Goal: Task Accomplishment & Management: Manage account settings

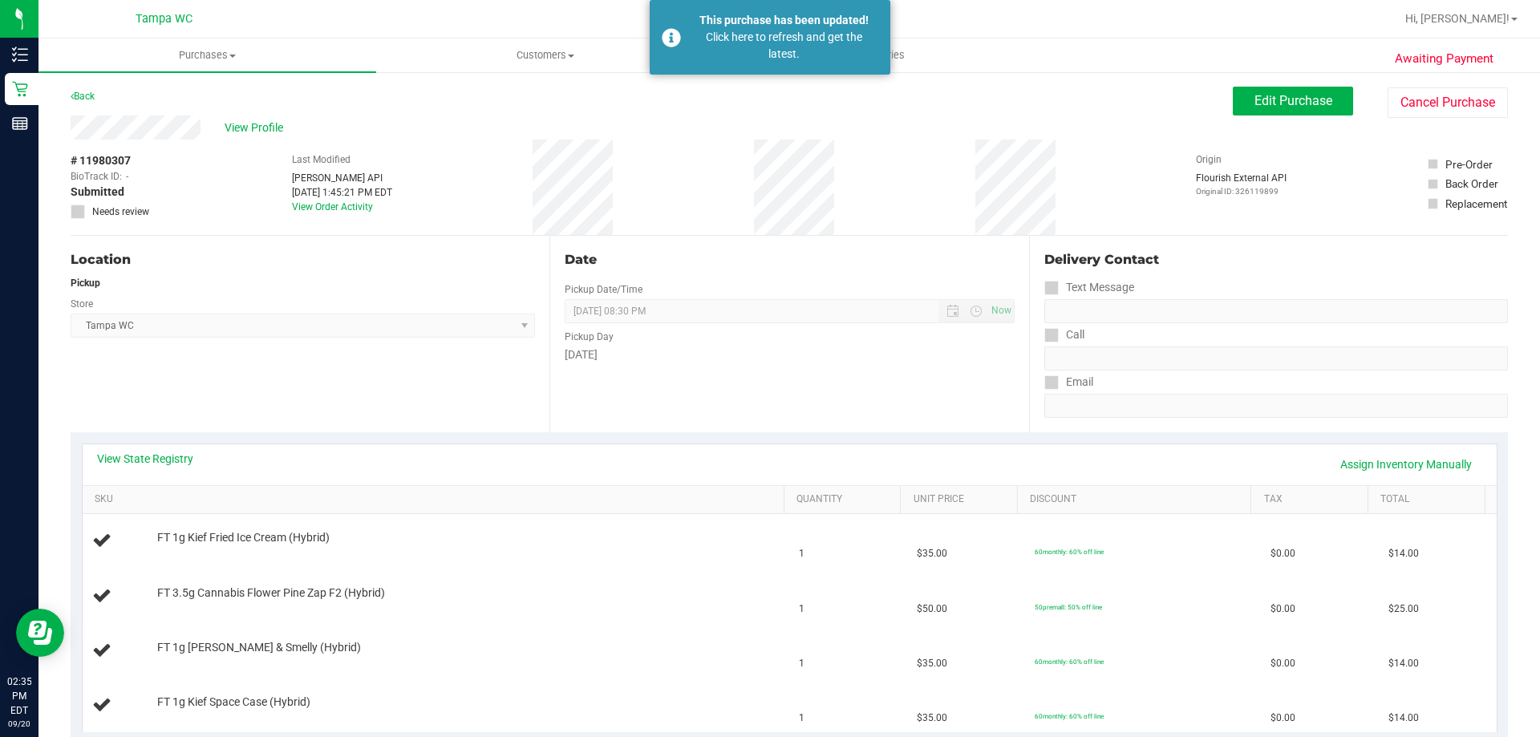
click at [726, 113] on div "Back Edit Purchase Cancel Purchase" at bounding box center [789, 101] width 1437 height 29
click at [961, 48] on uib-tab-heading "Deliveries" at bounding box center [883, 55] width 336 height 32
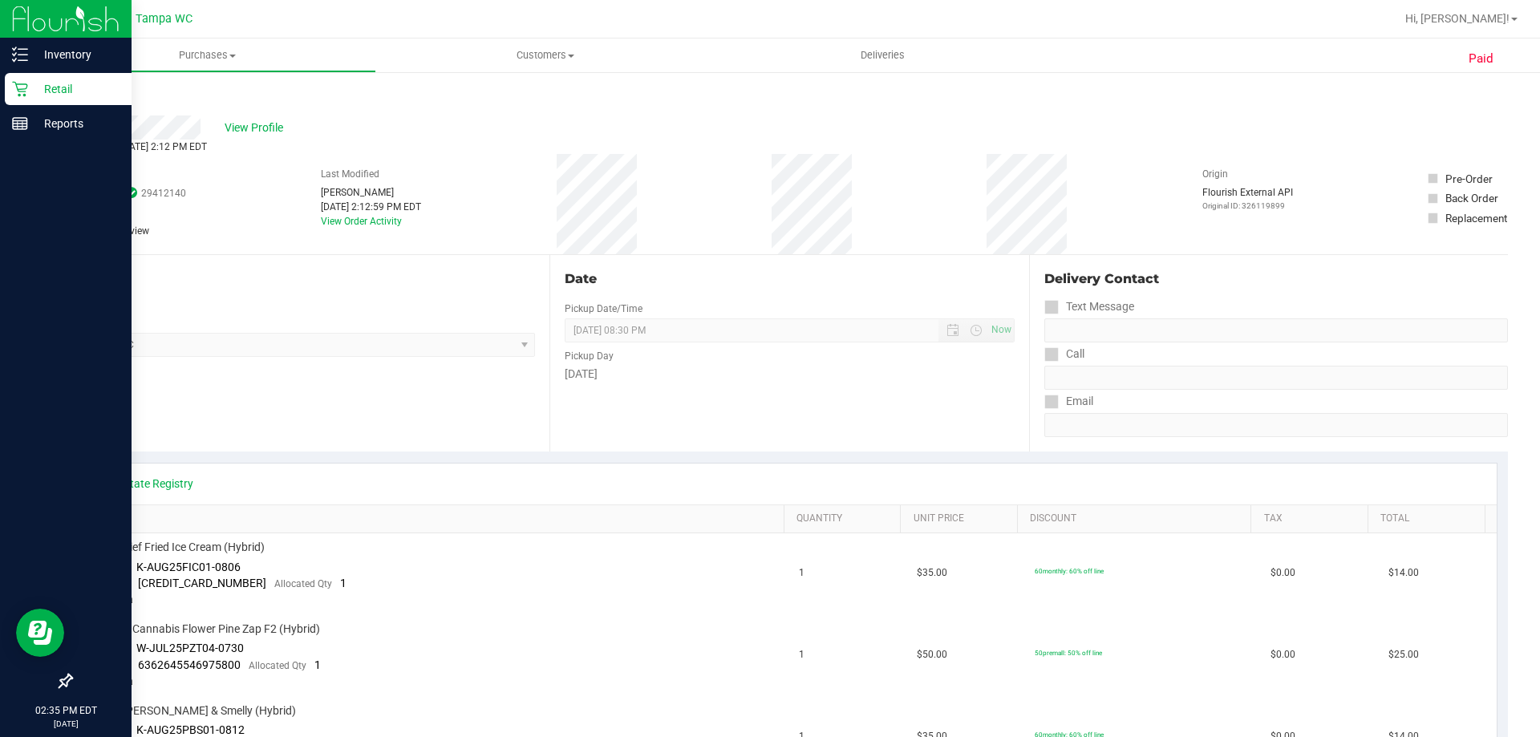
click at [67, 90] on p "Retail" at bounding box center [76, 88] width 96 height 19
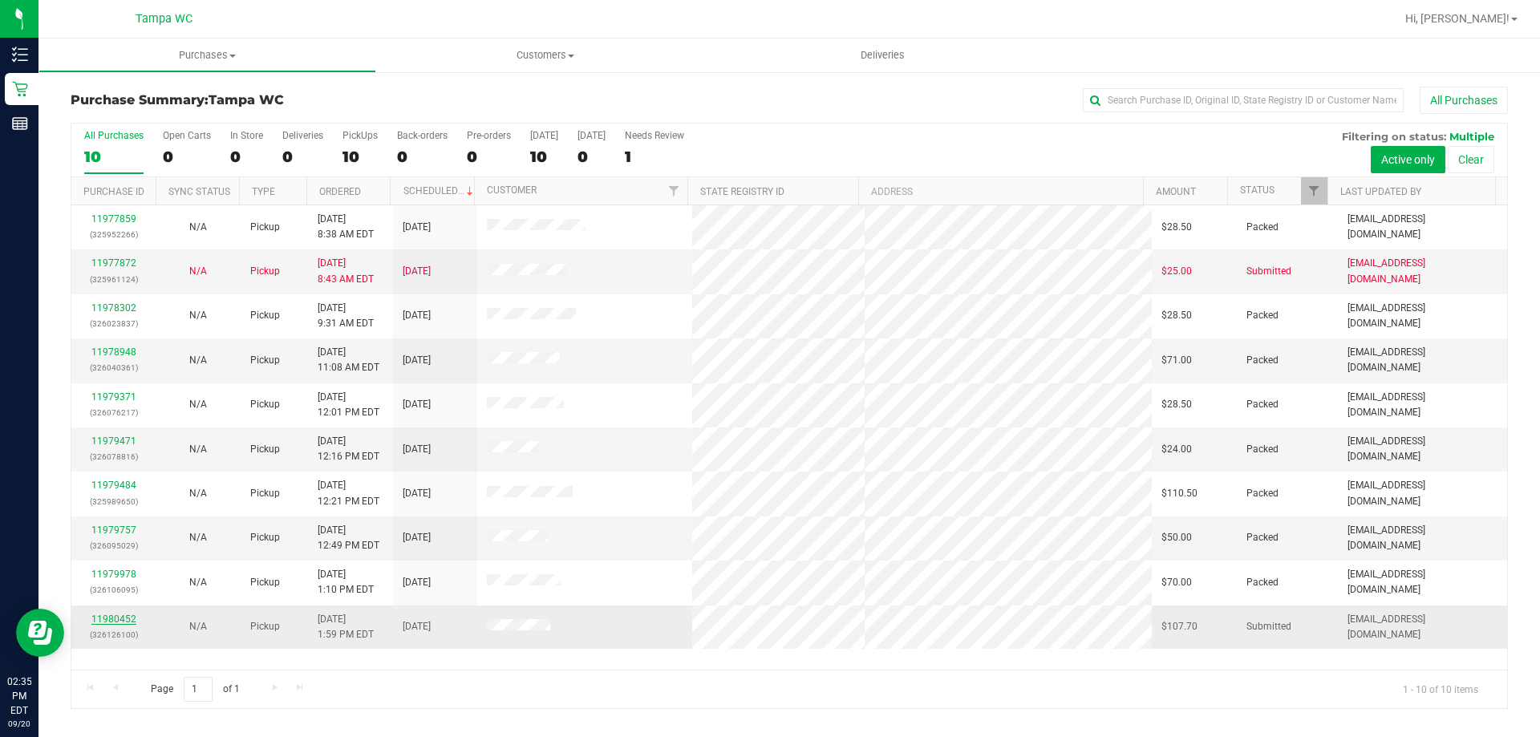
click at [119, 614] on link "11980452" at bounding box center [113, 619] width 45 height 11
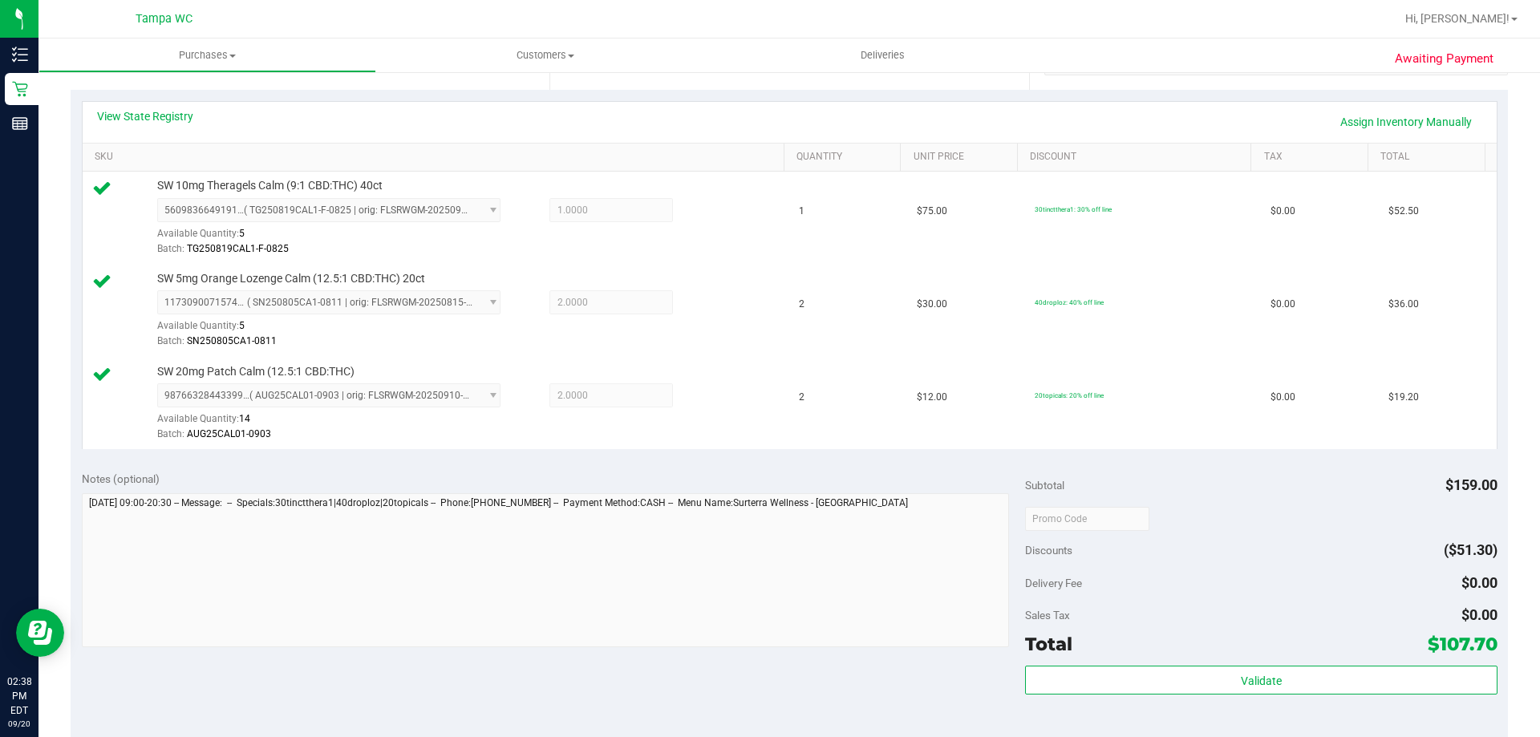
scroll to position [481, 0]
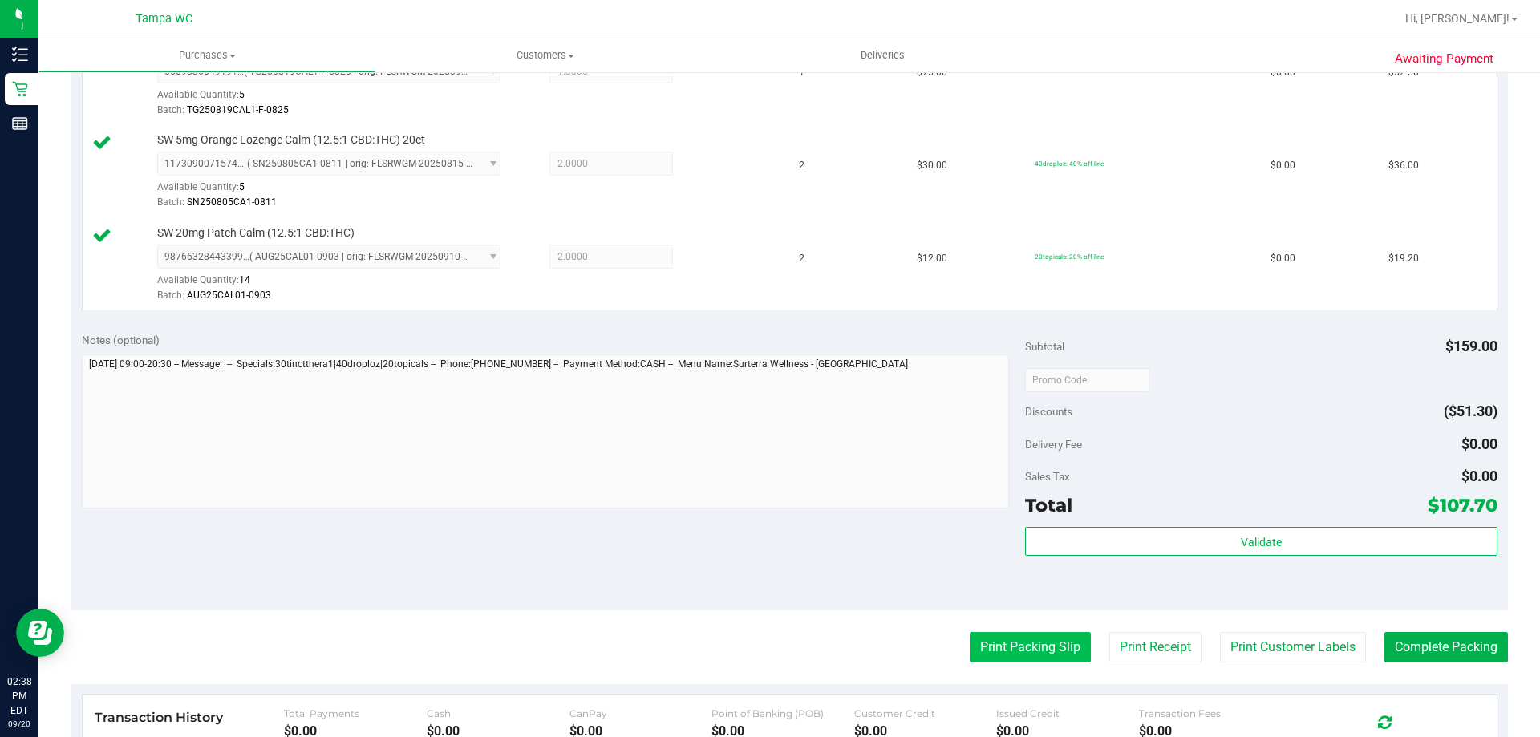
click at [1032, 654] on button "Print Packing Slip" at bounding box center [1030, 647] width 121 height 30
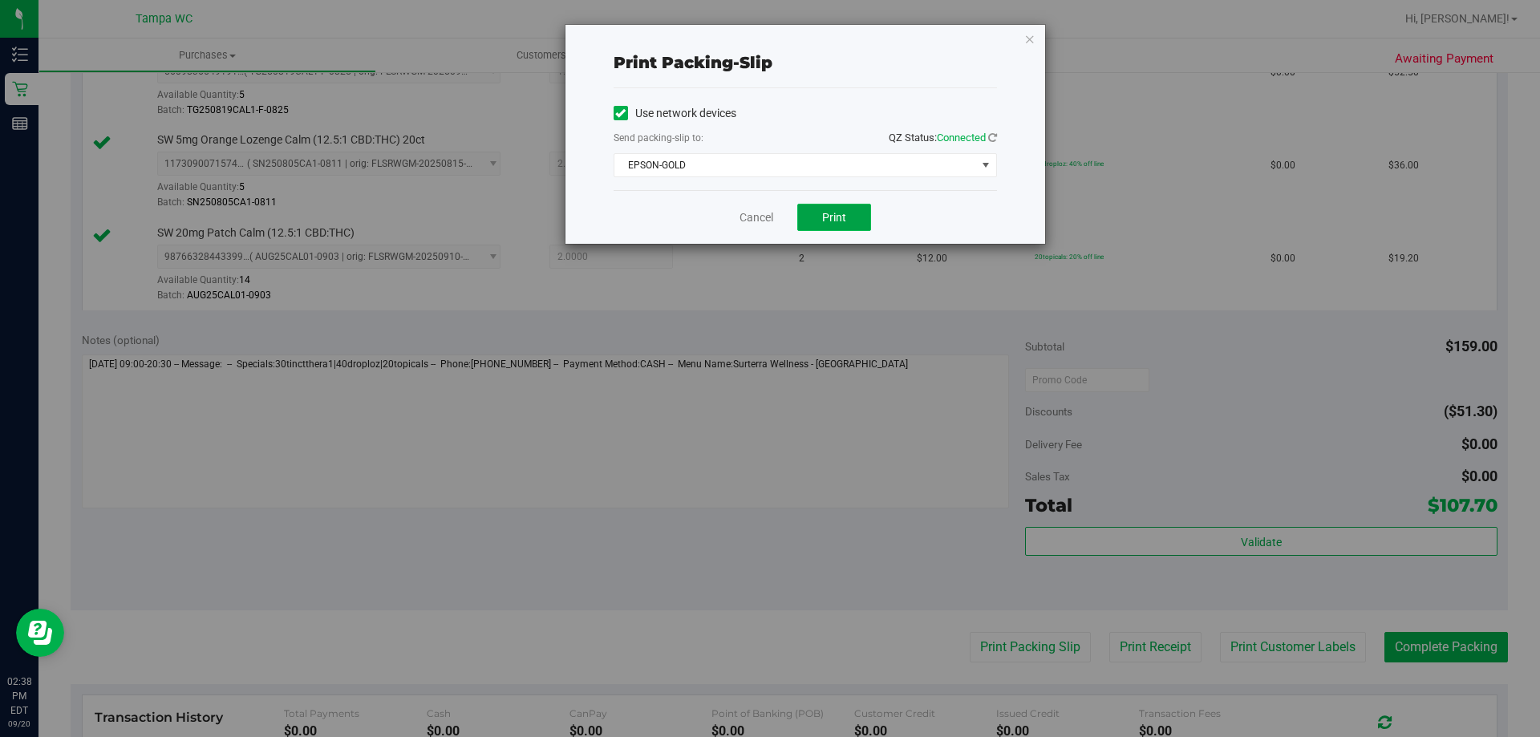
click at [861, 221] on button "Print" at bounding box center [834, 217] width 74 height 27
click at [748, 213] on link "Cancel" at bounding box center [756, 217] width 34 height 17
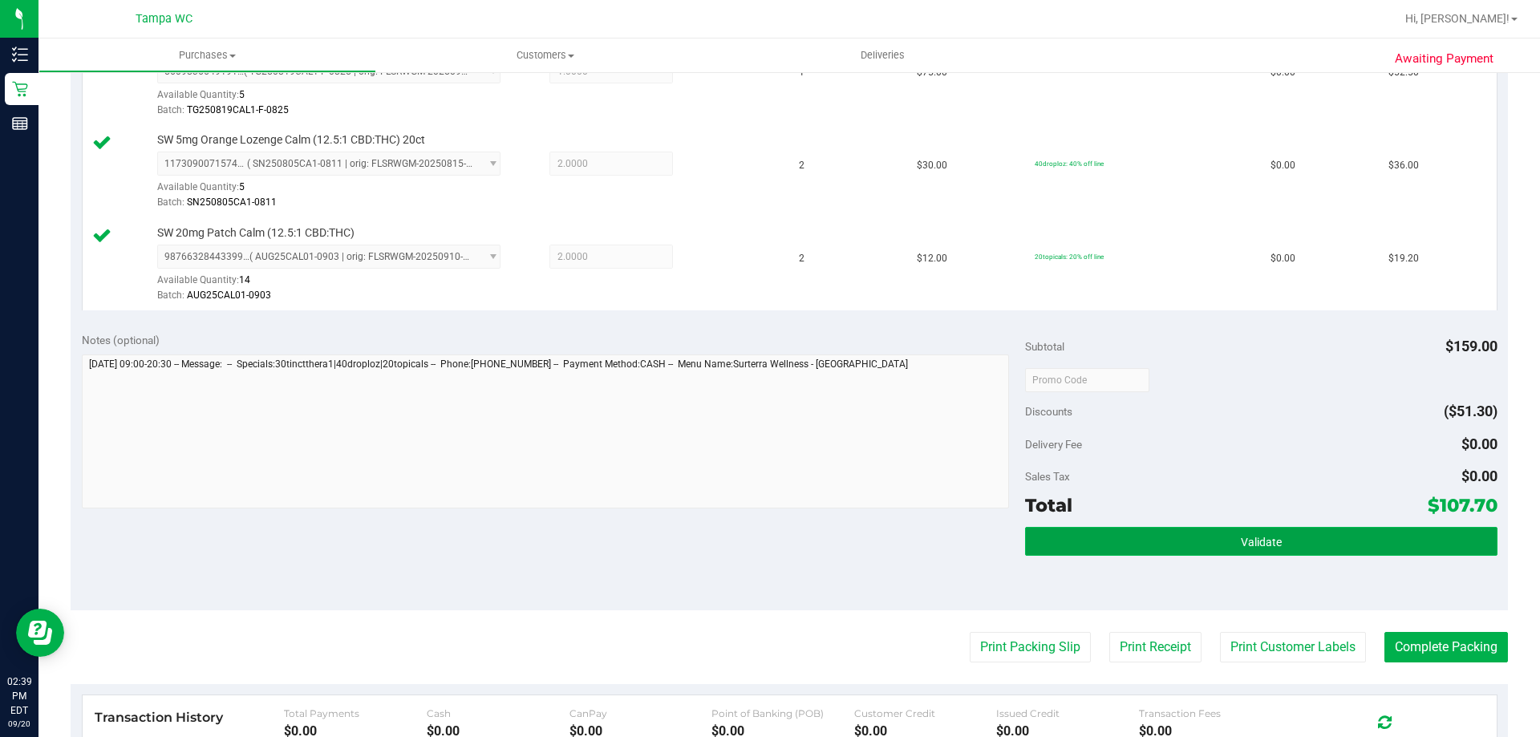
click at [1155, 535] on button "Validate" at bounding box center [1261, 541] width 472 height 29
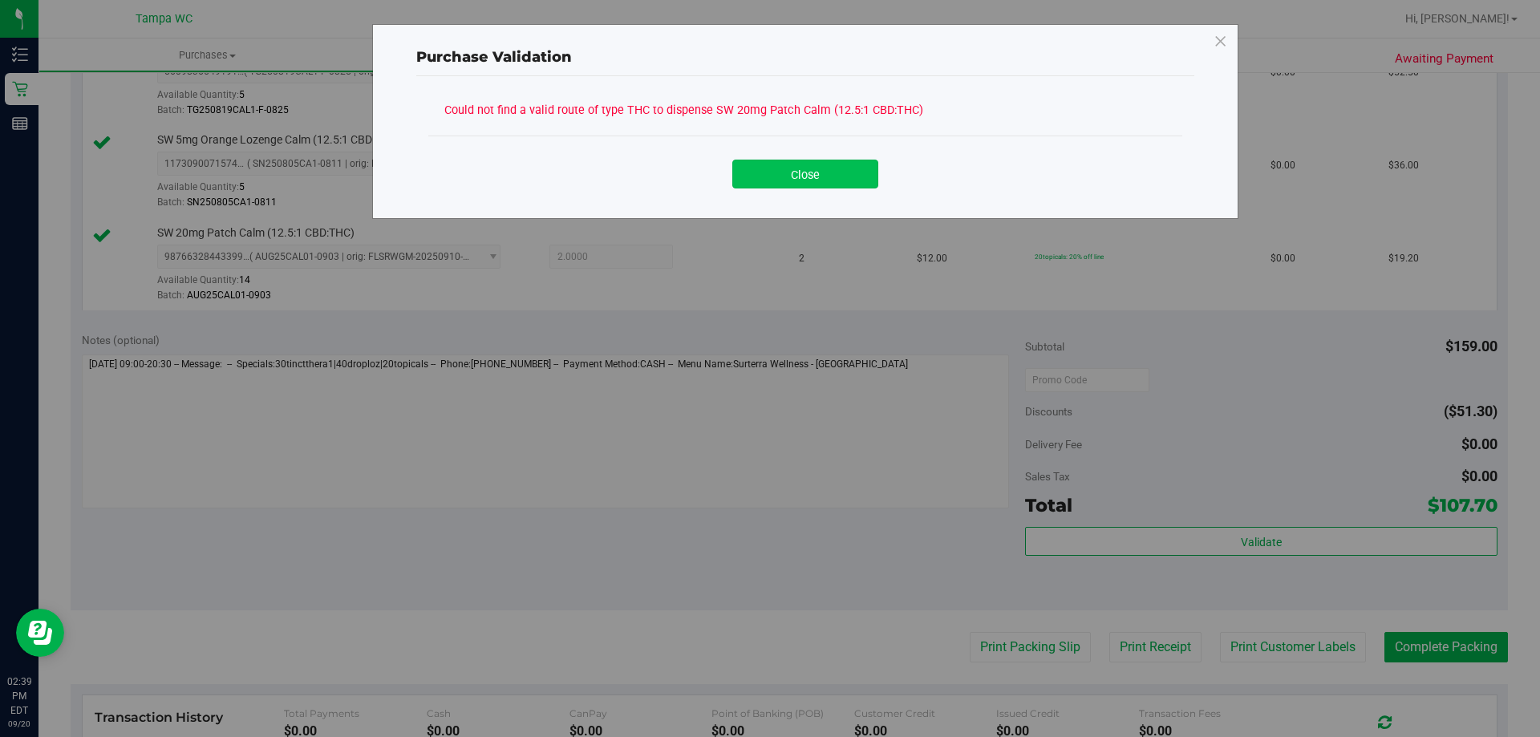
click at [853, 176] on button "Close" at bounding box center [805, 174] width 146 height 29
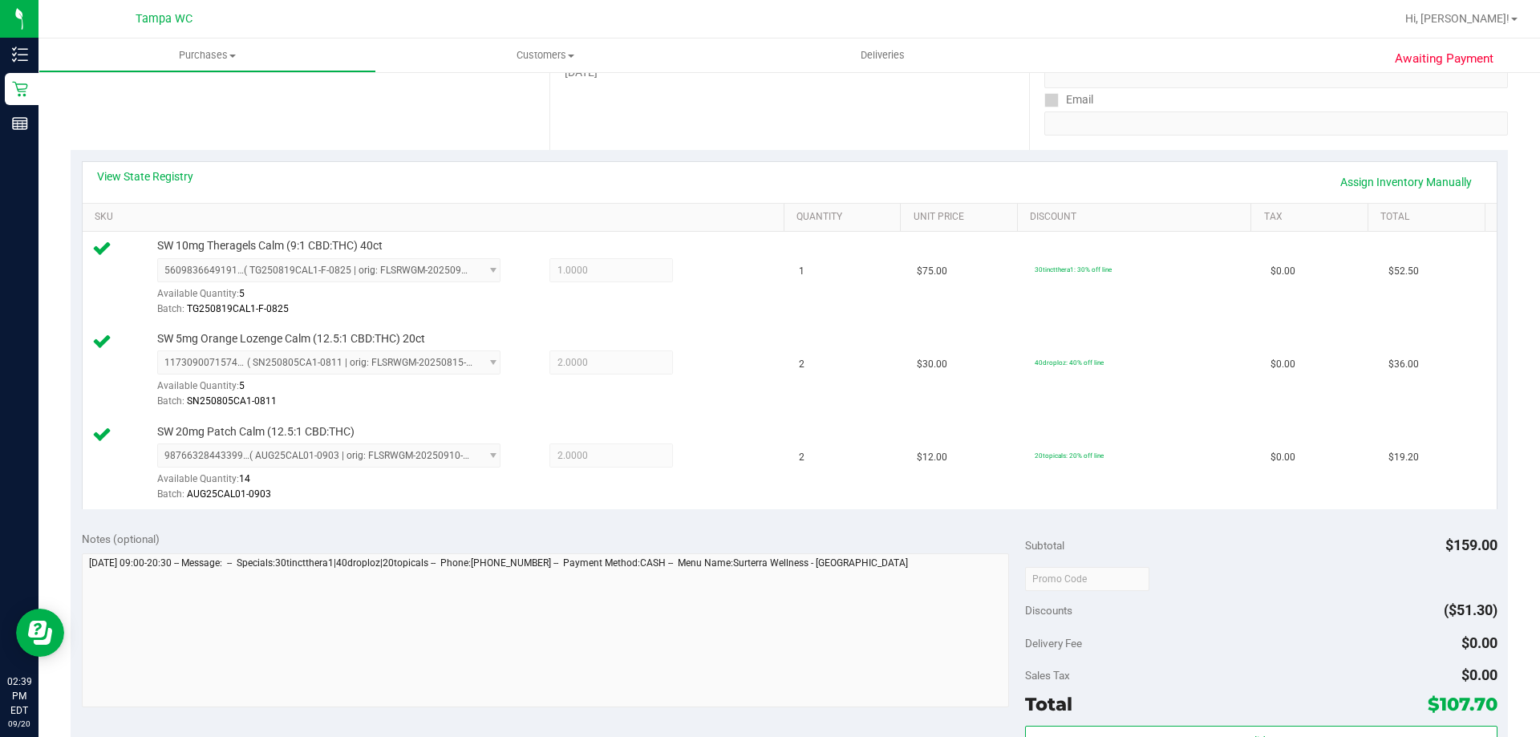
scroll to position [241, 0]
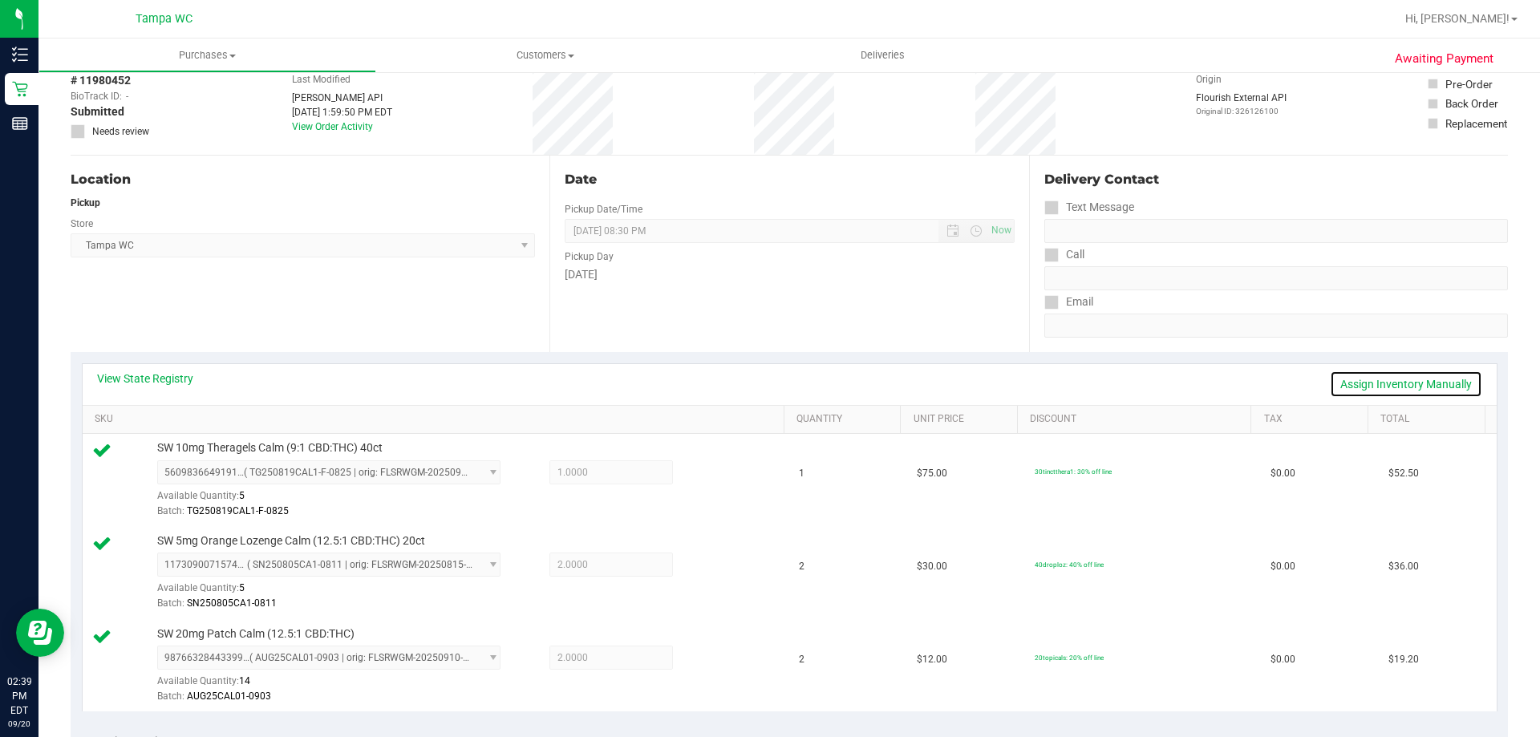
click at [1392, 379] on link "Assign Inventory Manually" at bounding box center [1406, 384] width 152 height 27
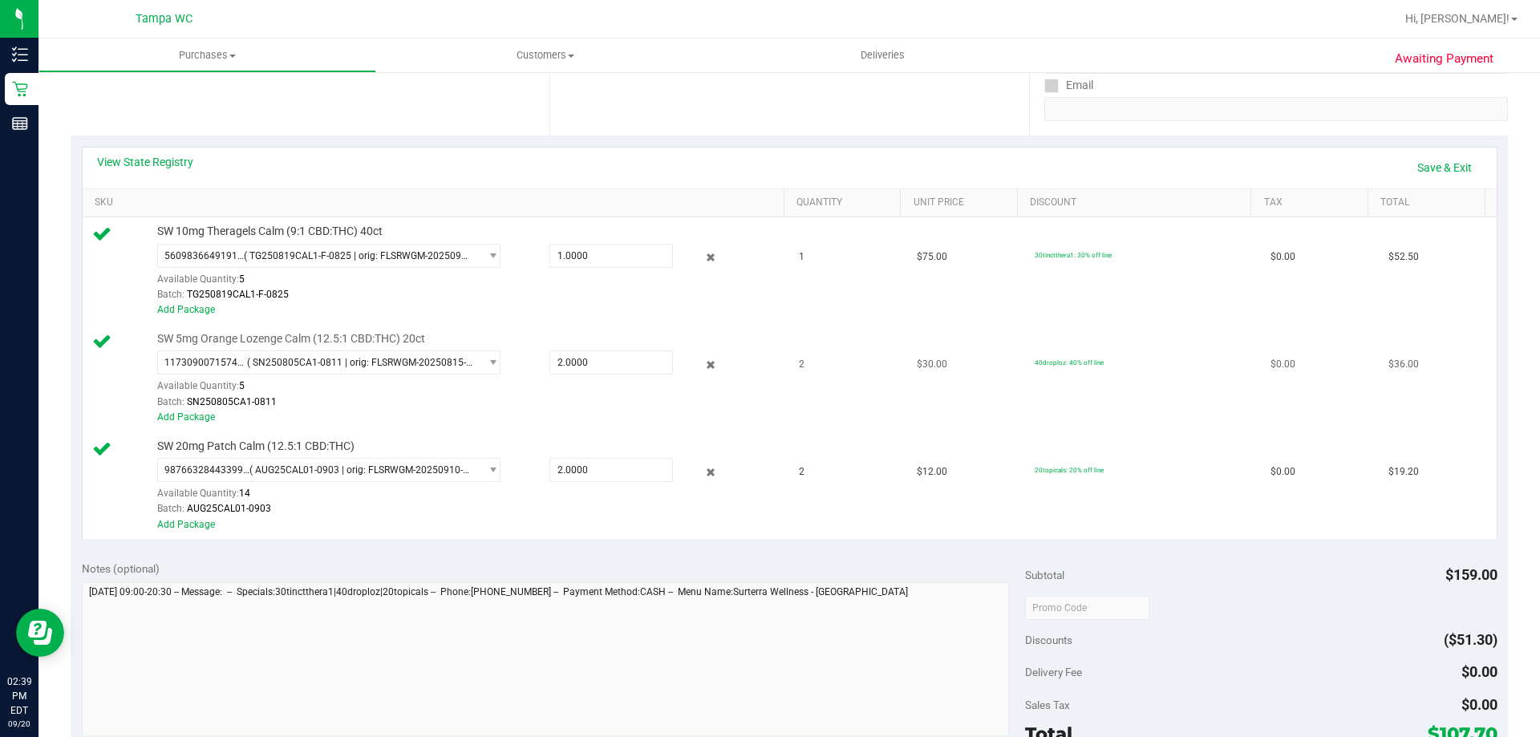
scroll to position [321, 0]
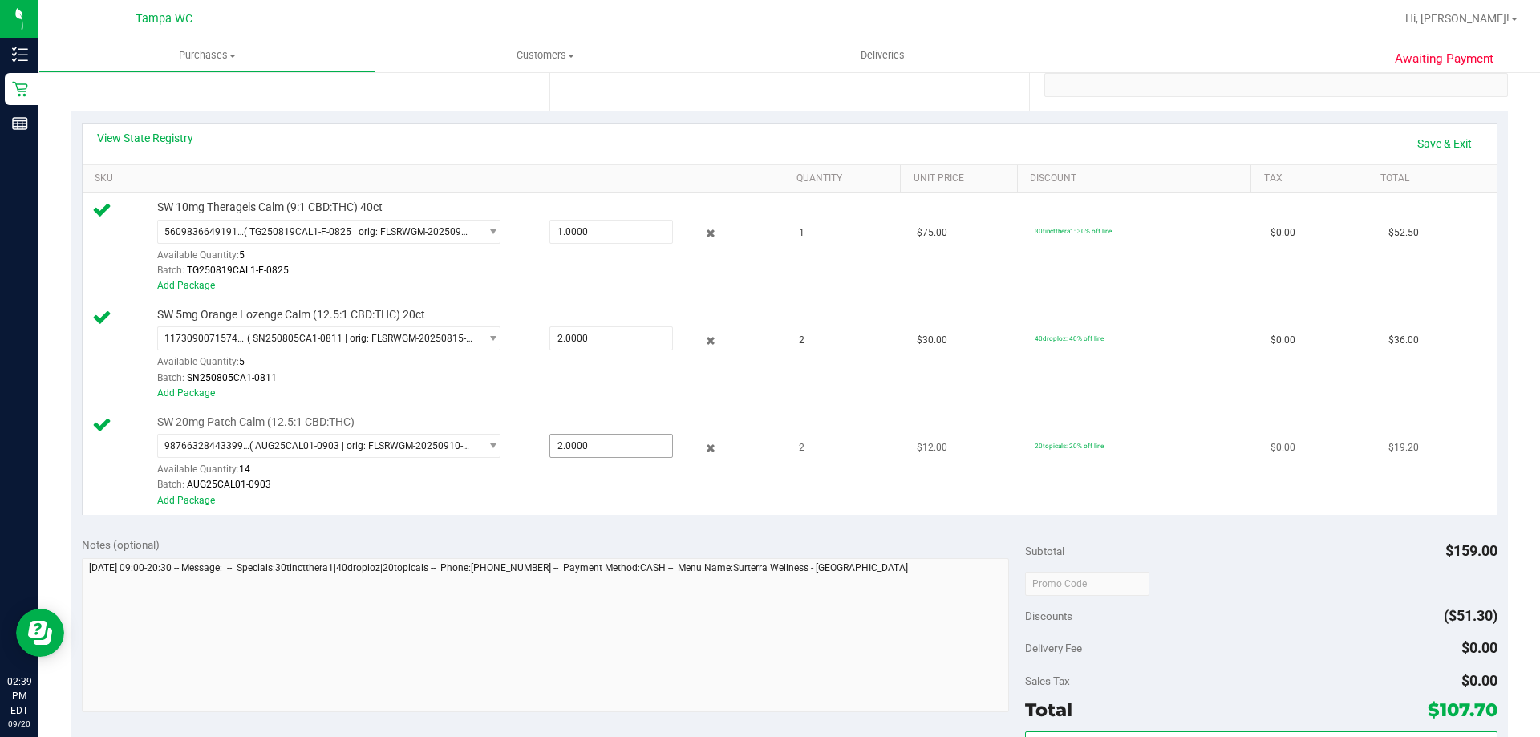
click at [612, 450] on span "2.0000 2" at bounding box center [611, 446] width 124 height 24
click at [0, 0] on input "2" at bounding box center [0, 0] width 0 height 0
type input "1"
type input "1.0000"
click at [753, 431] on div "SW 20mg Patch Calm (12.5:1 CBD:THC) 9876632844339928 ( AUG25CAL01-0903 | orig: …" at bounding box center [462, 462] width 627 height 94
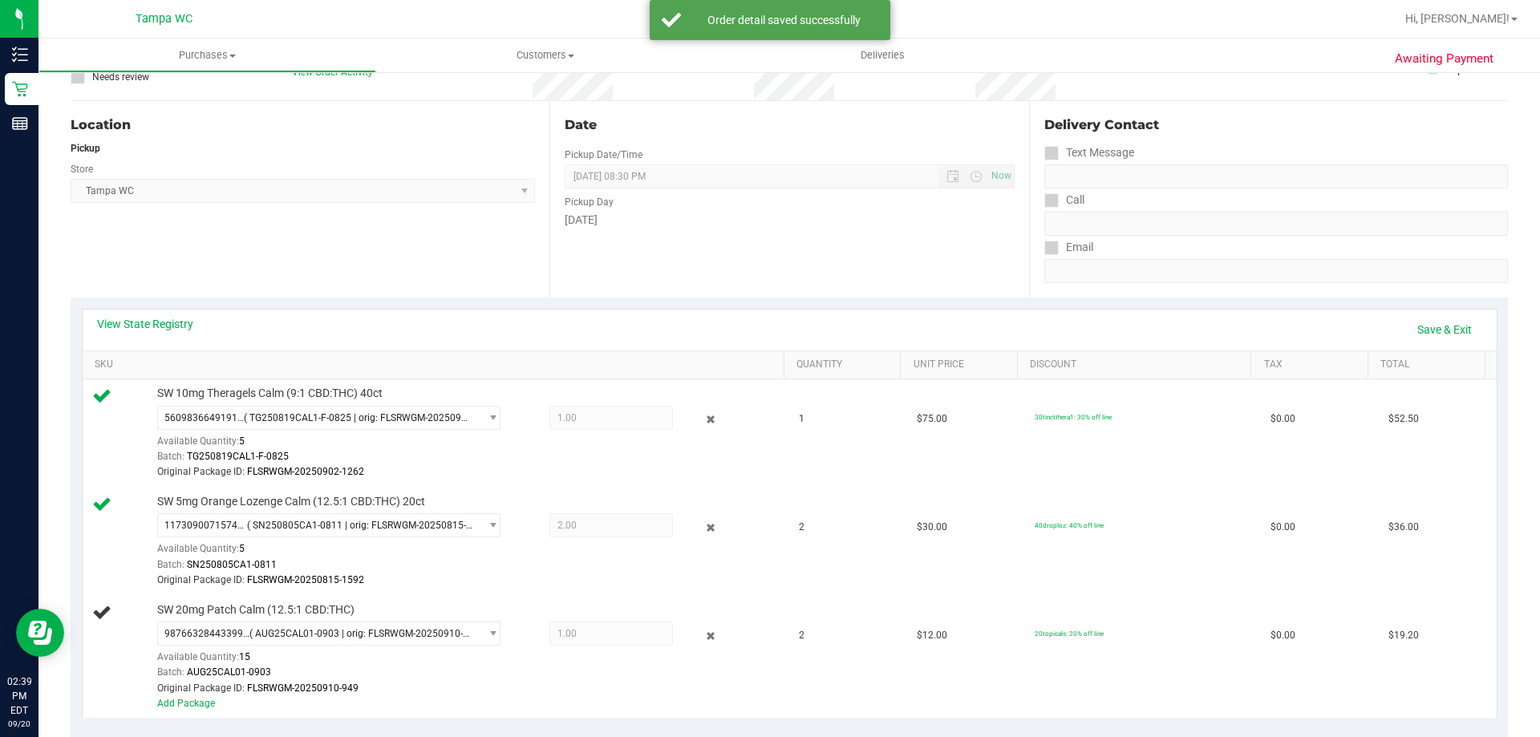
scroll to position [0, 0]
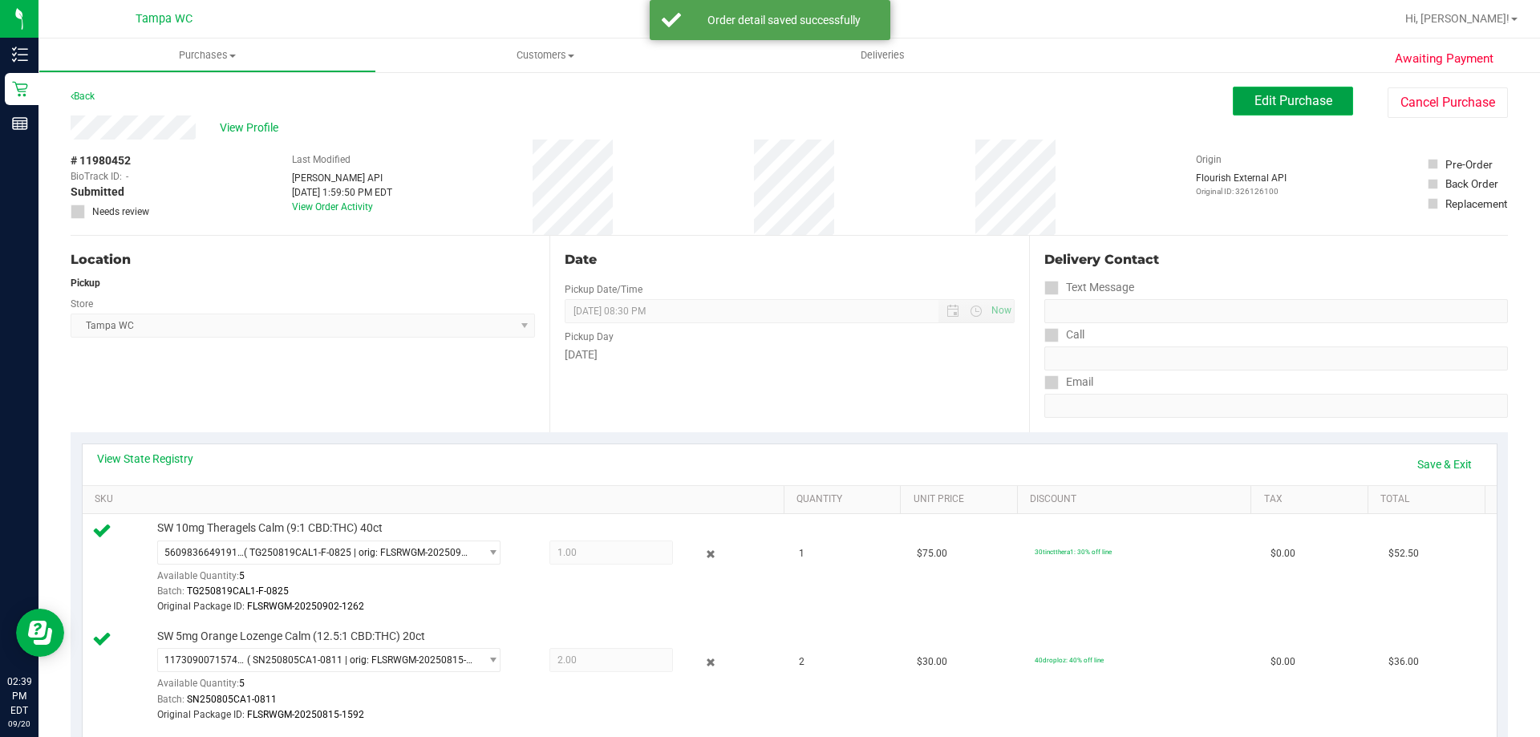
click at [1274, 105] on span "Edit Purchase" at bounding box center [1293, 100] width 78 height 15
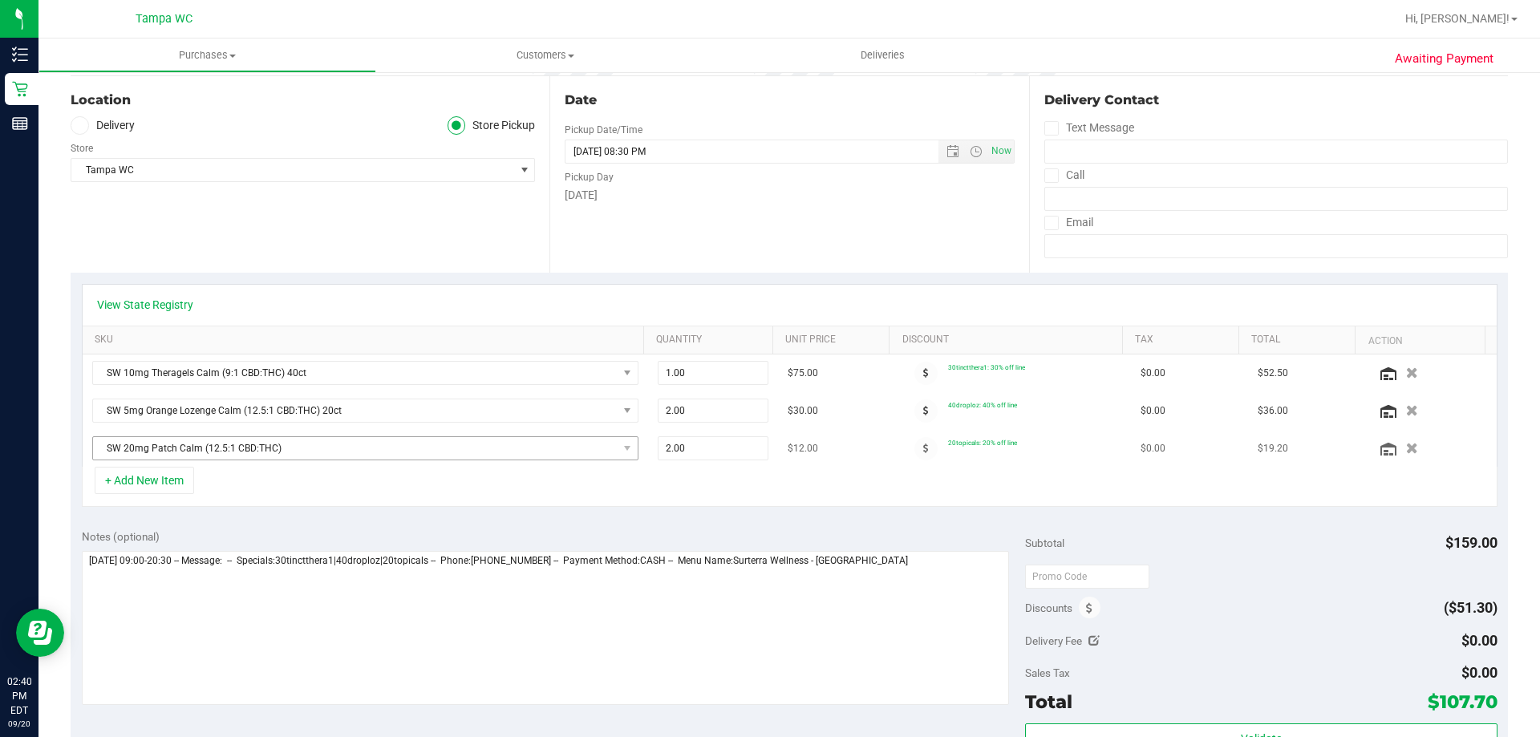
scroll to position [160, 0]
click at [572, 452] on span "SW 20mg Patch Calm (12.5:1 CBD:THC)" at bounding box center [355, 447] width 525 height 22
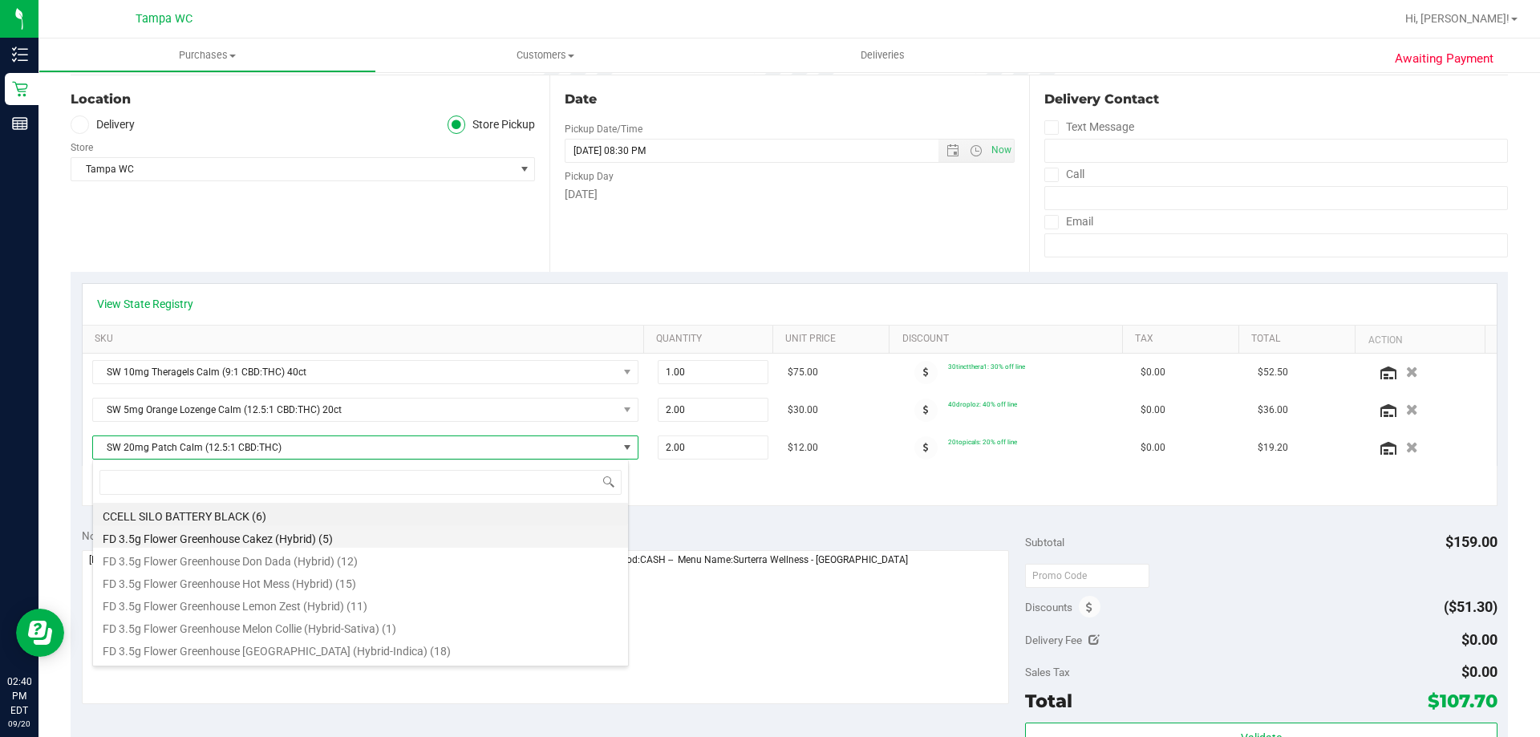
scroll to position [24, 532]
click at [707, 433] on td "2.00 2" at bounding box center [713, 447] width 131 height 37
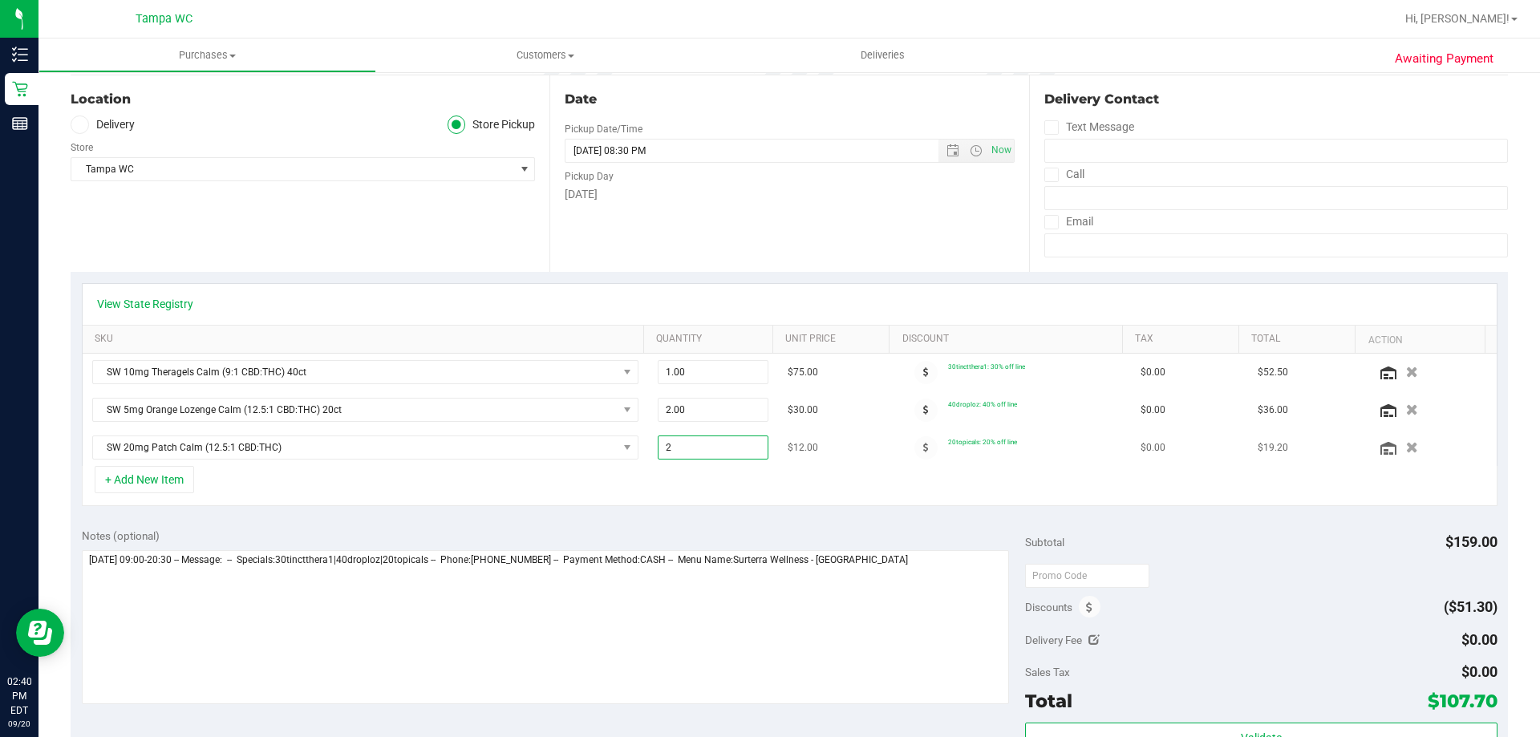
click at [703, 455] on span "2.00 2" at bounding box center [713, 448] width 111 height 24
type input "1"
click at [878, 537] on div "Notes (optional)" at bounding box center [554, 536] width 944 height 16
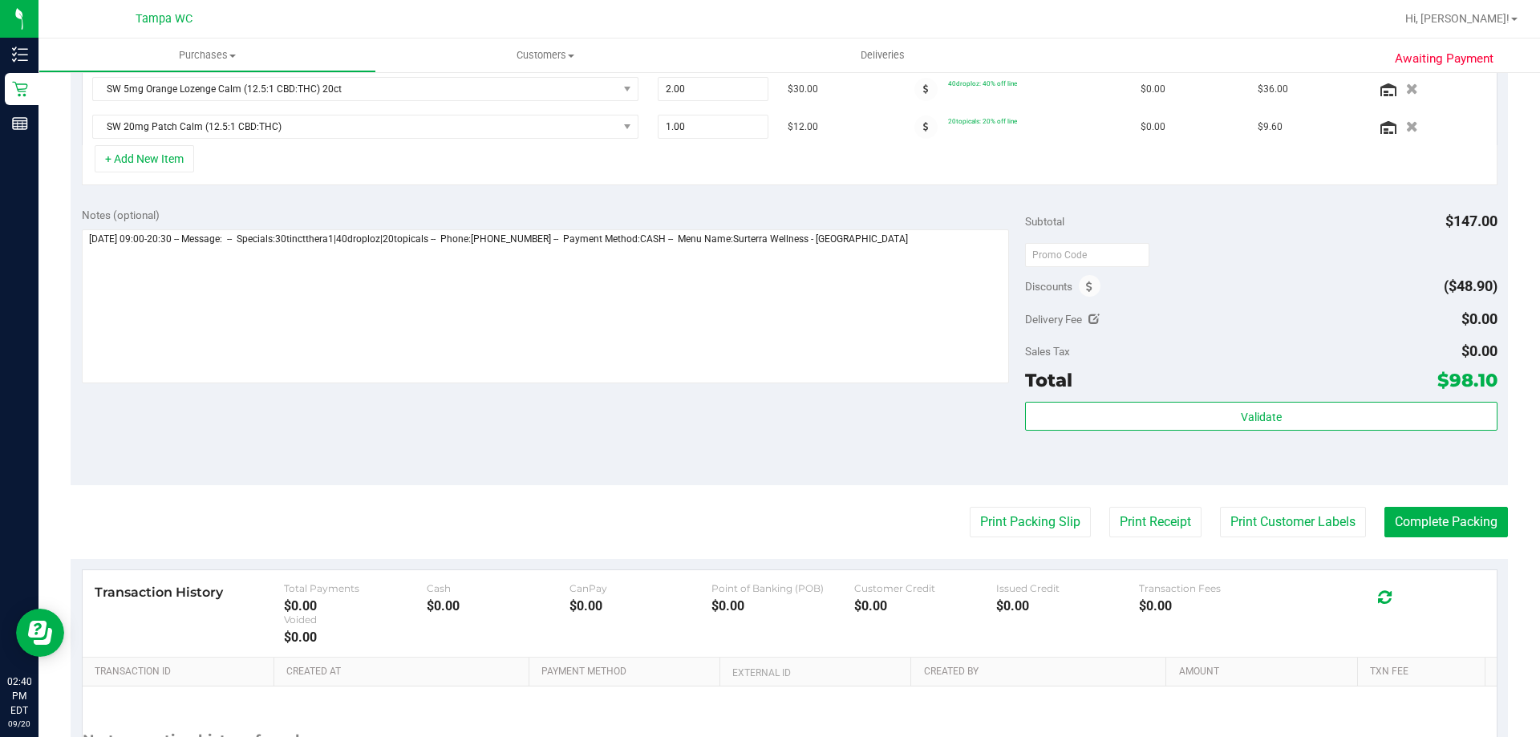
scroll to position [0, 0]
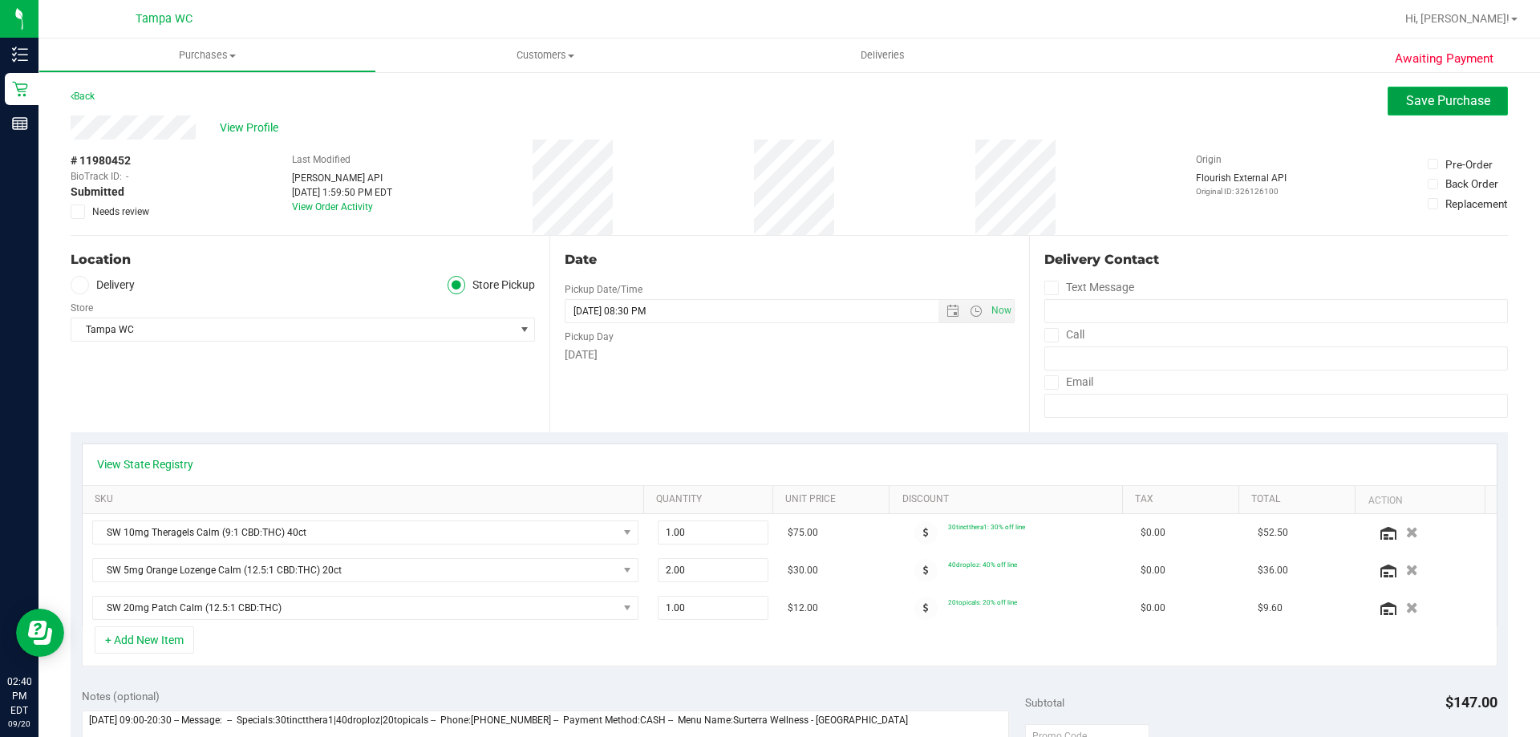
click at [1420, 111] on button "Save Purchase" at bounding box center [1448, 101] width 120 height 29
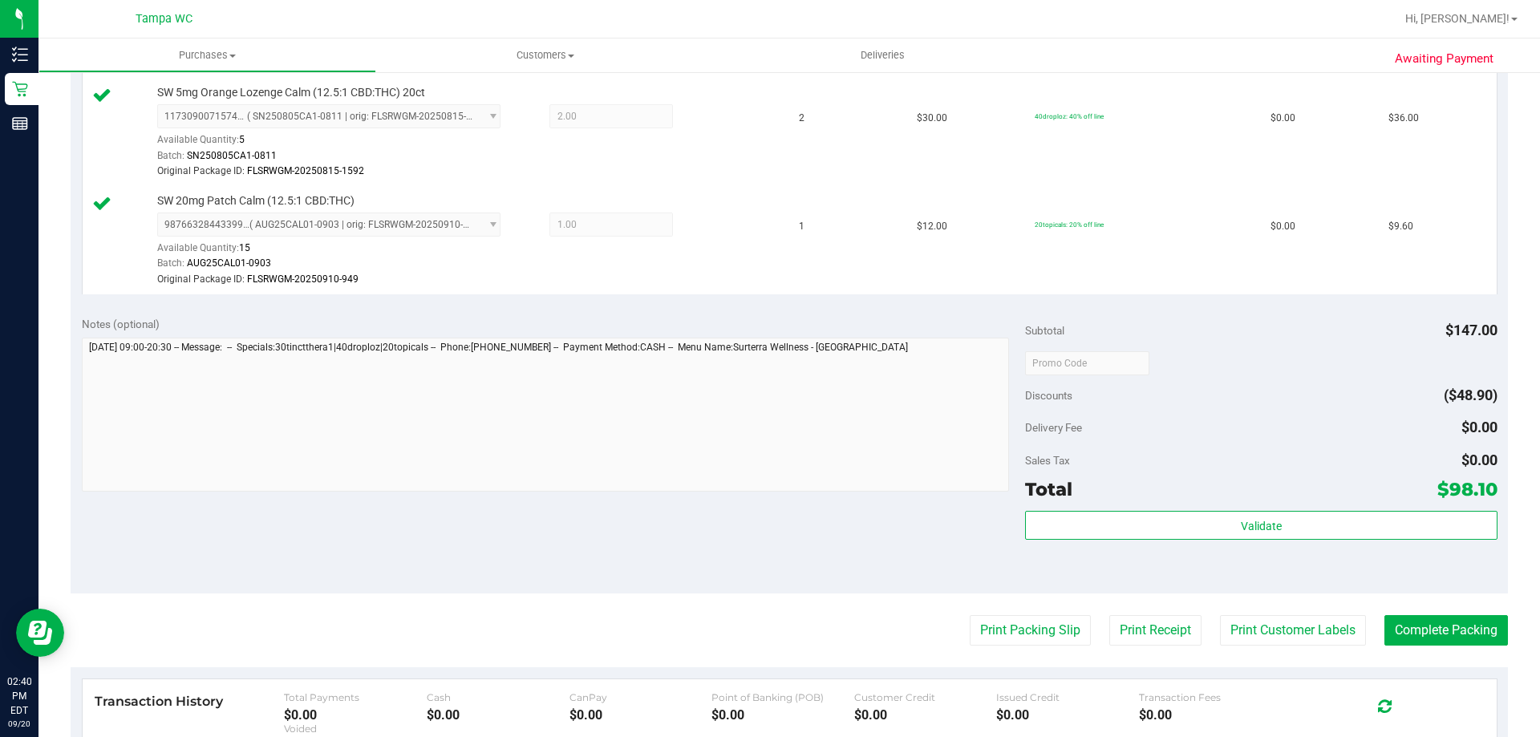
scroll to position [561, 0]
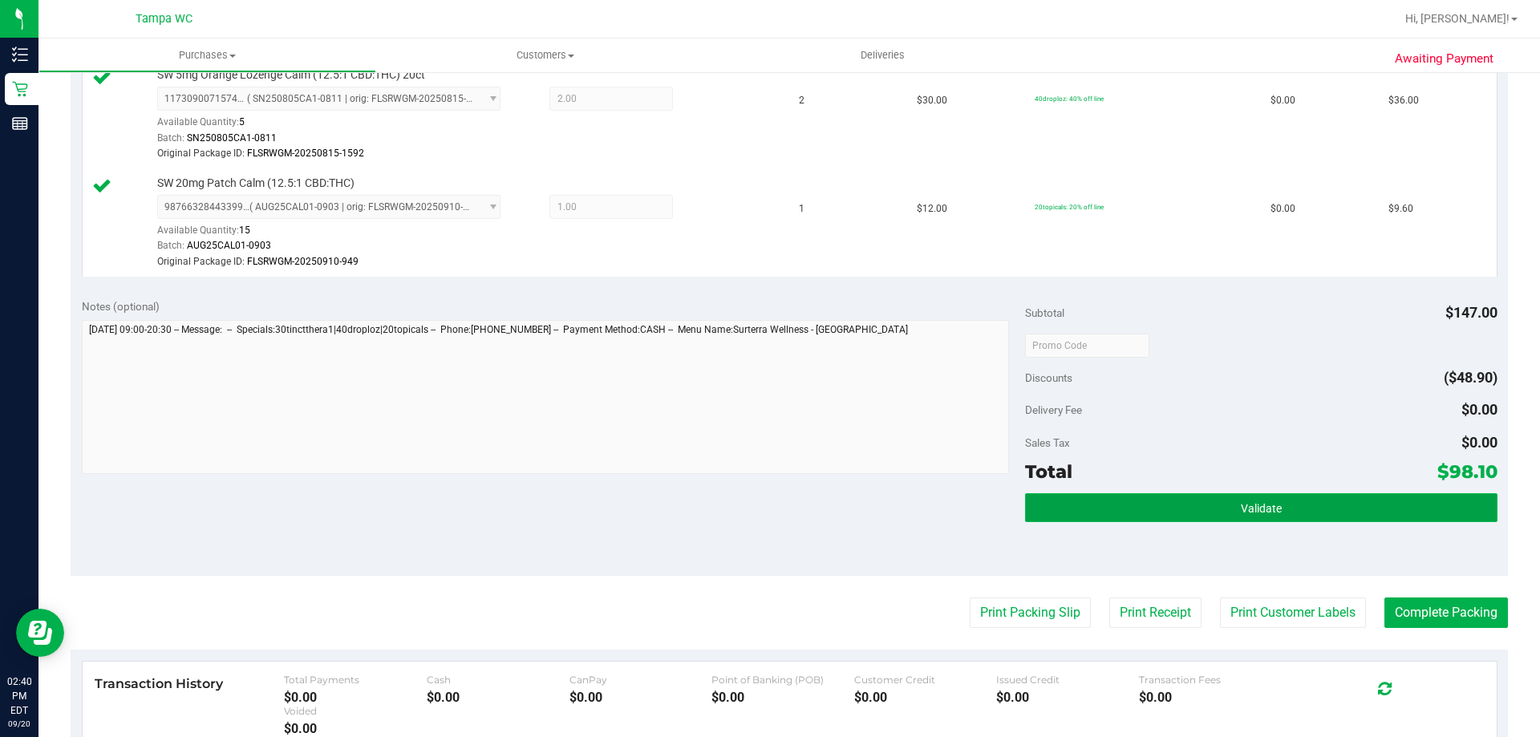
click at [1186, 516] on button "Validate" at bounding box center [1261, 507] width 472 height 29
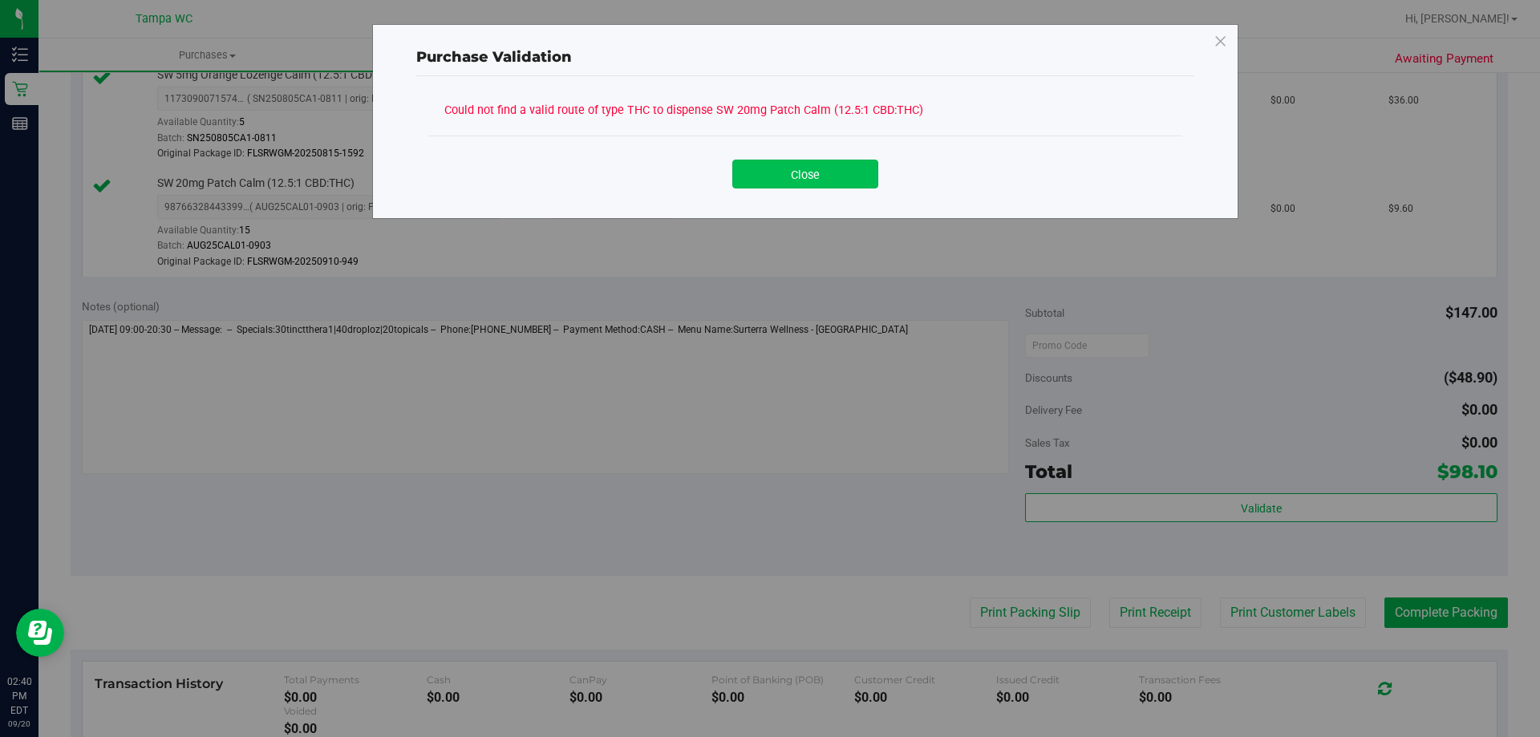
click at [834, 181] on button "Close" at bounding box center [805, 174] width 146 height 29
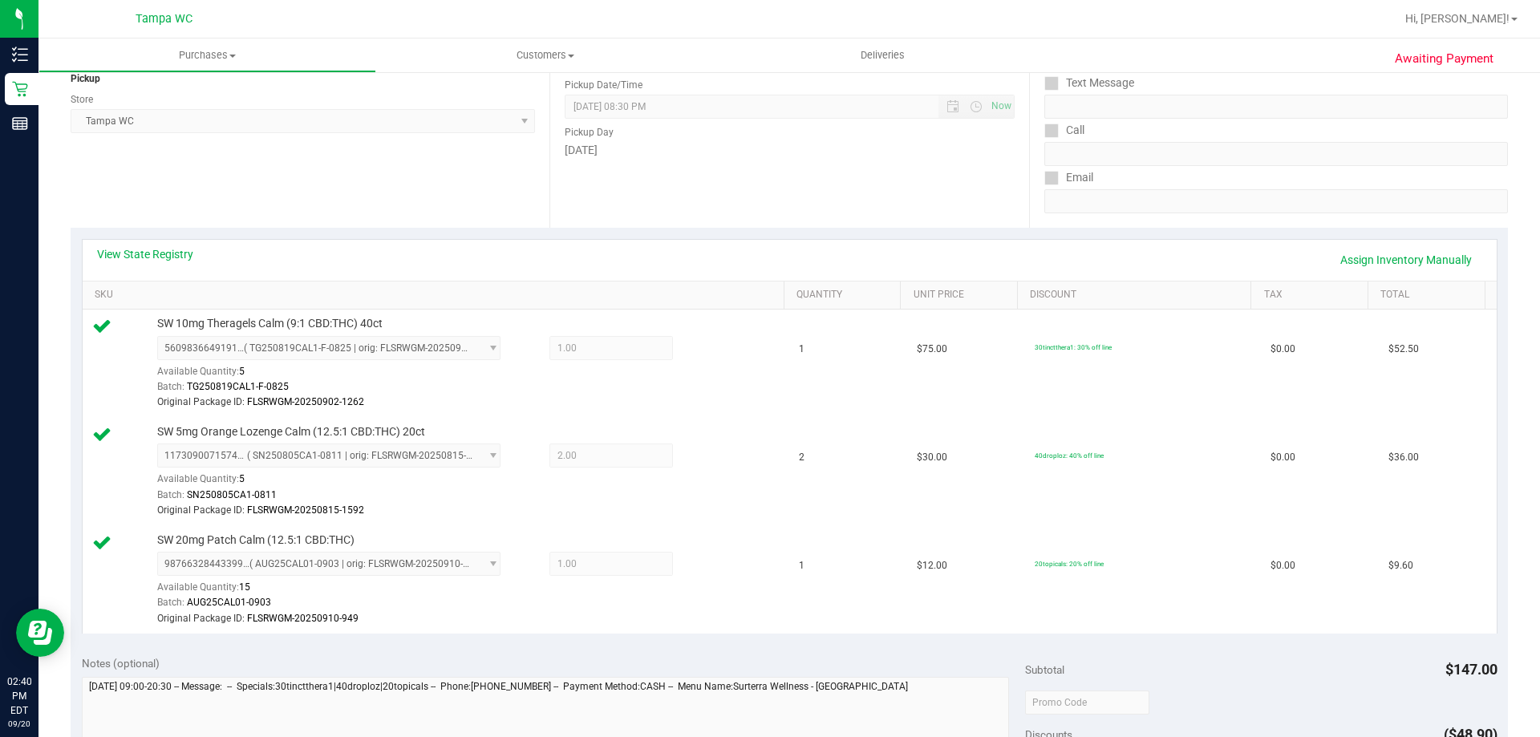
scroll to position [0, 0]
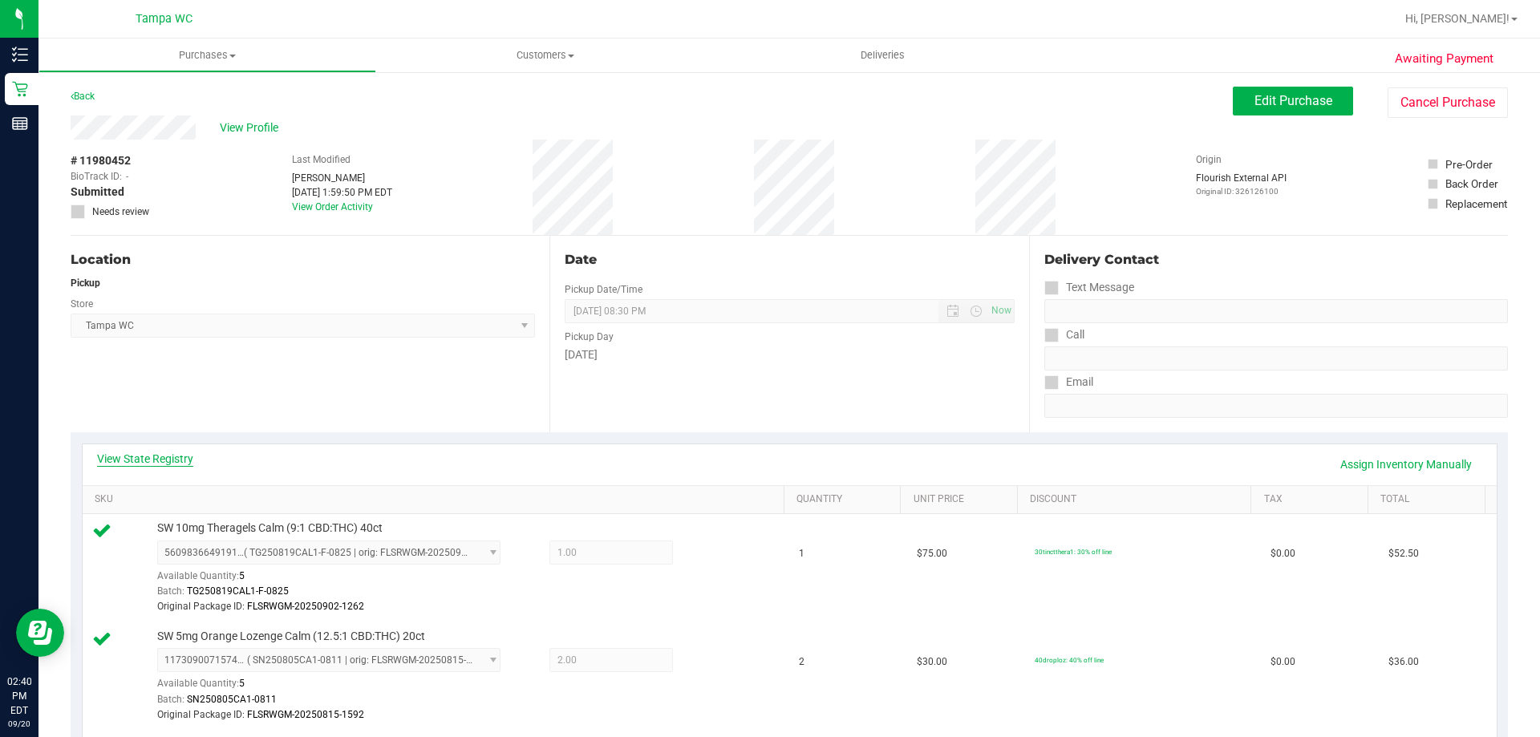
click at [145, 456] on link "View State Registry" at bounding box center [145, 459] width 96 height 16
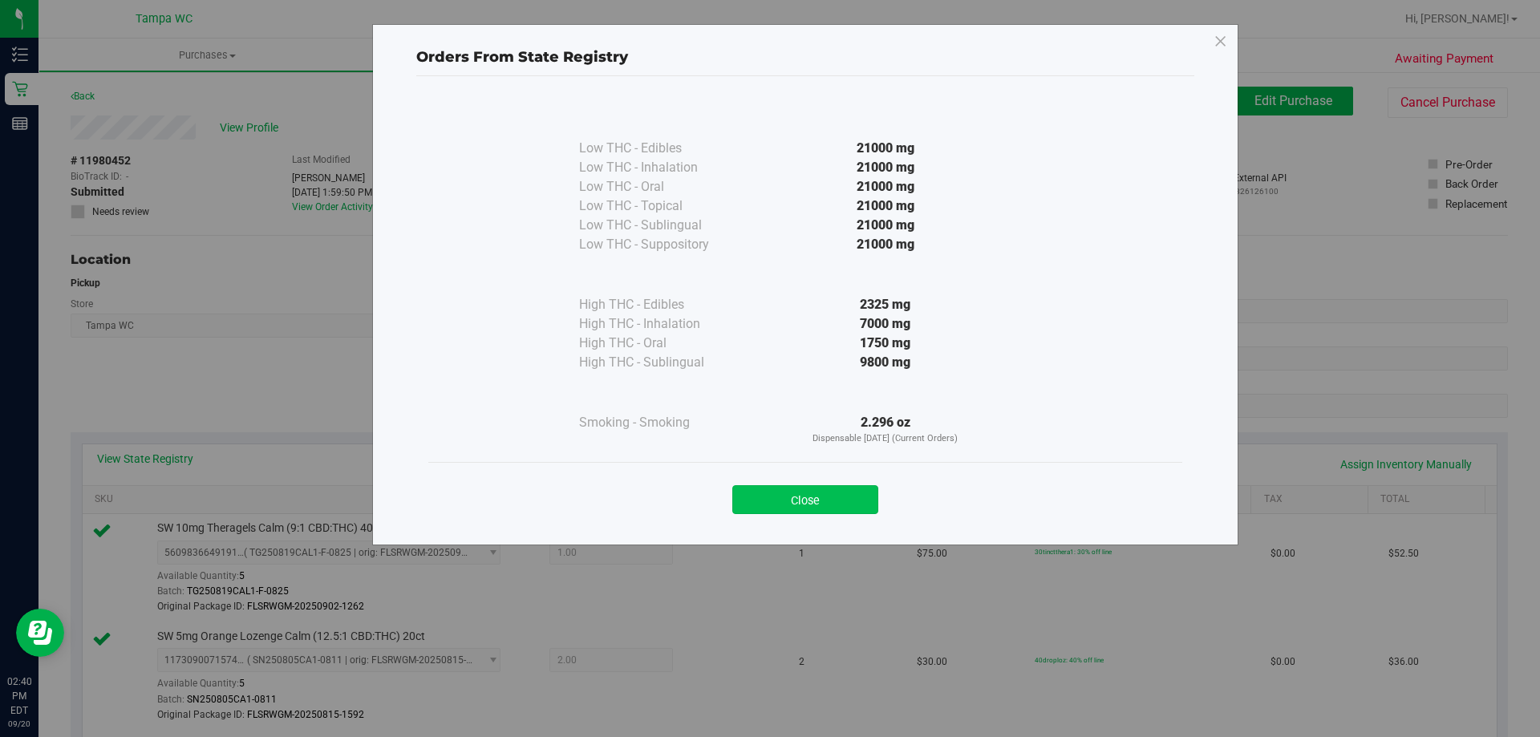
click at [778, 500] on button "Close" at bounding box center [805, 499] width 146 height 29
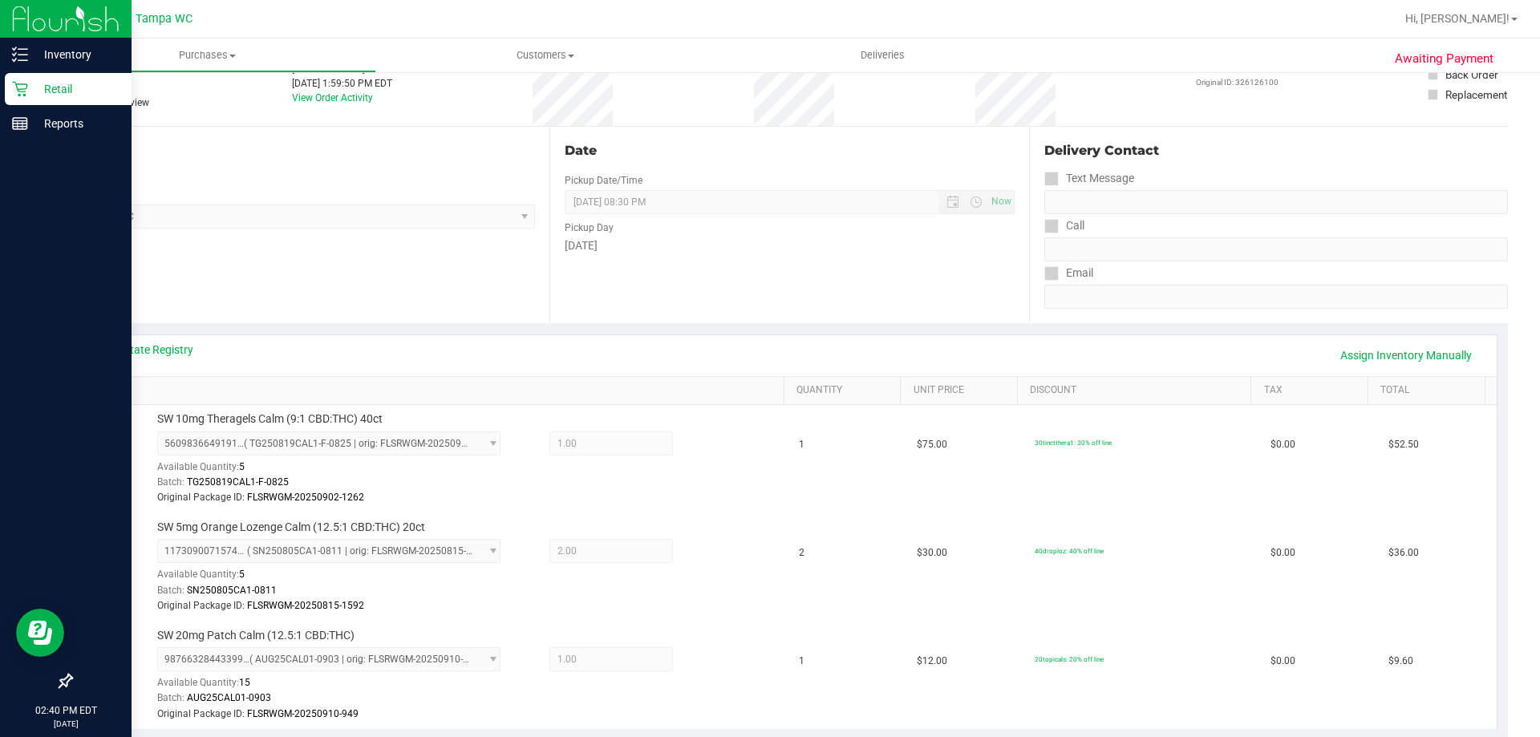
scroll to position [80, 0]
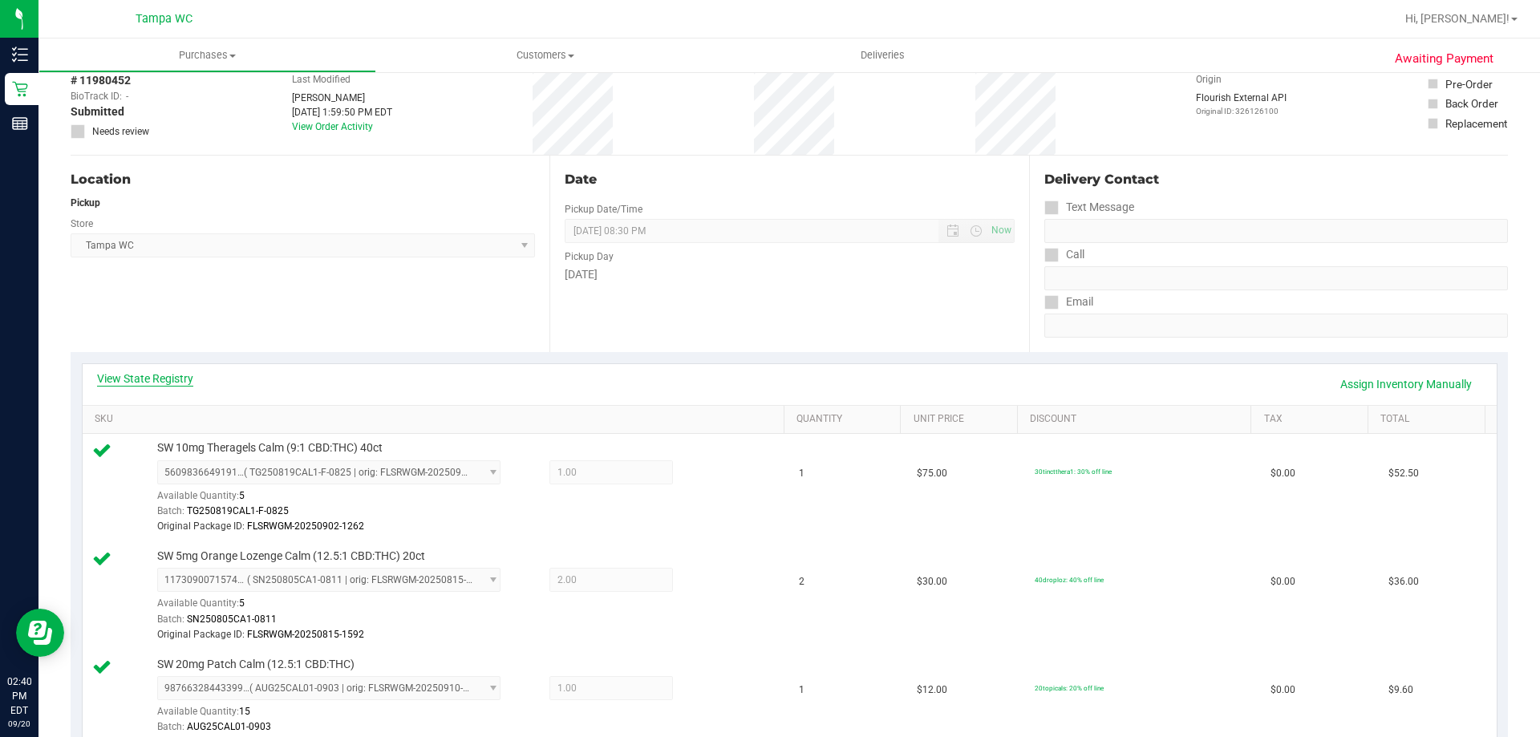
click at [168, 376] on link "View State Registry" at bounding box center [145, 379] width 96 height 16
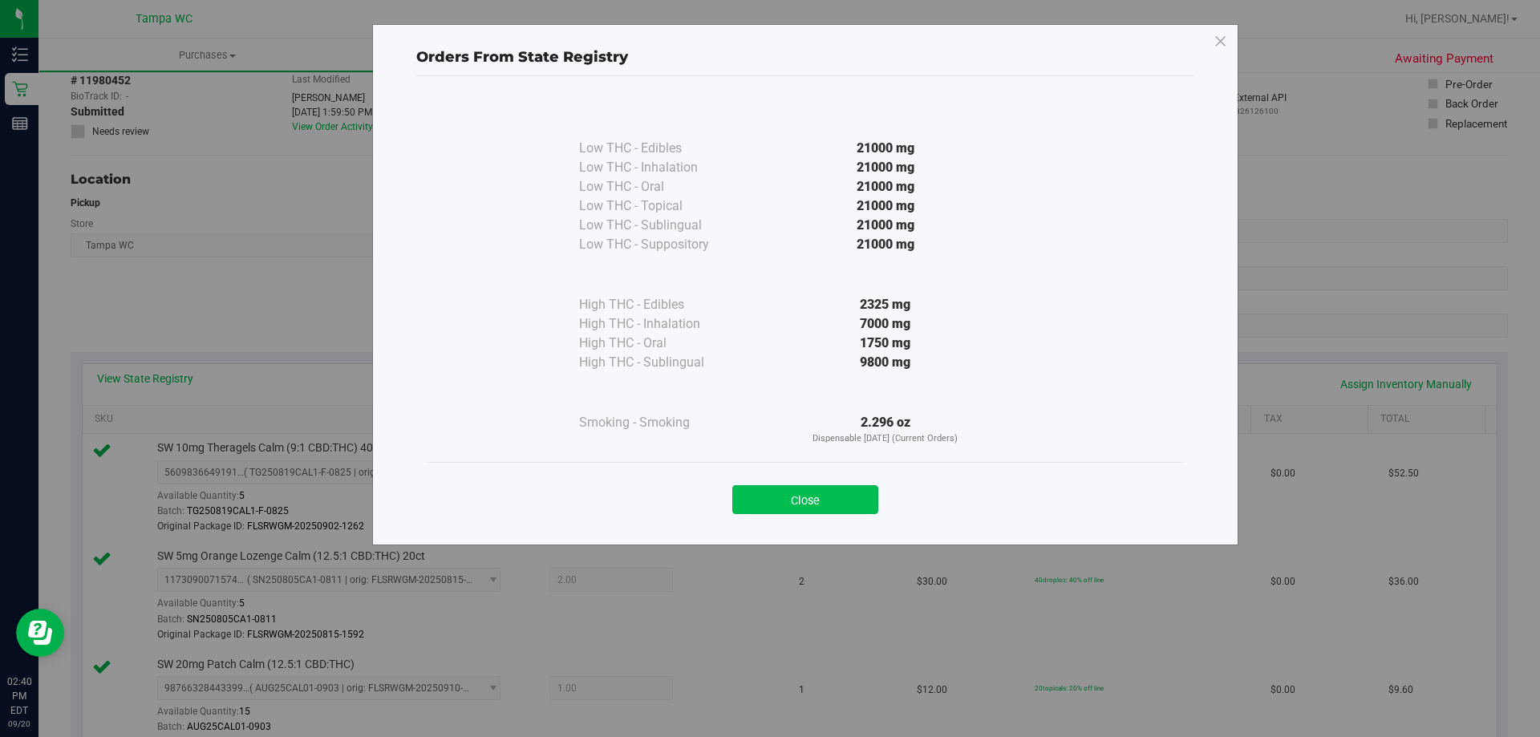
click at [792, 497] on button "Close" at bounding box center [805, 499] width 146 height 29
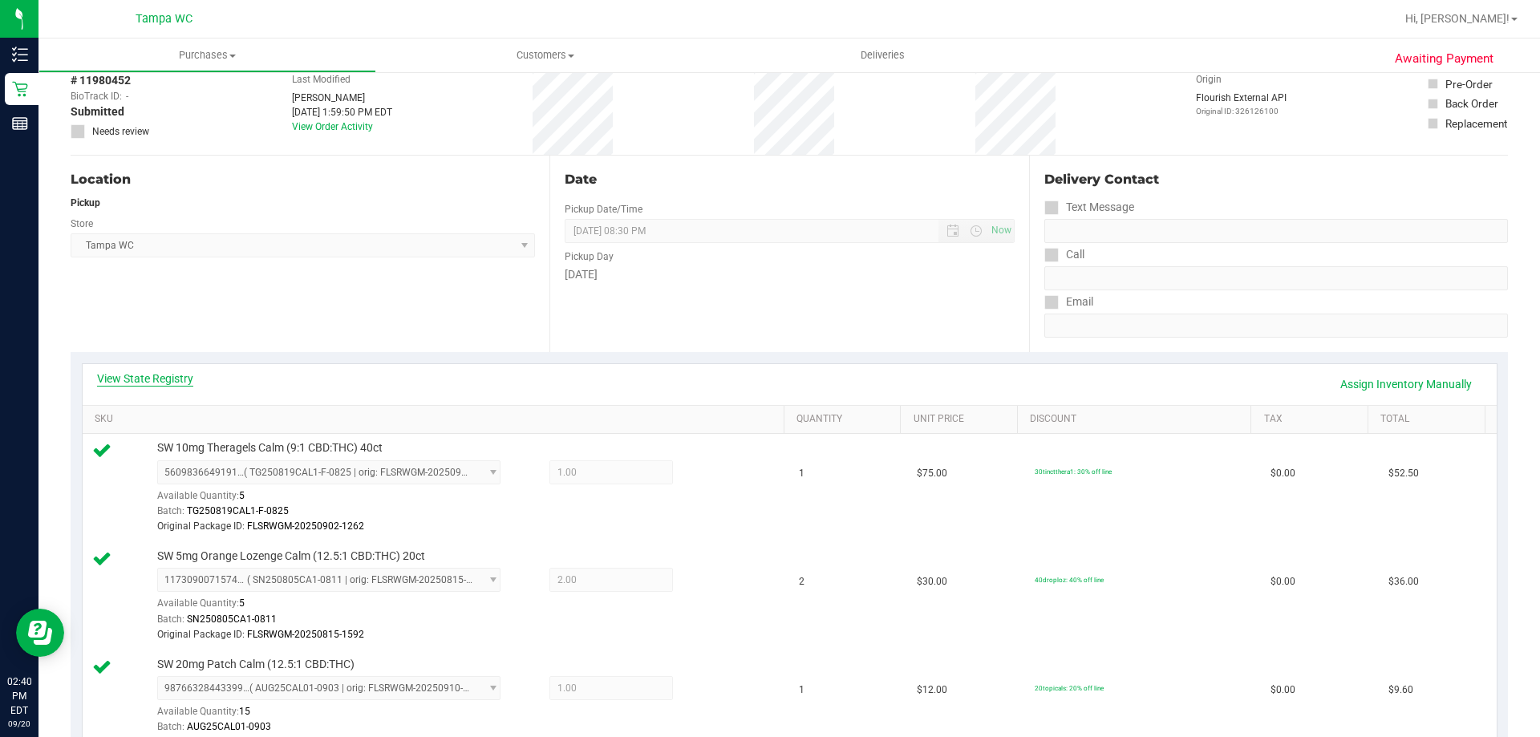
click at [164, 382] on link "View State Registry" at bounding box center [145, 379] width 96 height 16
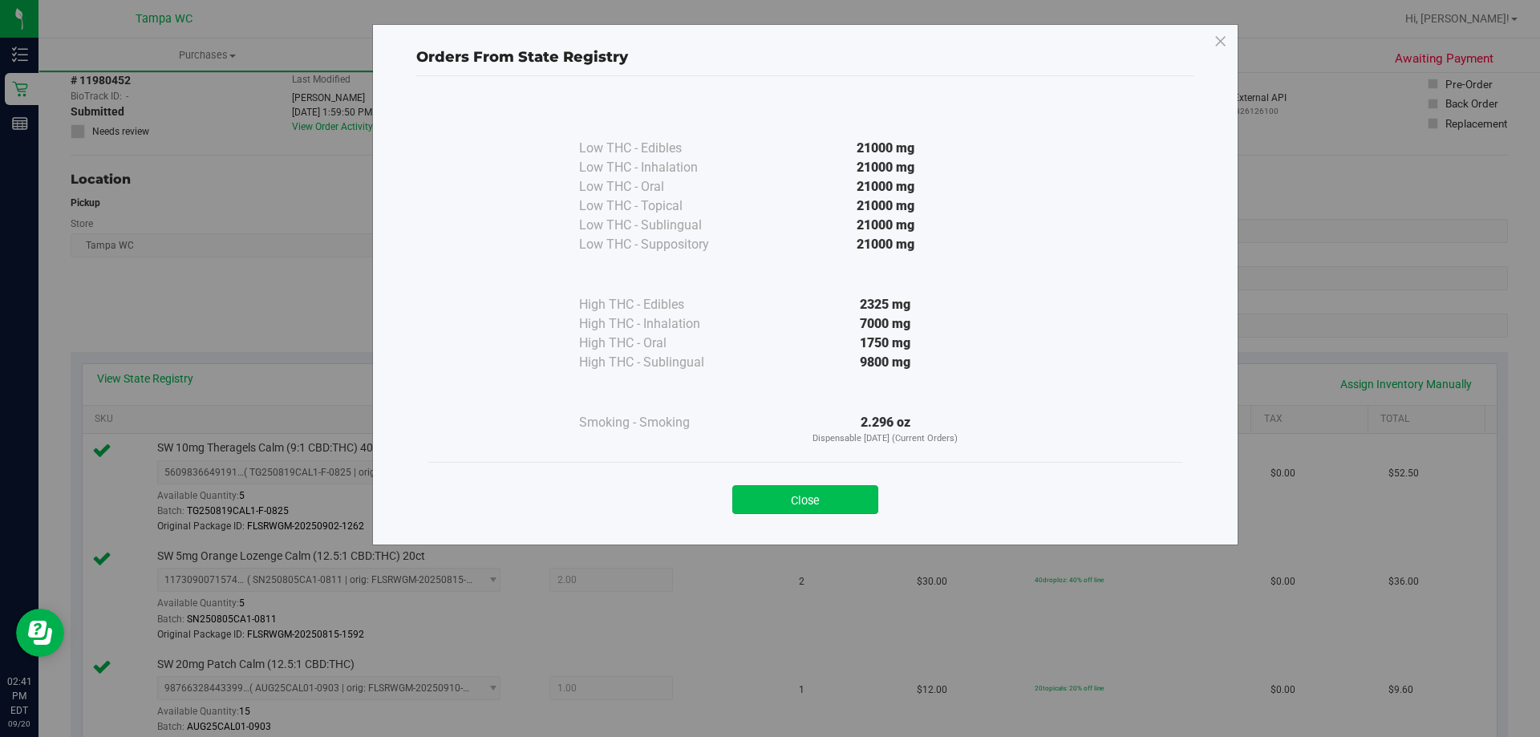
click at [804, 497] on button "Close" at bounding box center [805, 499] width 146 height 29
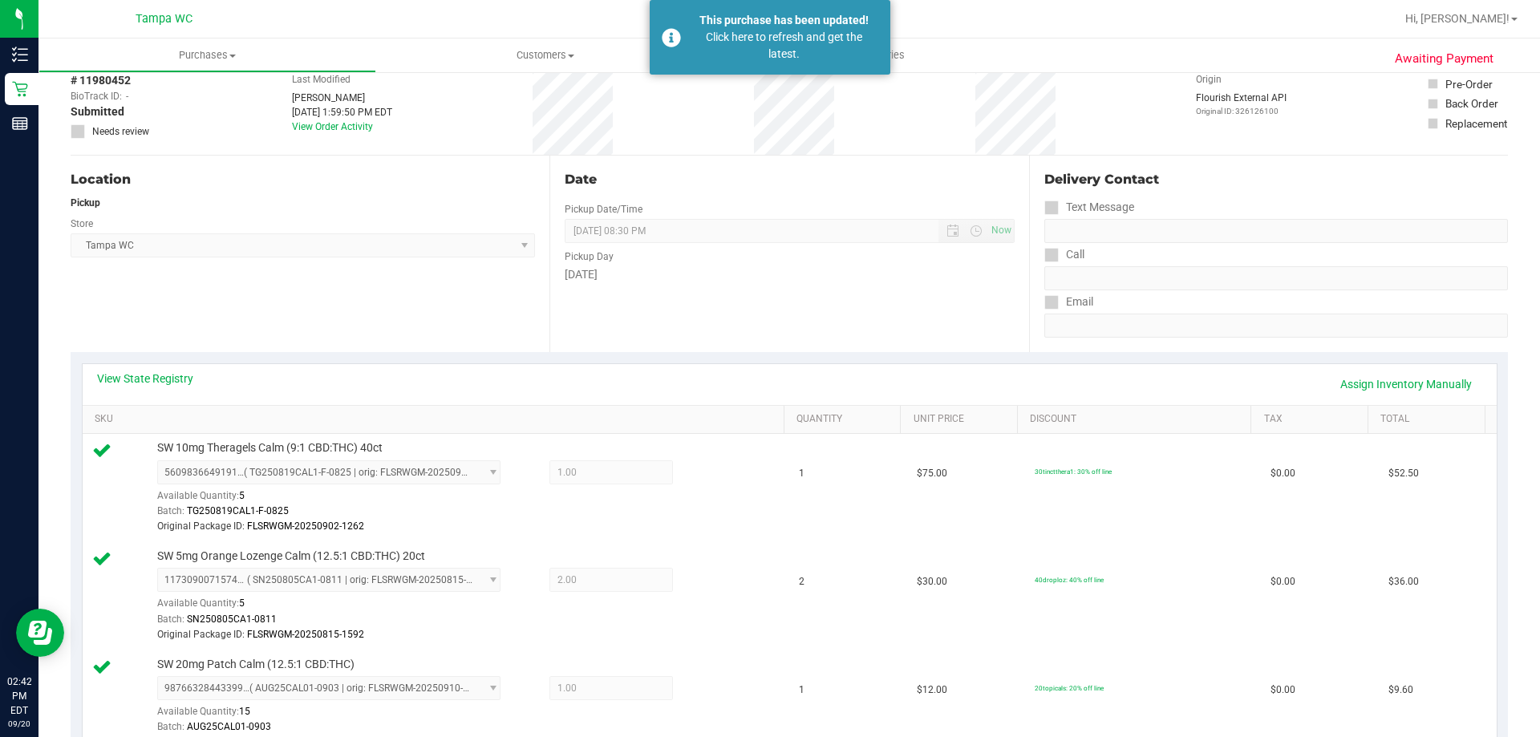
click at [40, 87] on div "Awaiting Payment Back Edit Purchase Cancel Purchase View Profile # 11980452 Bio…" at bounding box center [788, 726] width 1501 height 1473
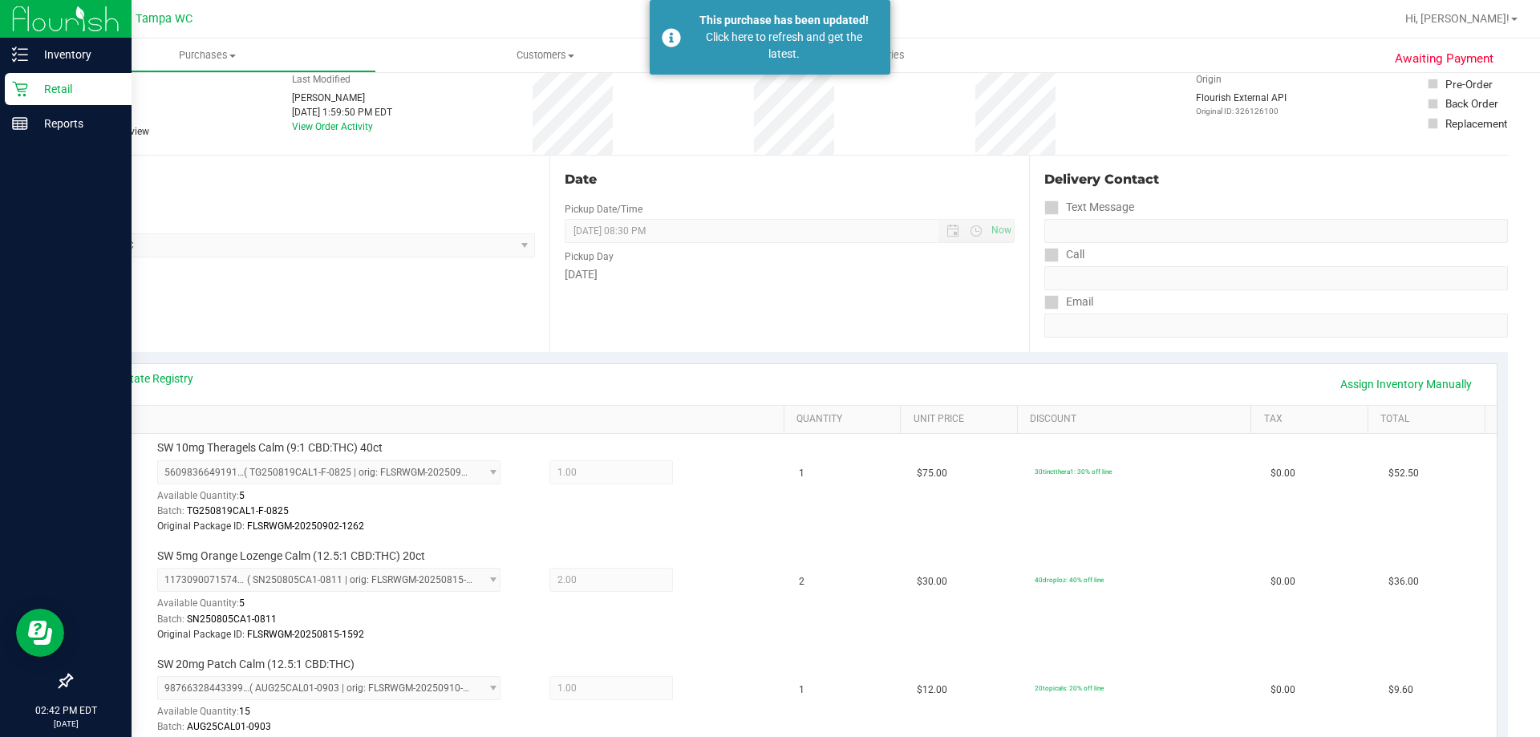
click at [25, 90] on icon at bounding box center [20, 89] width 16 height 16
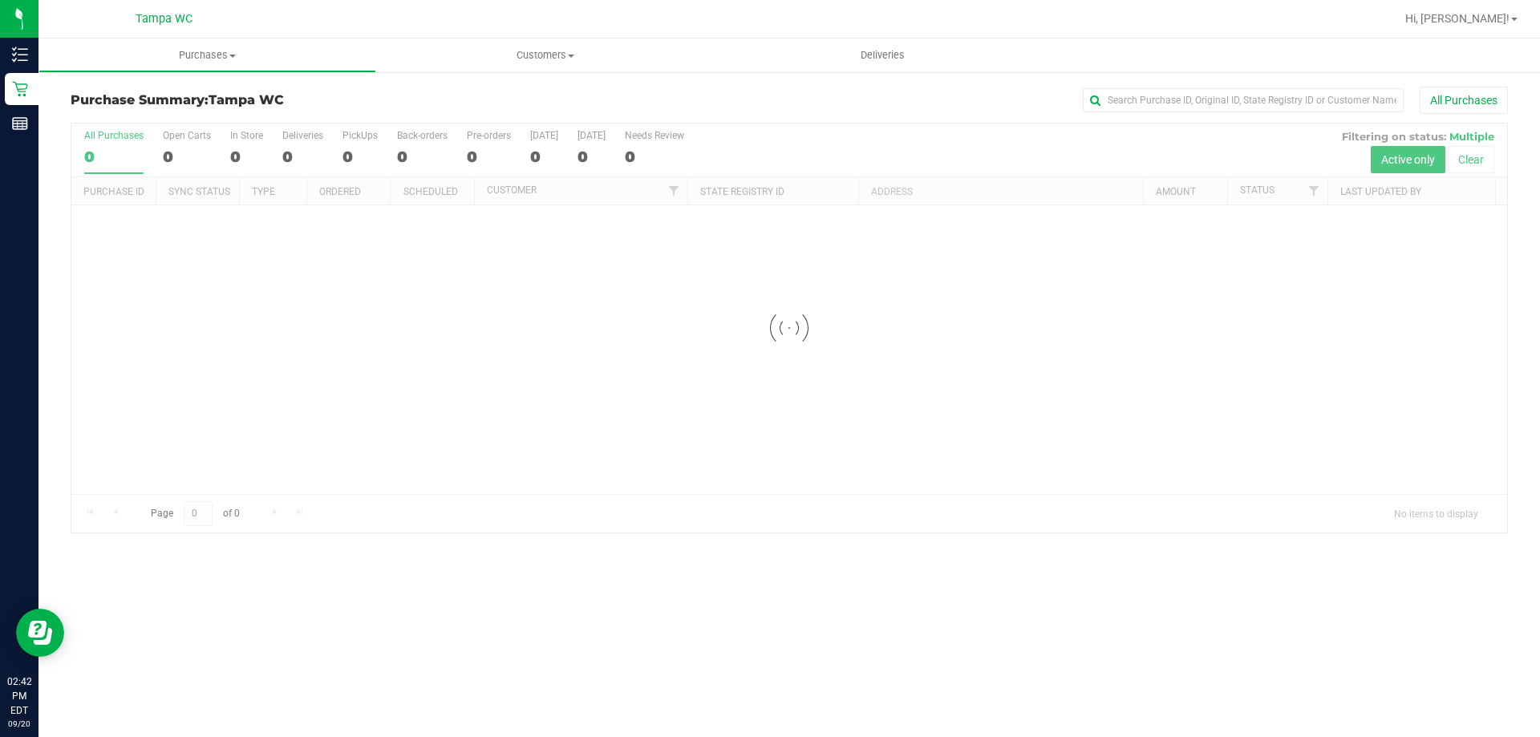
click at [795, 109] on div "All Purchases" at bounding box center [1028, 100] width 958 height 27
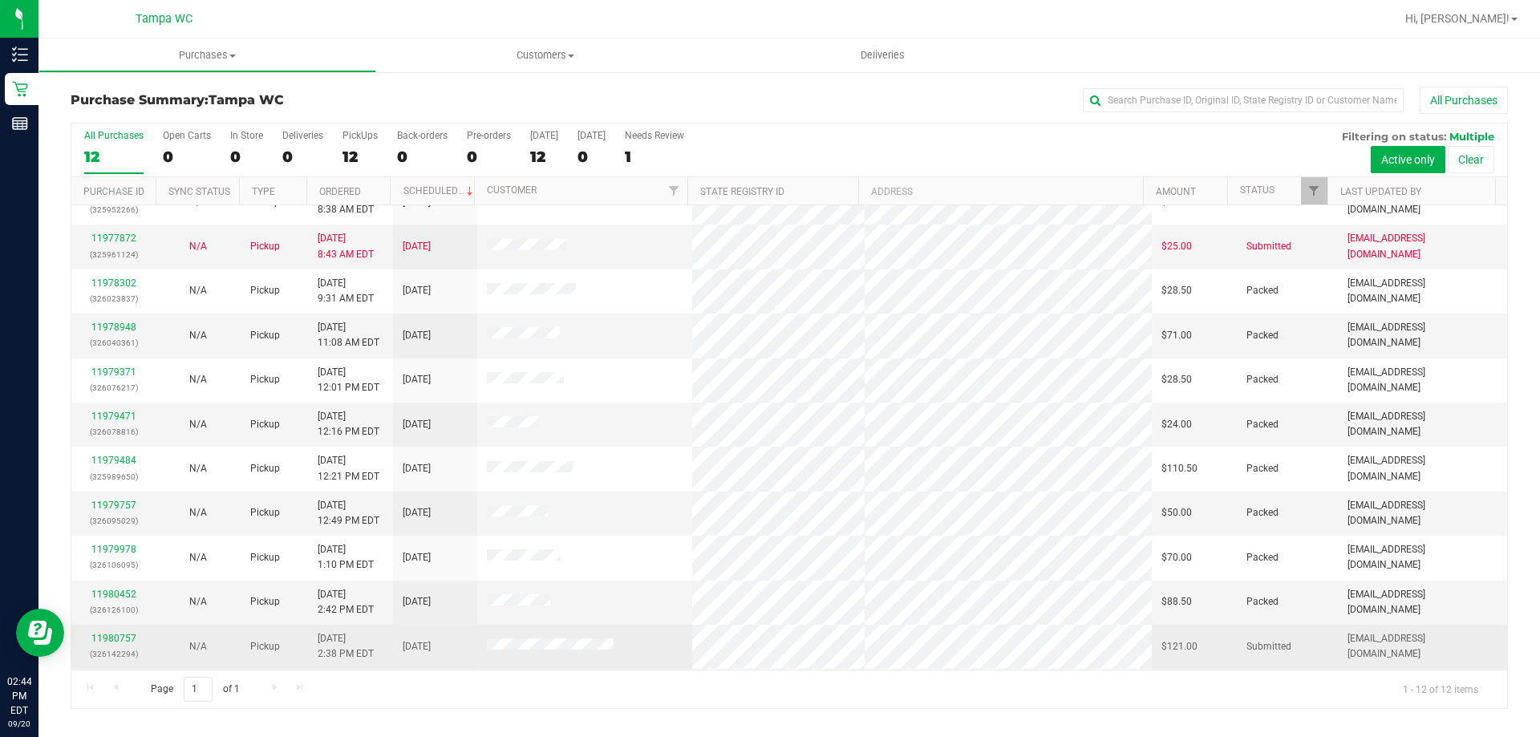
scroll to position [68, 0]
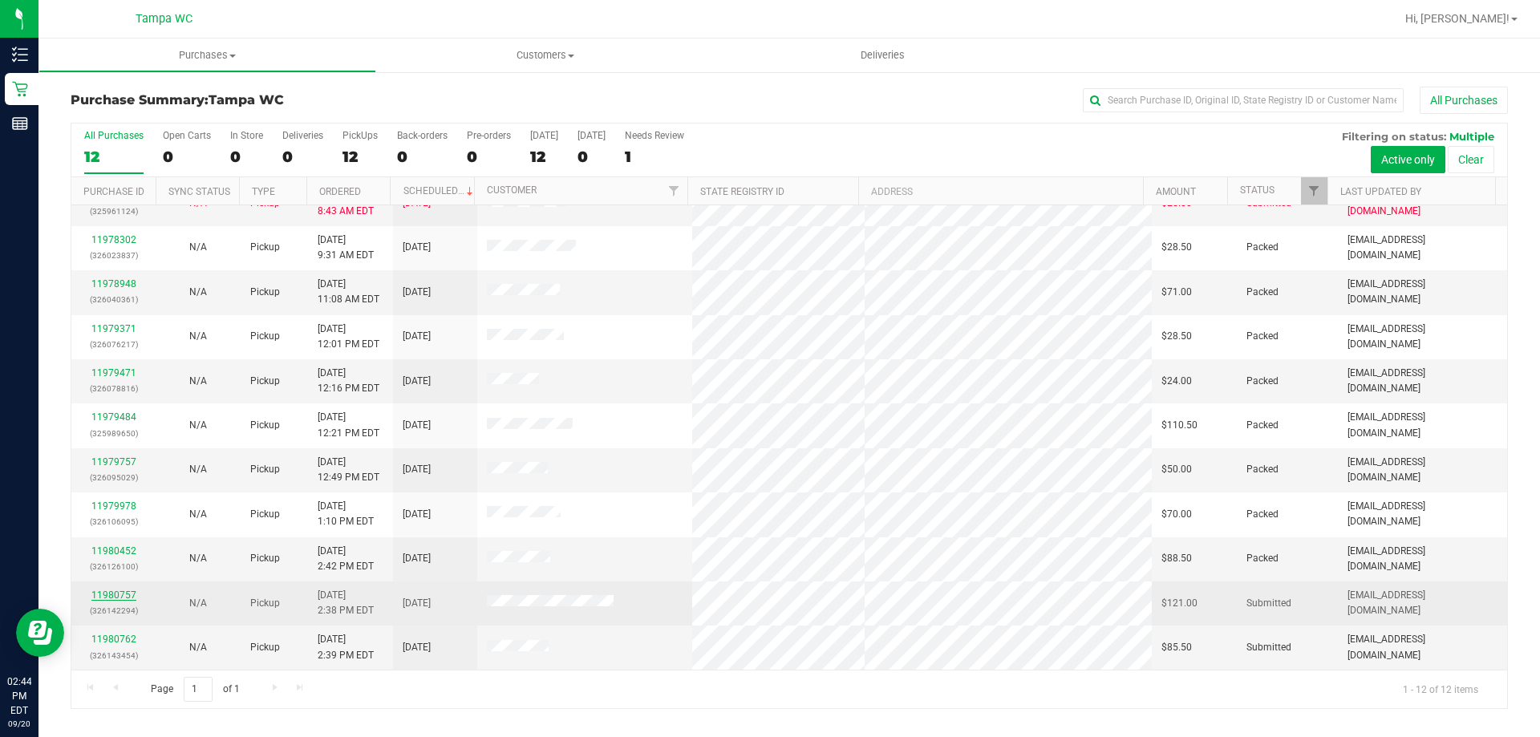
click at [126, 596] on link "11980757" at bounding box center [113, 595] width 45 height 11
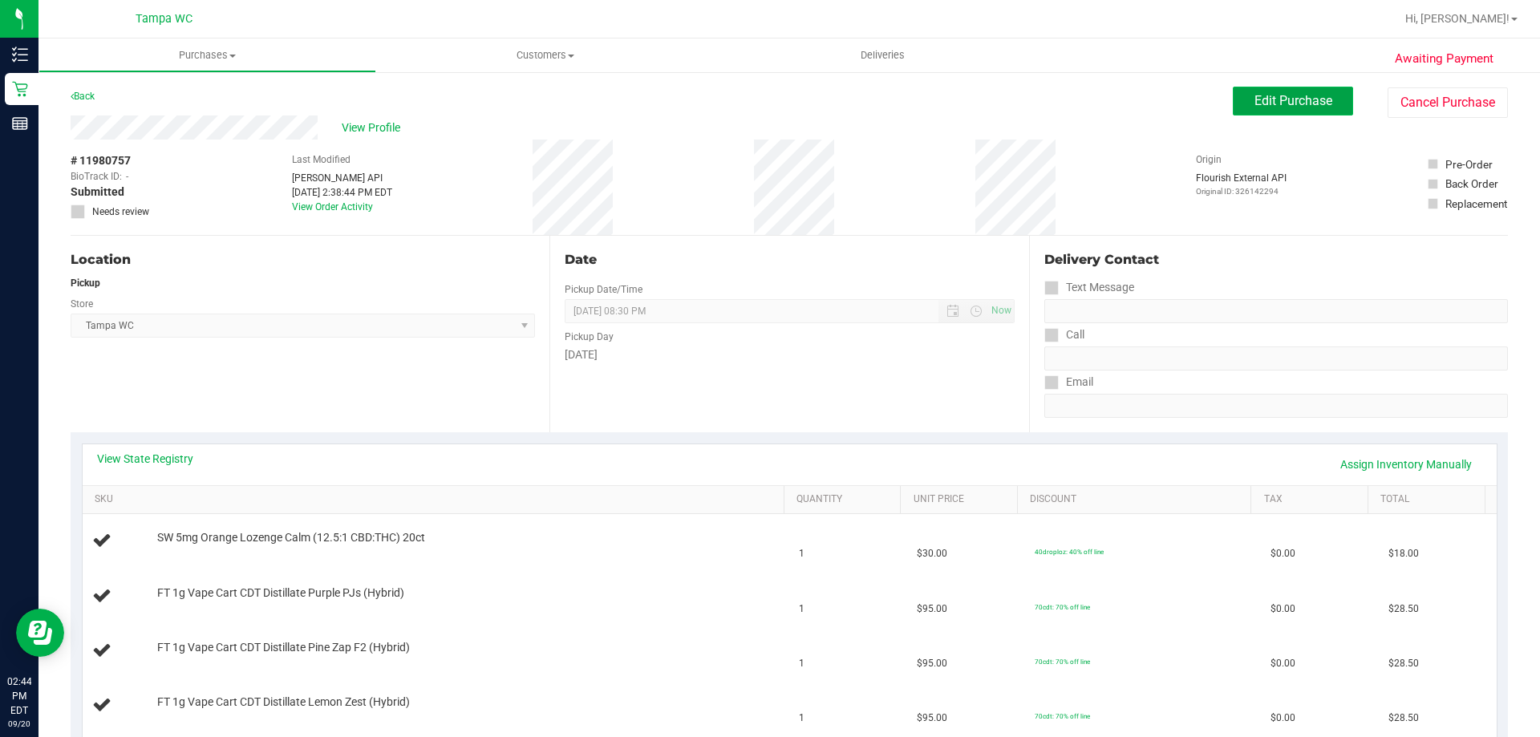
click at [1294, 111] on button "Edit Purchase" at bounding box center [1293, 101] width 120 height 29
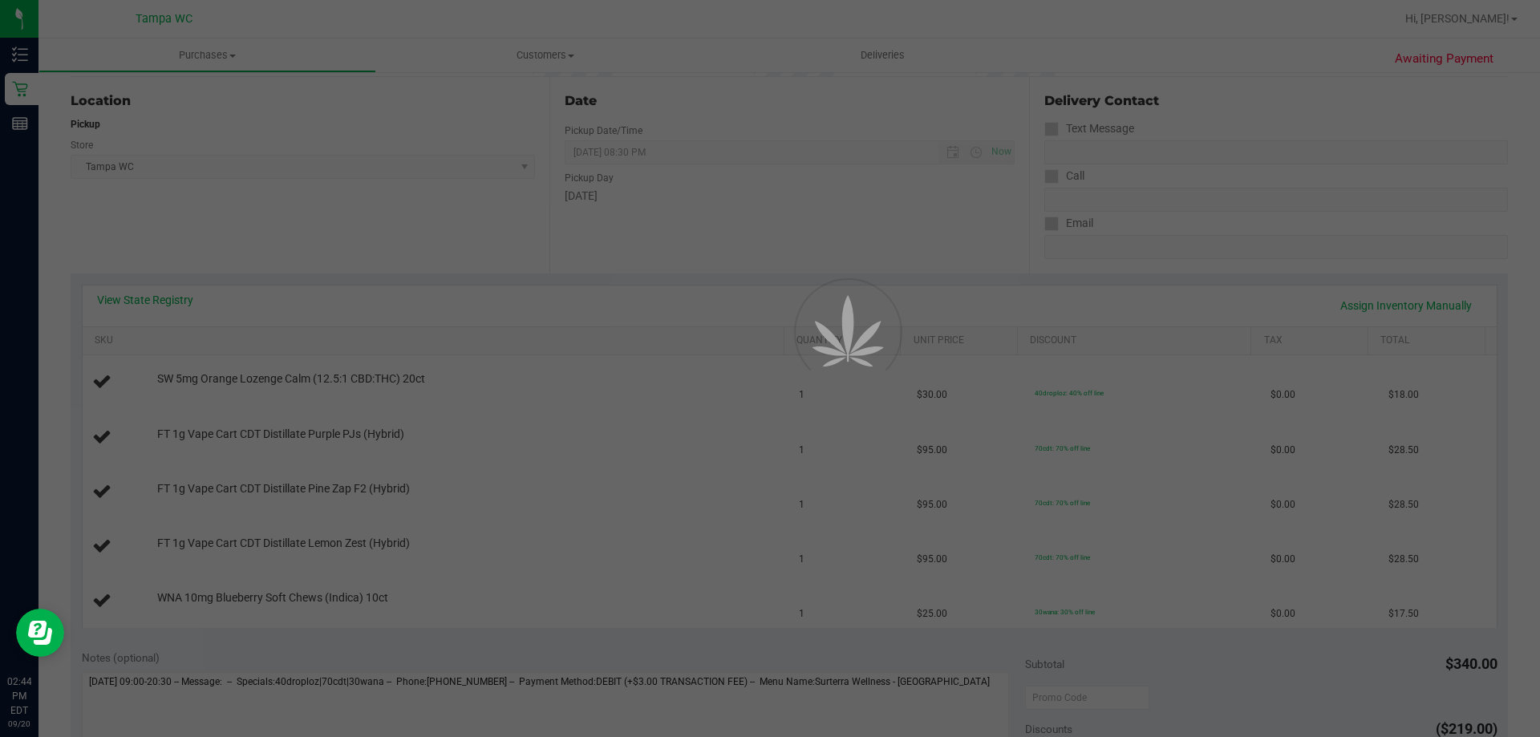
scroll to position [160, 0]
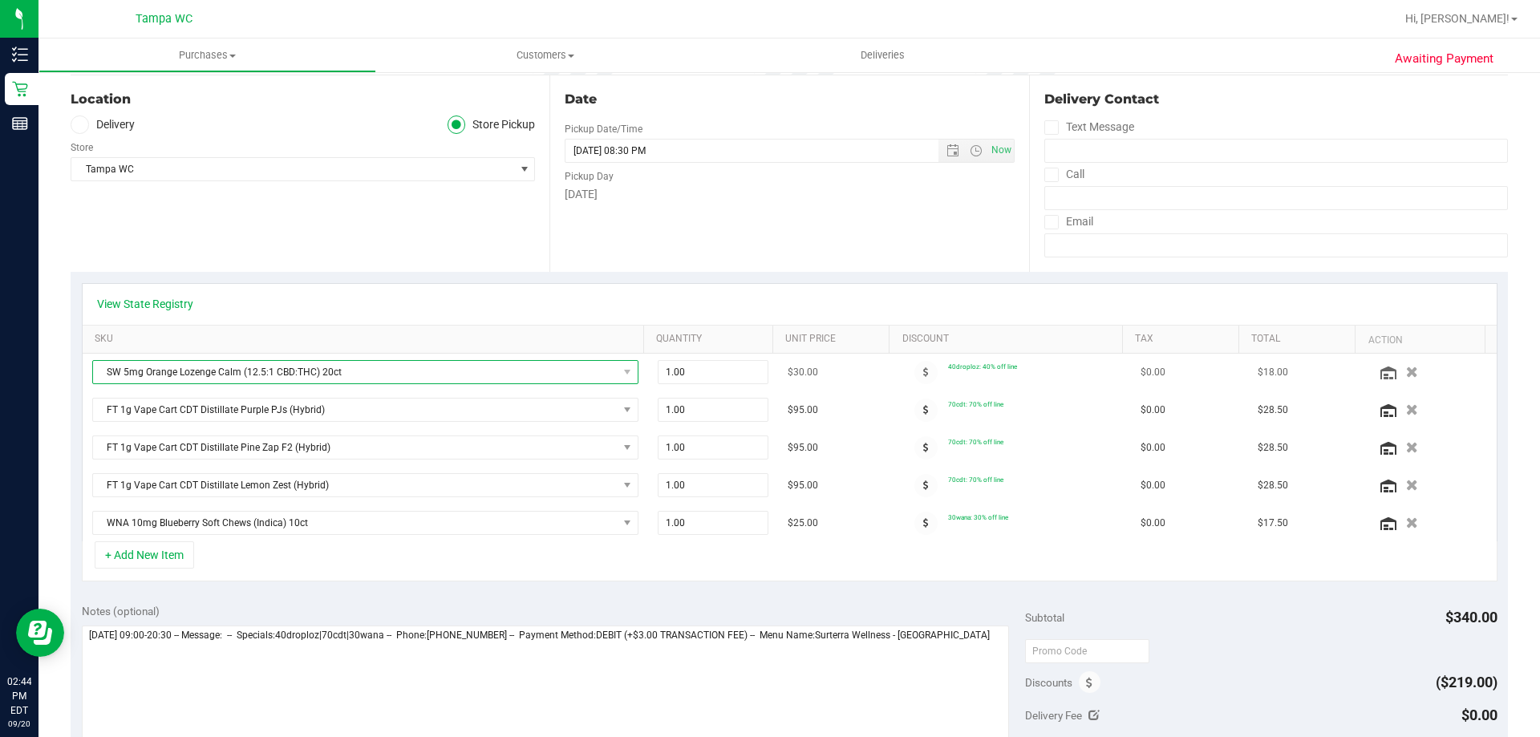
click at [290, 375] on span "SW 5mg Orange Lozenge Calm (12.5:1 CBD:THC) 20ct" at bounding box center [355, 372] width 525 height 22
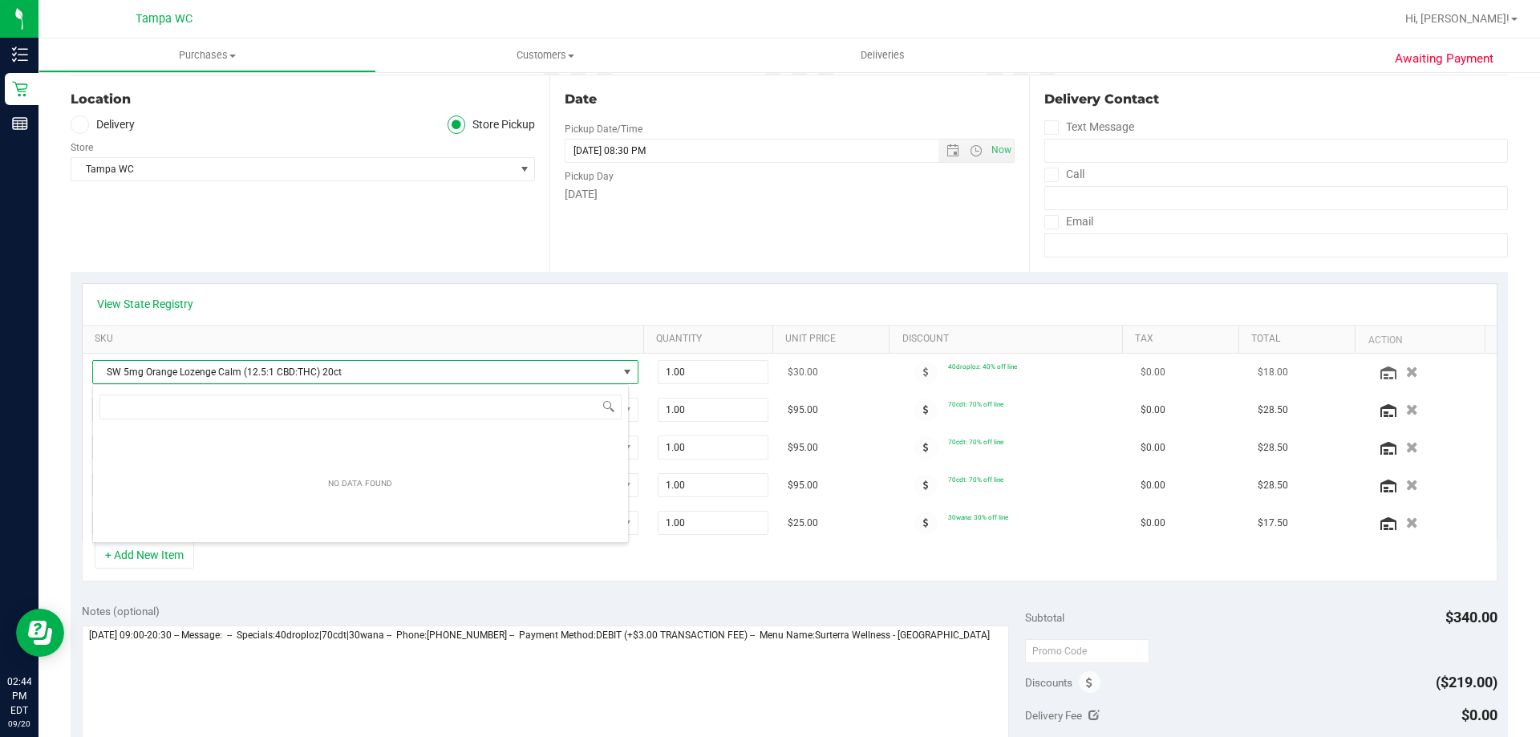
scroll to position [24, 537]
click at [904, 373] on div at bounding box center [926, 372] width 44 height 23
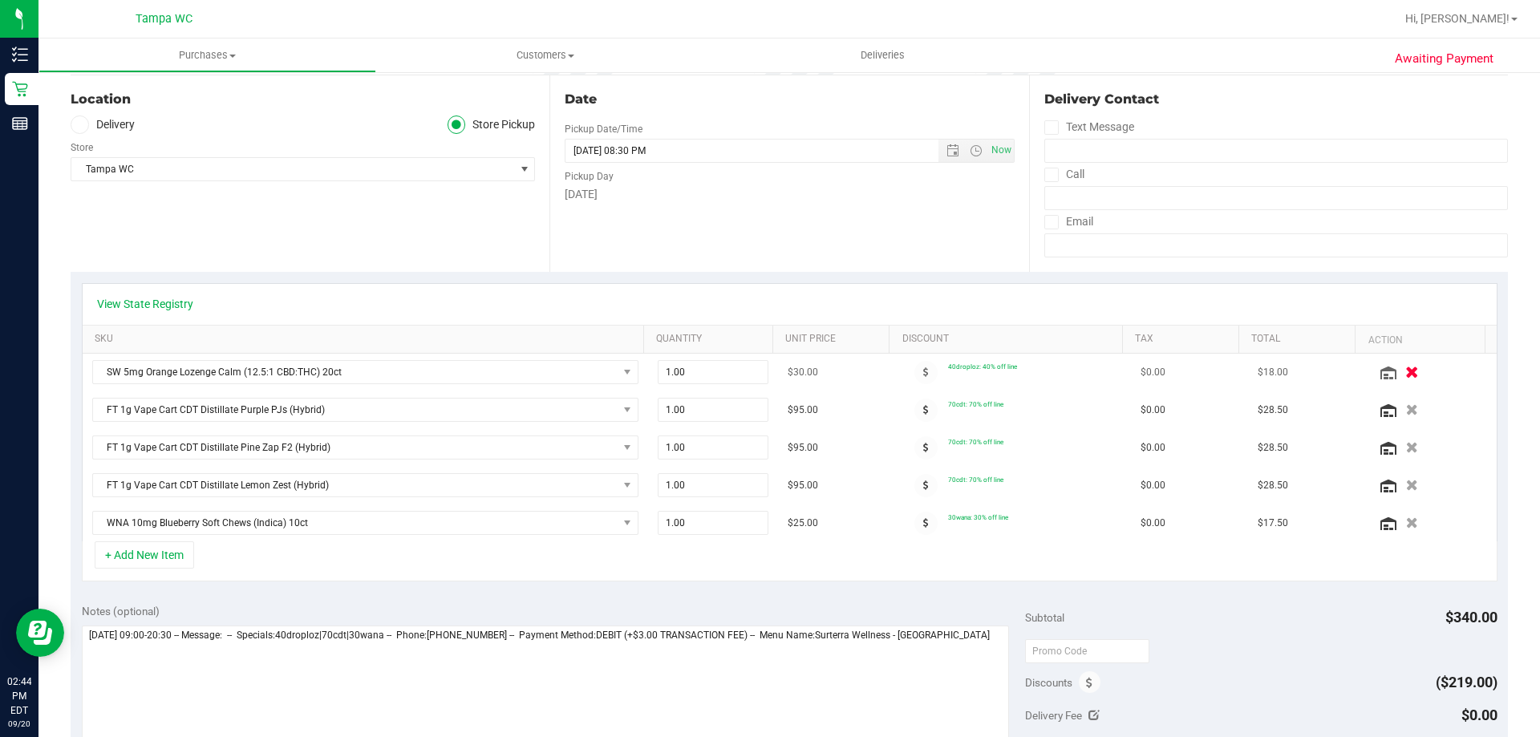
click at [1405, 370] on icon "button" at bounding box center [1412, 373] width 14 height 12
click at [153, 559] on button "+ Add New Item" at bounding box center [144, 554] width 99 height 27
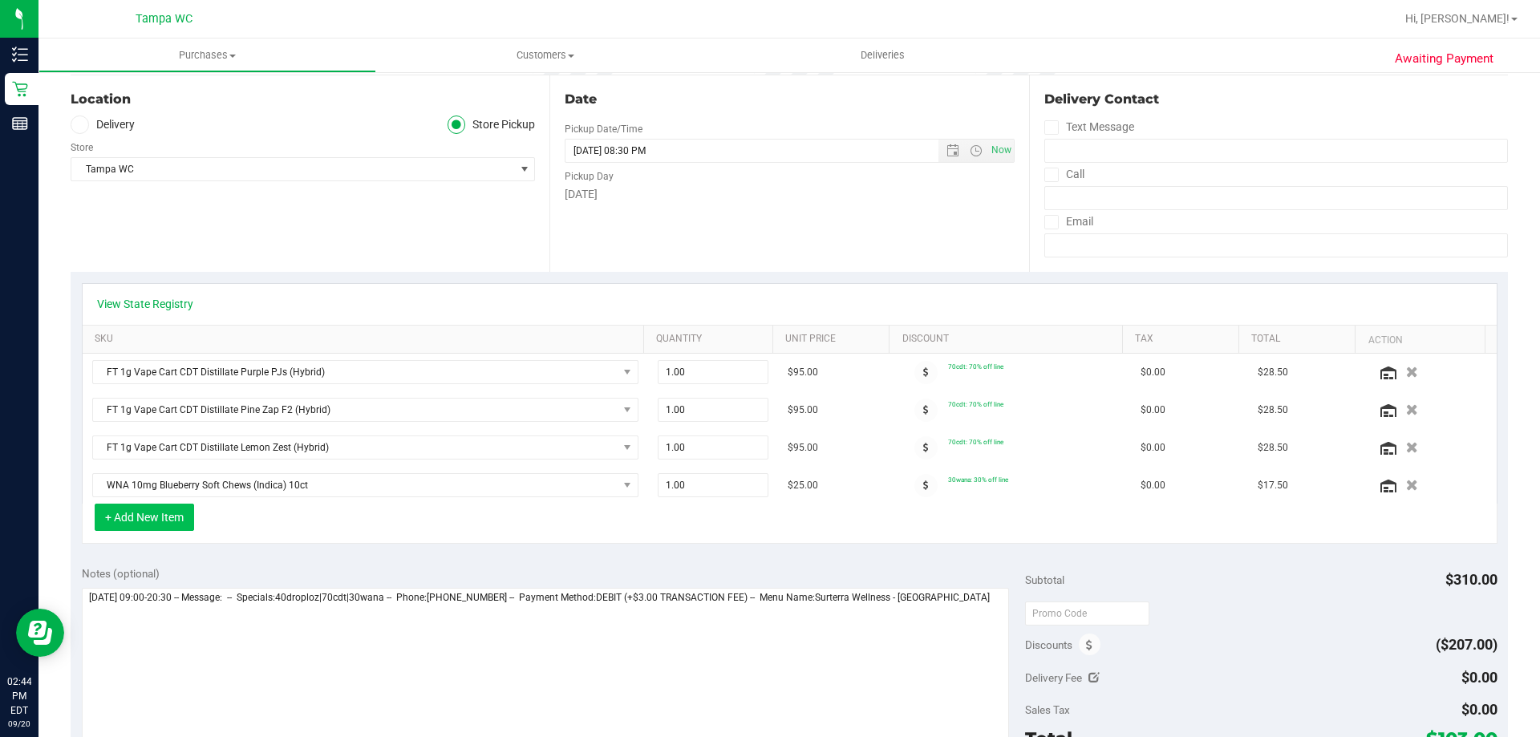
click at [168, 524] on button "+ Add New Item" at bounding box center [144, 517] width 99 height 27
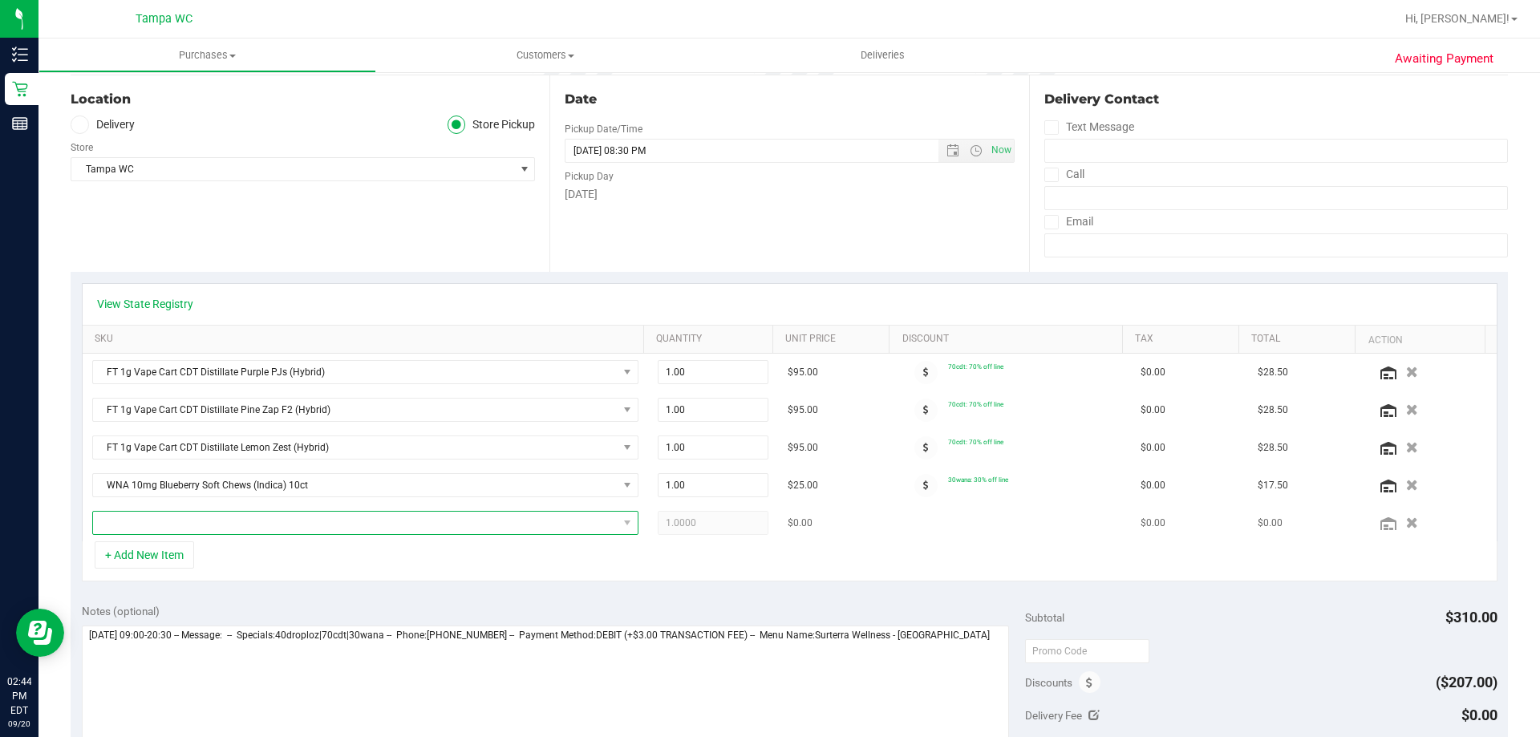
click at [208, 528] on span "NO DATA FOUND" at bounding box center [355, 523] width 525 height 22
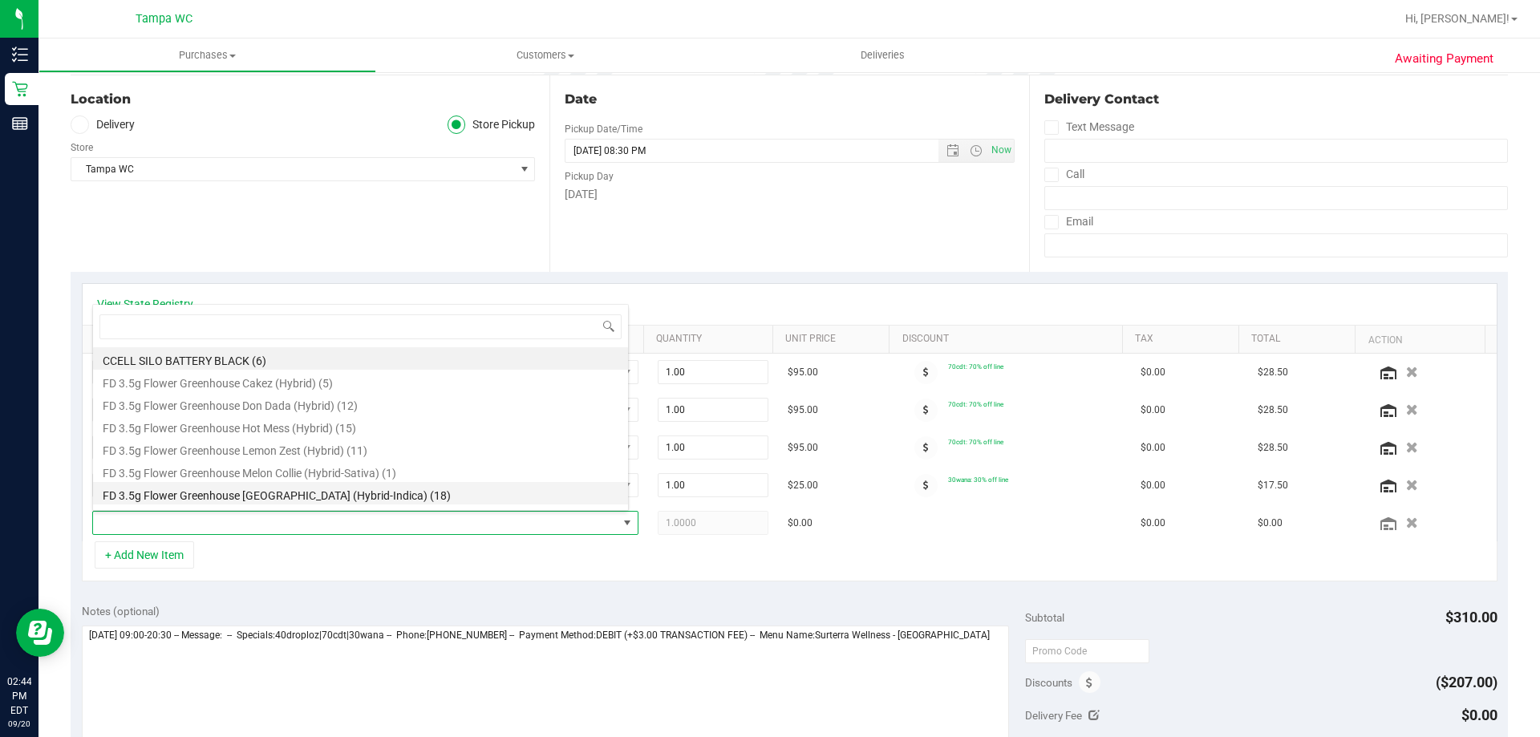
scroll to position [24, 532]
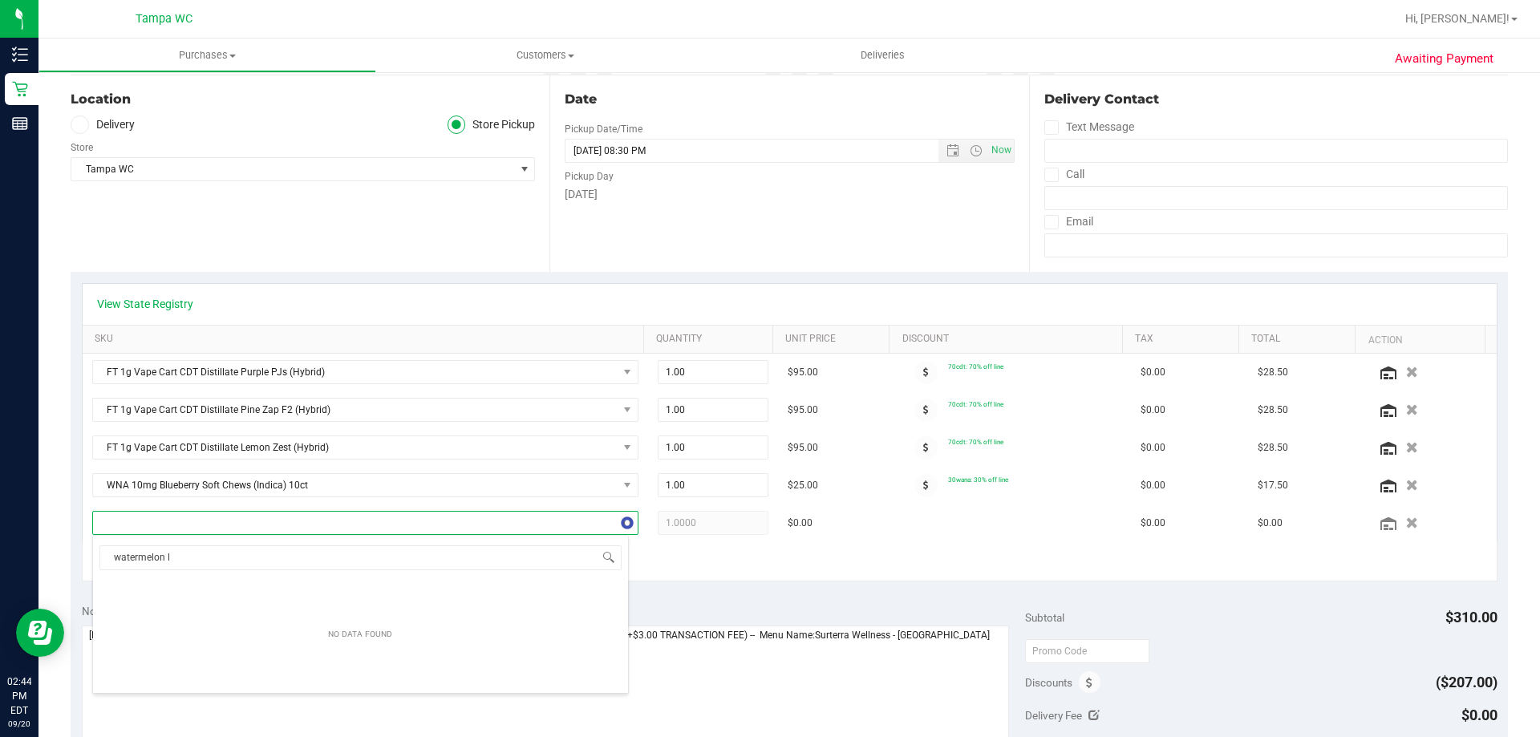
type input "watermelon lo"
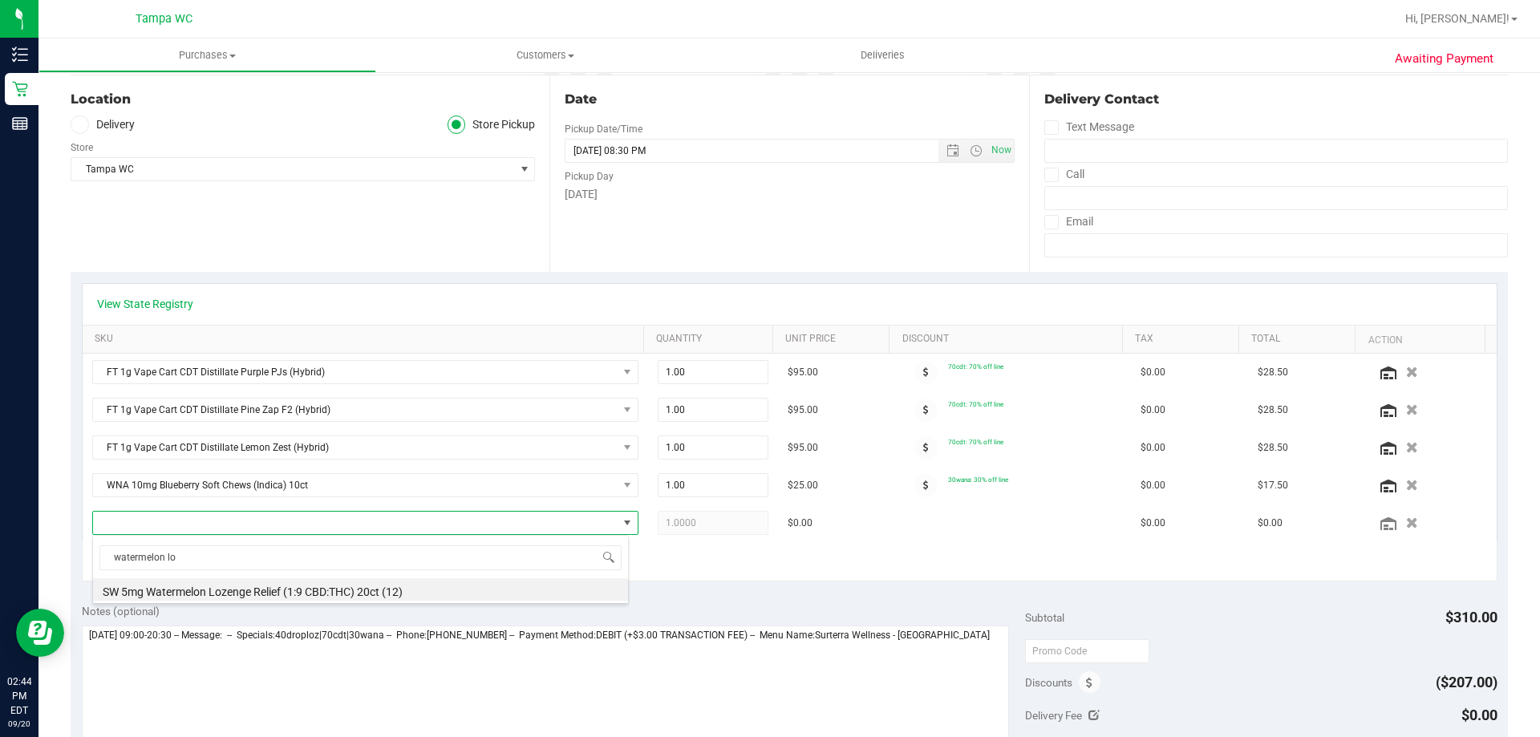
click at [480, 602] on div "watermelon lo SW 5mg Watermelon Lozenge Relief (1:9 CBD:THC) 20ct (12)" at bounding box center [360, 569] width 537 height 69
click at [463, 587] on li "SW 5mg Watermelon Lozenge Relief (1:9 CBD:THC) 20ct (12)" at bounding box center [360, 589] width 535 height 22
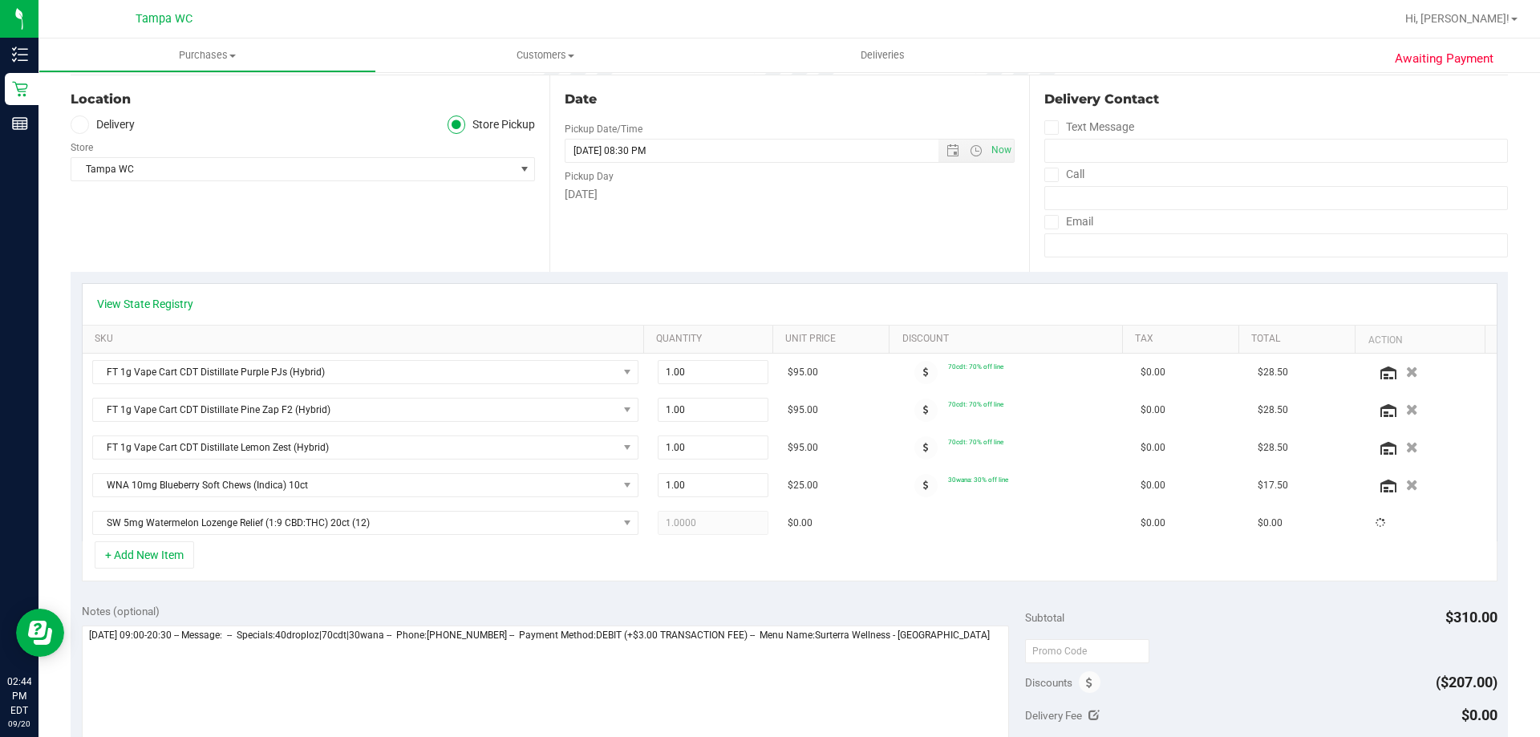
click at [634, 577] on div "+ Add New Item" at bounding box center [790, 561] width 1416 height 40
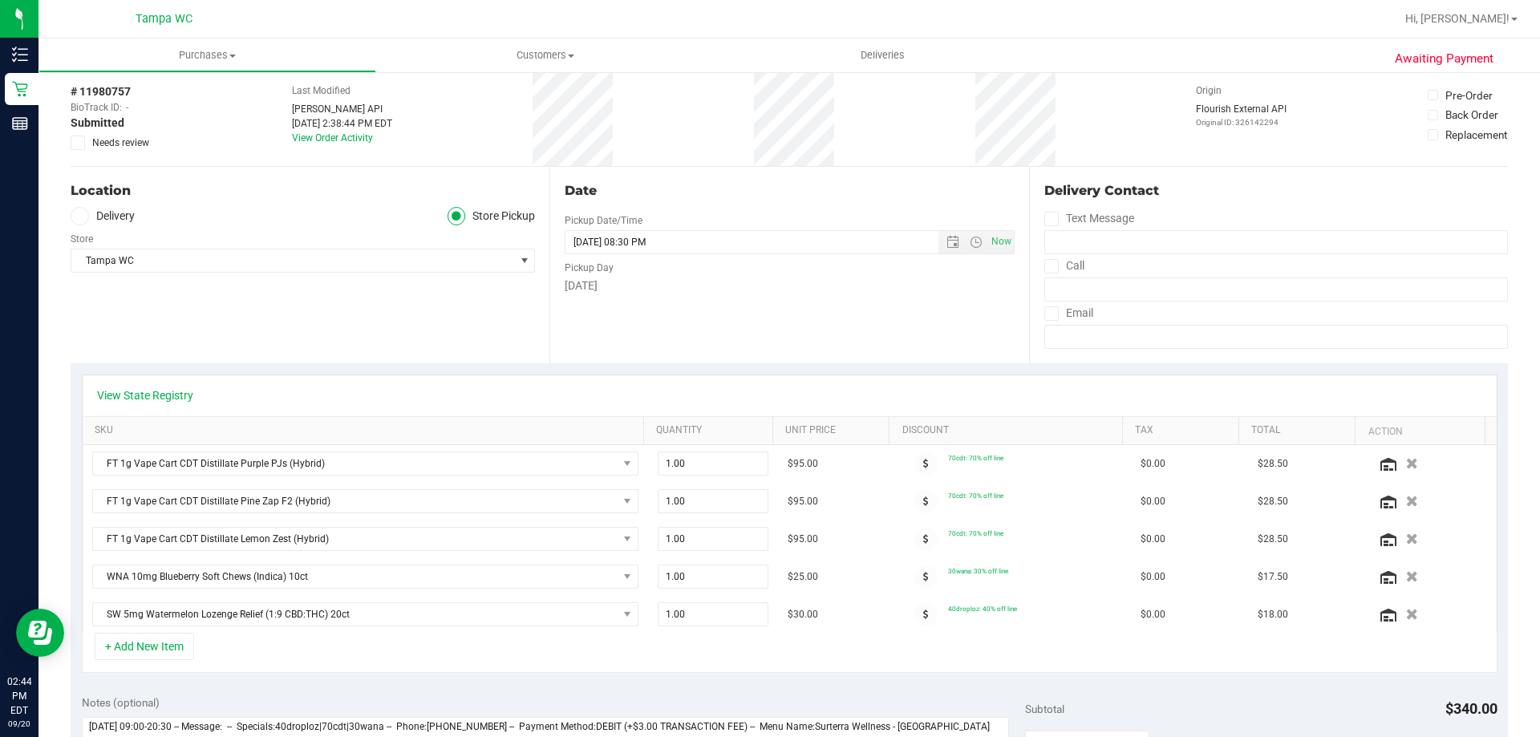
scroll to position [0, 0]
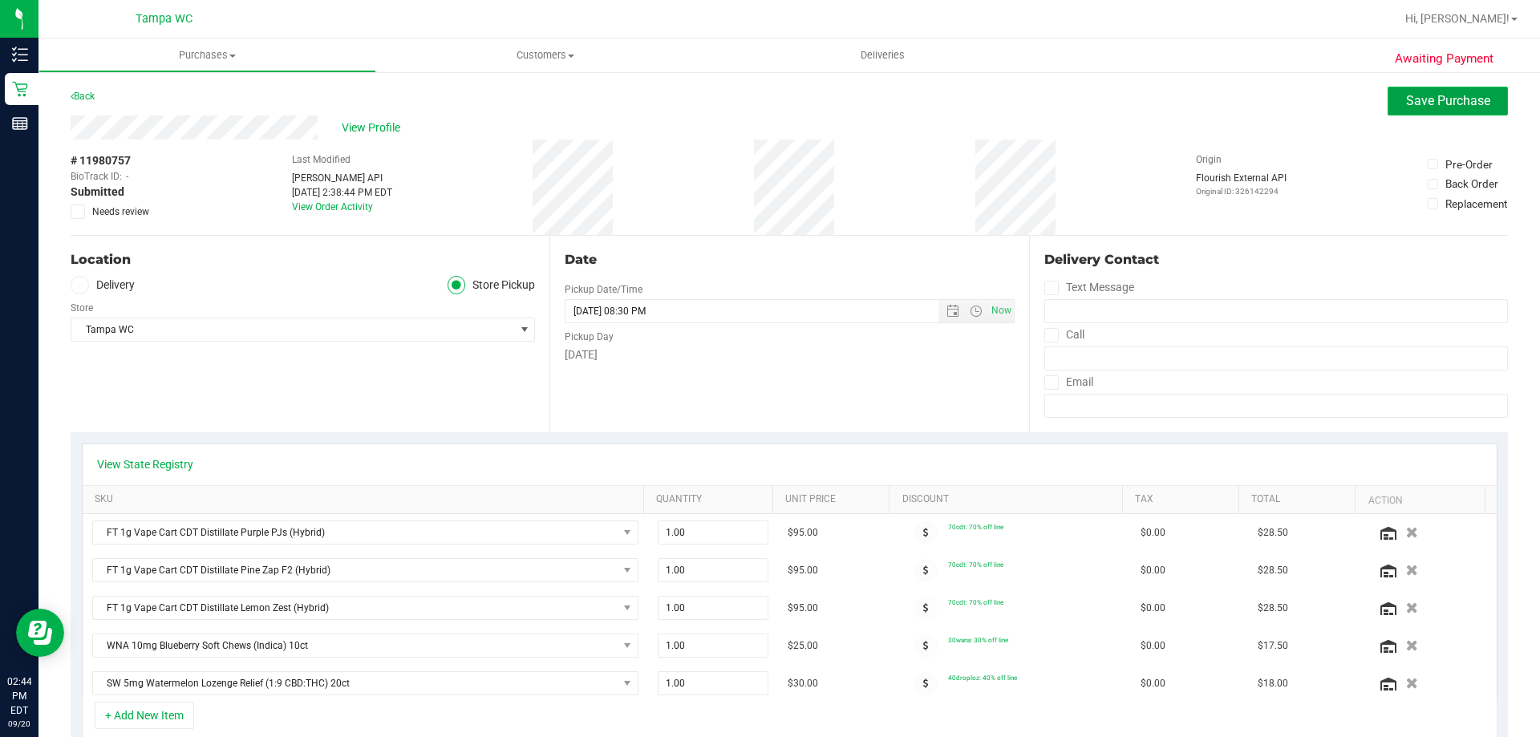
click at [1413, 103] on span "Save Purchase" at bounding box center [1448, 100] width 84 height 15
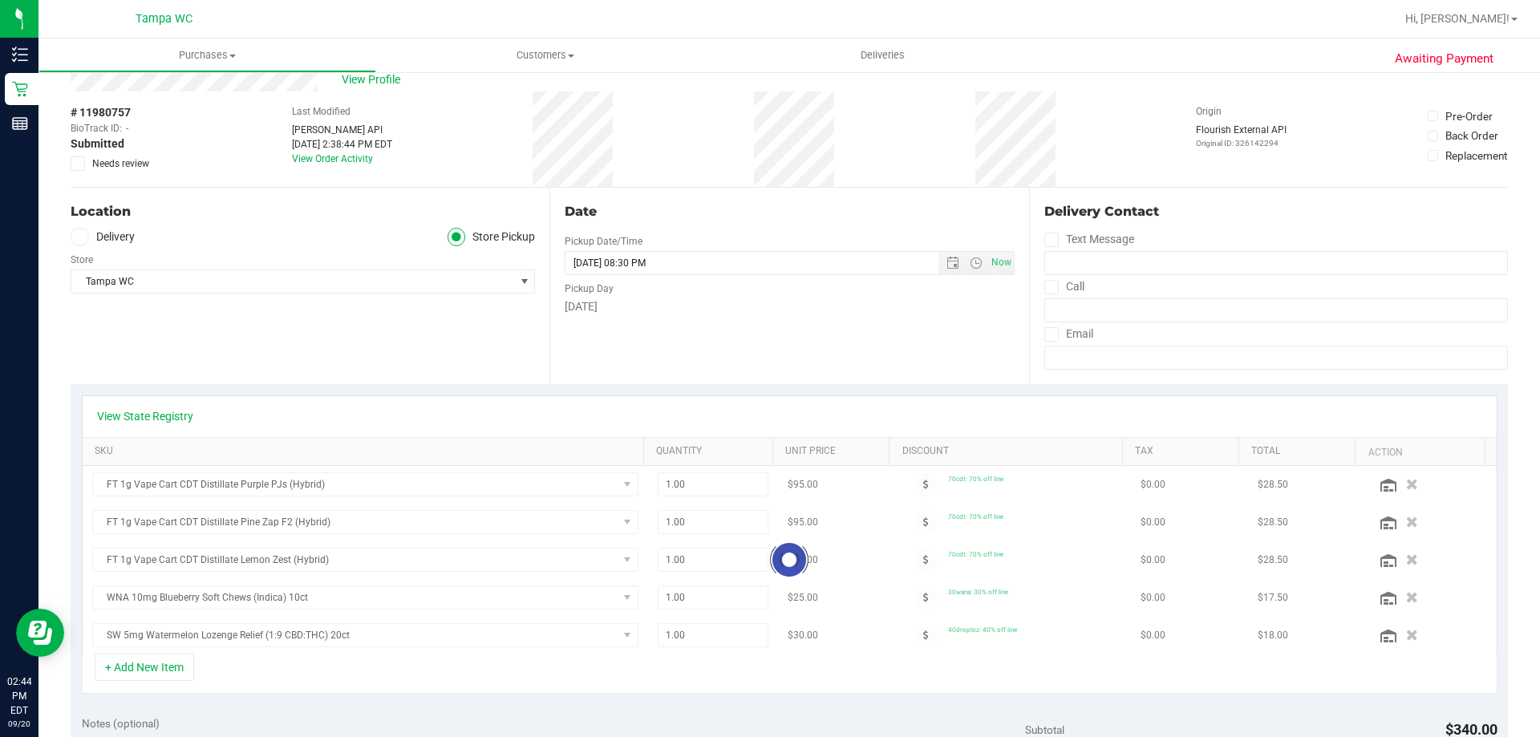
scroll to position [160, 0]
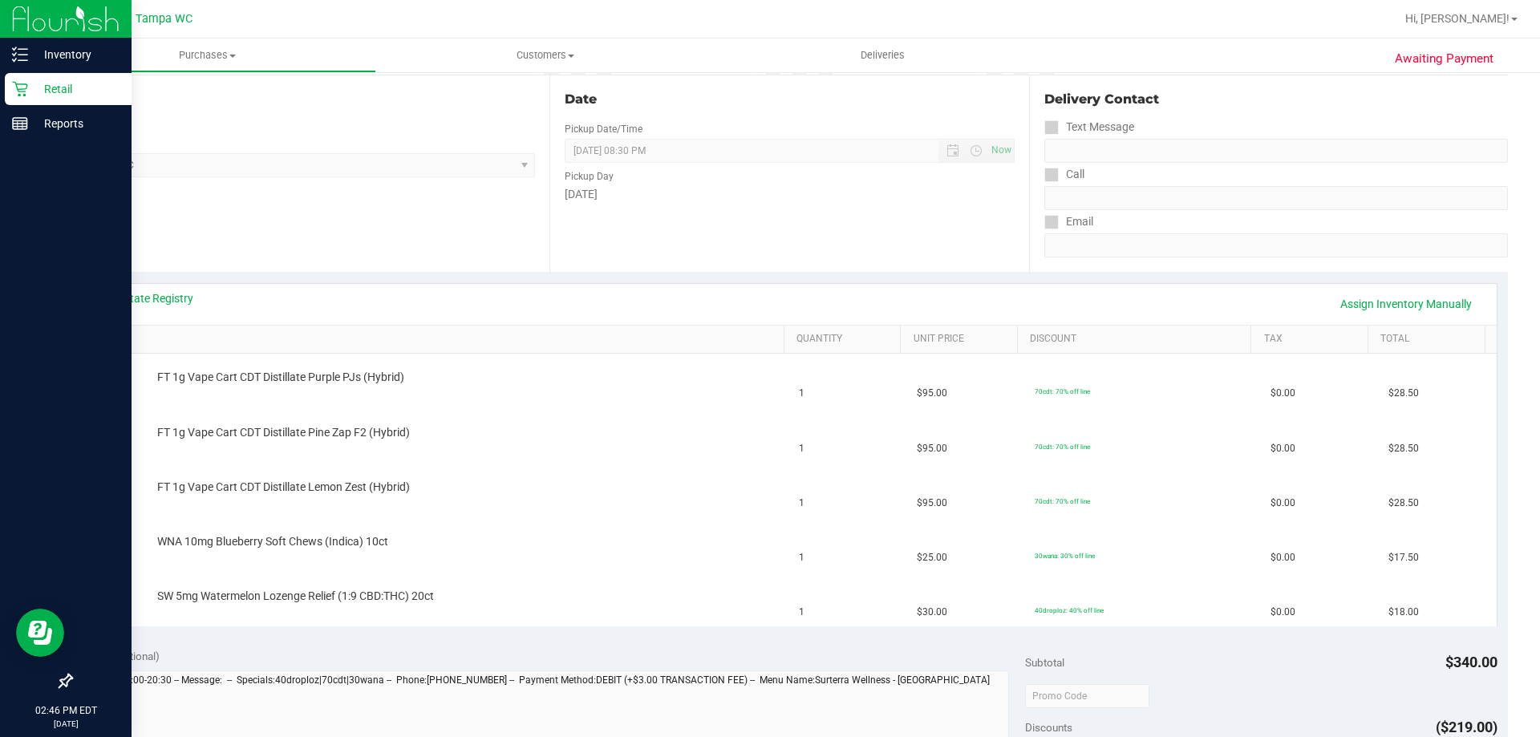
click at [31, 101] on div "Retail" at bounding box center [68, 89] width 127 height 32
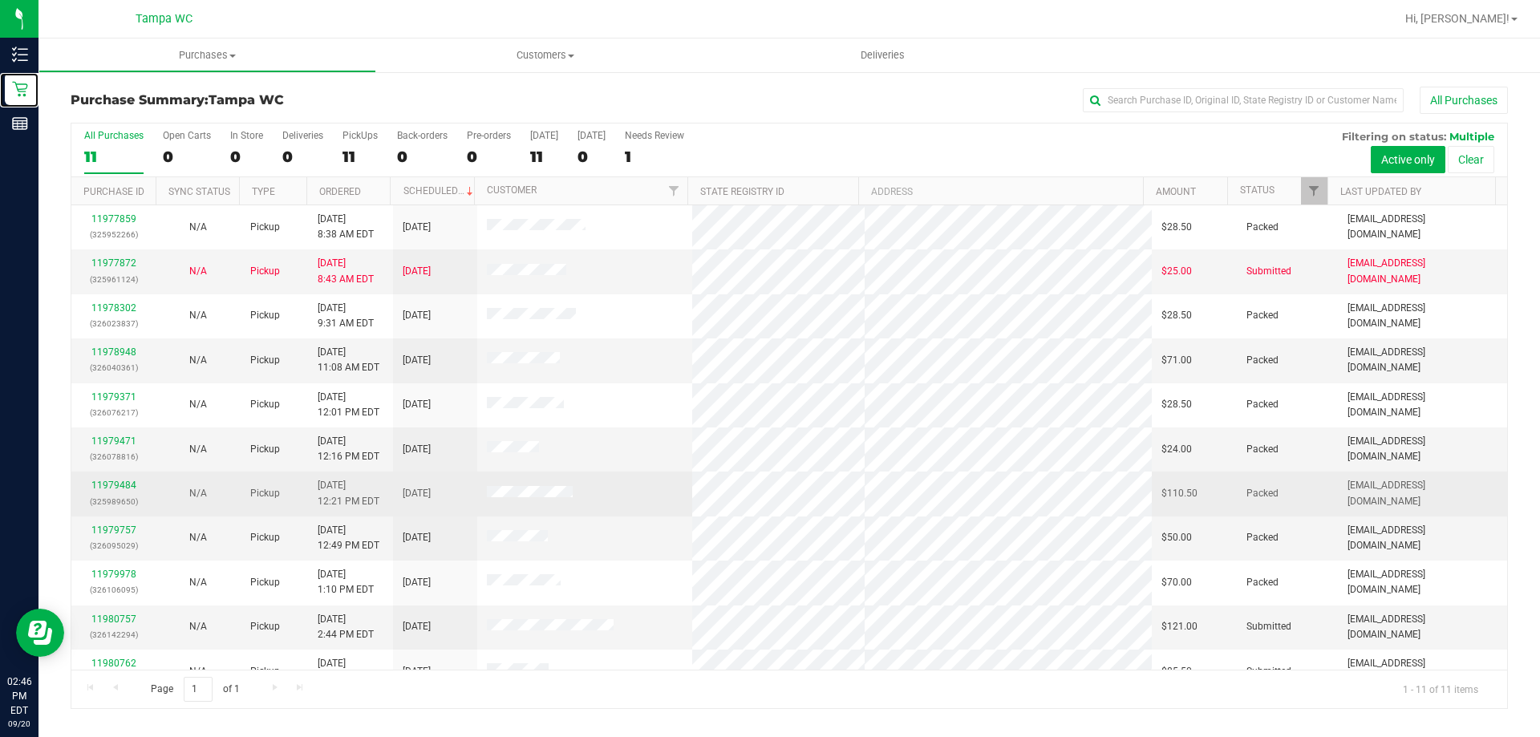
scroll to position [23, 0]
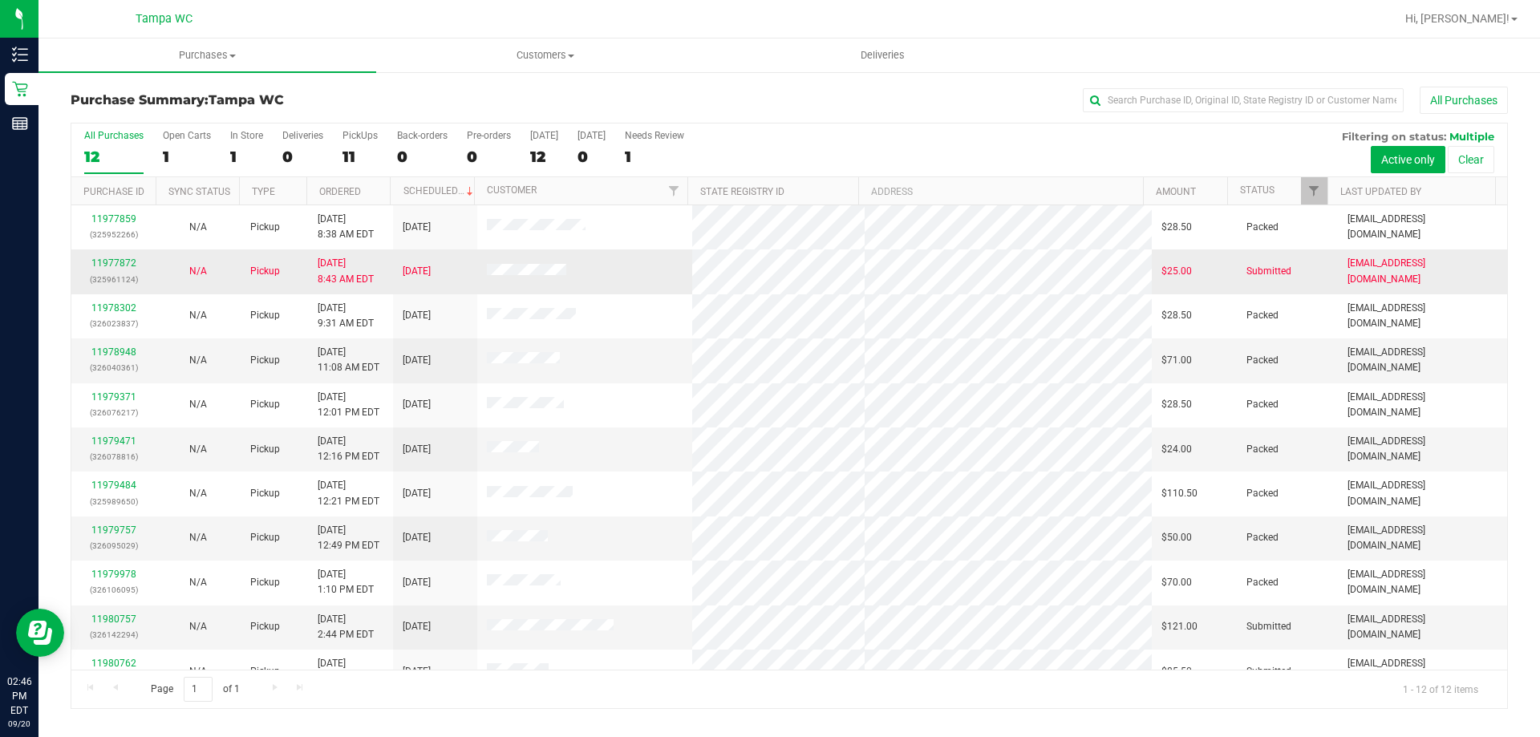
scroll to position [68, 0]
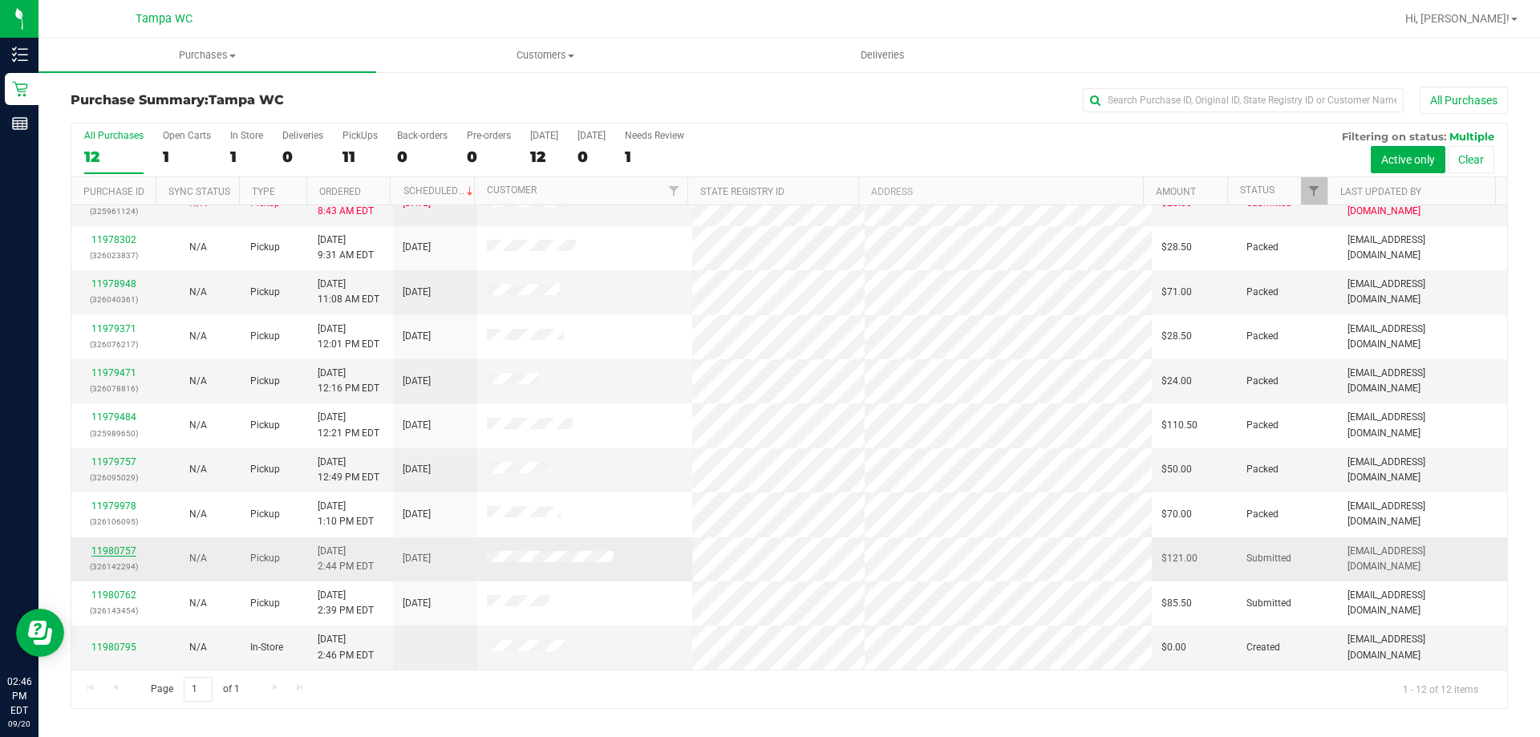
click at [117, 553] on link "11980757" at bounding box center [113, 550] width 45 height 11
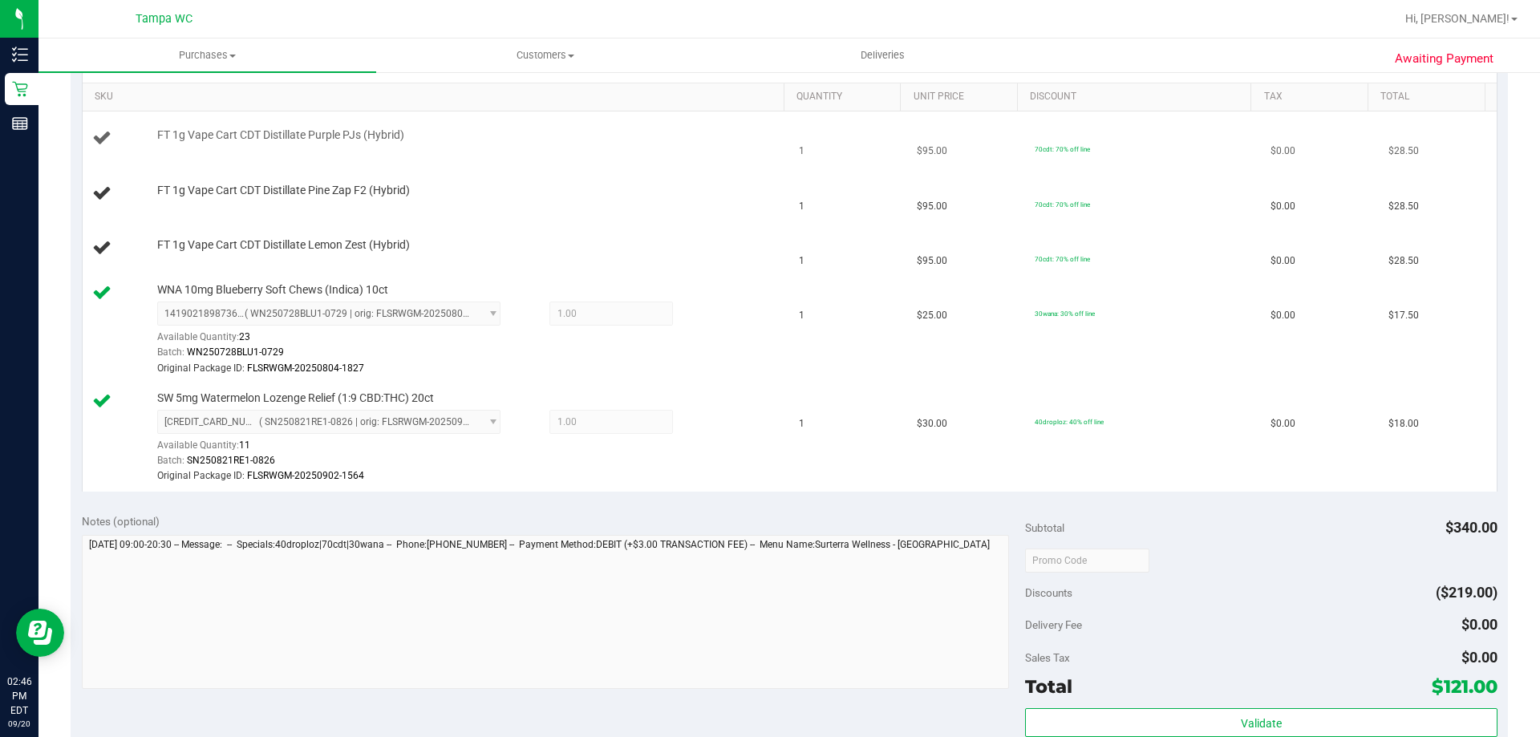
scroll to position [160, 0]
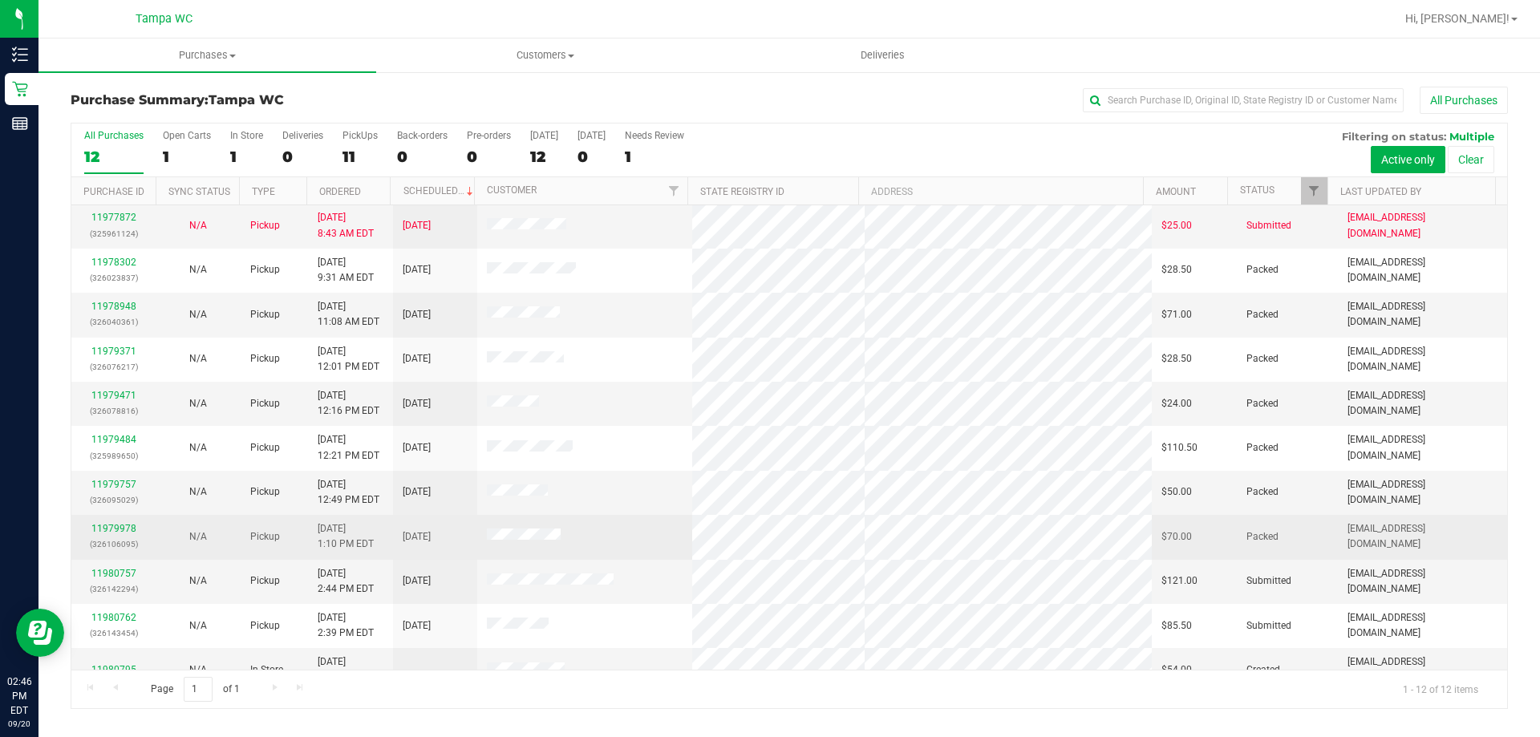
scroll to position [68, 0]
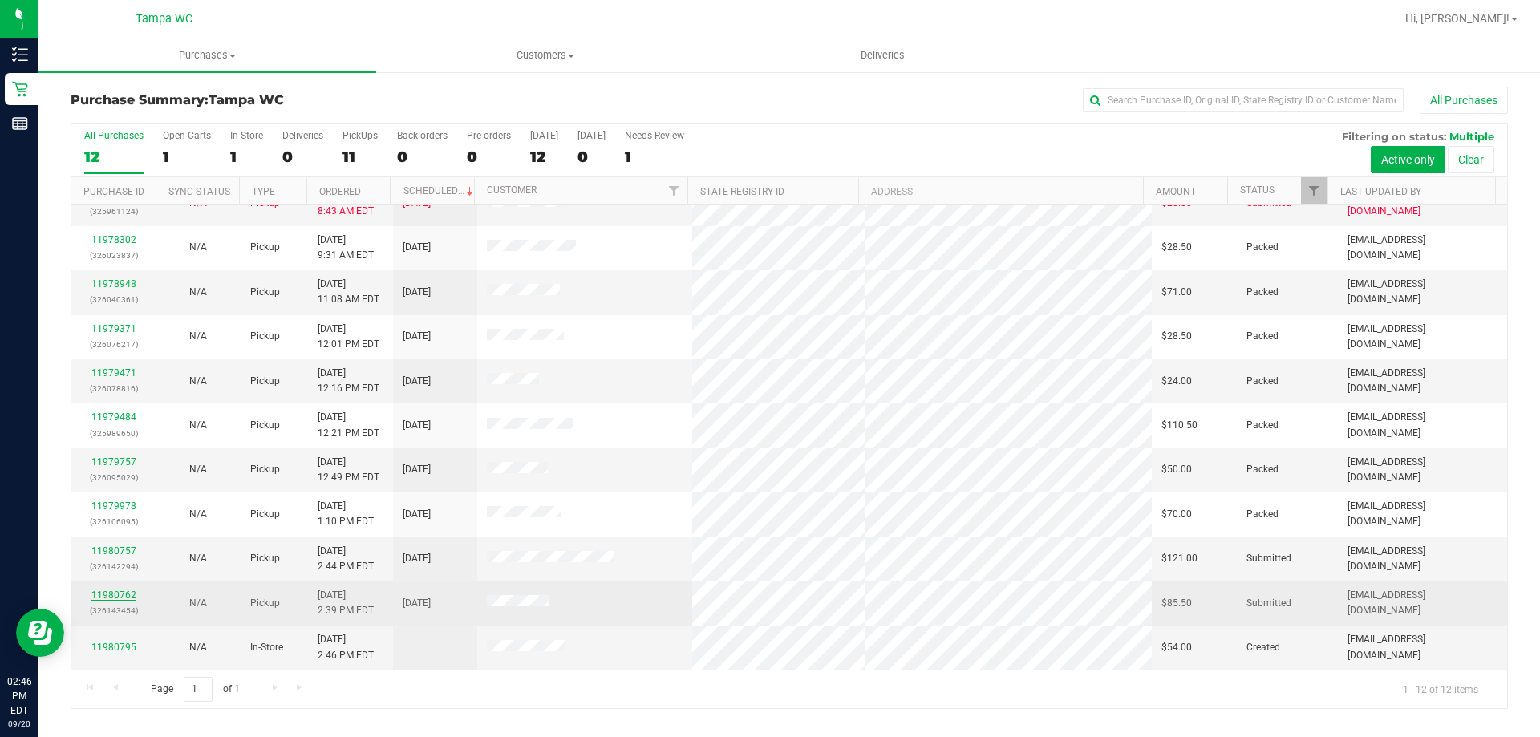
click at [116, 592] on link "11980762" at bounding box center [113, 595] width 45 height 11
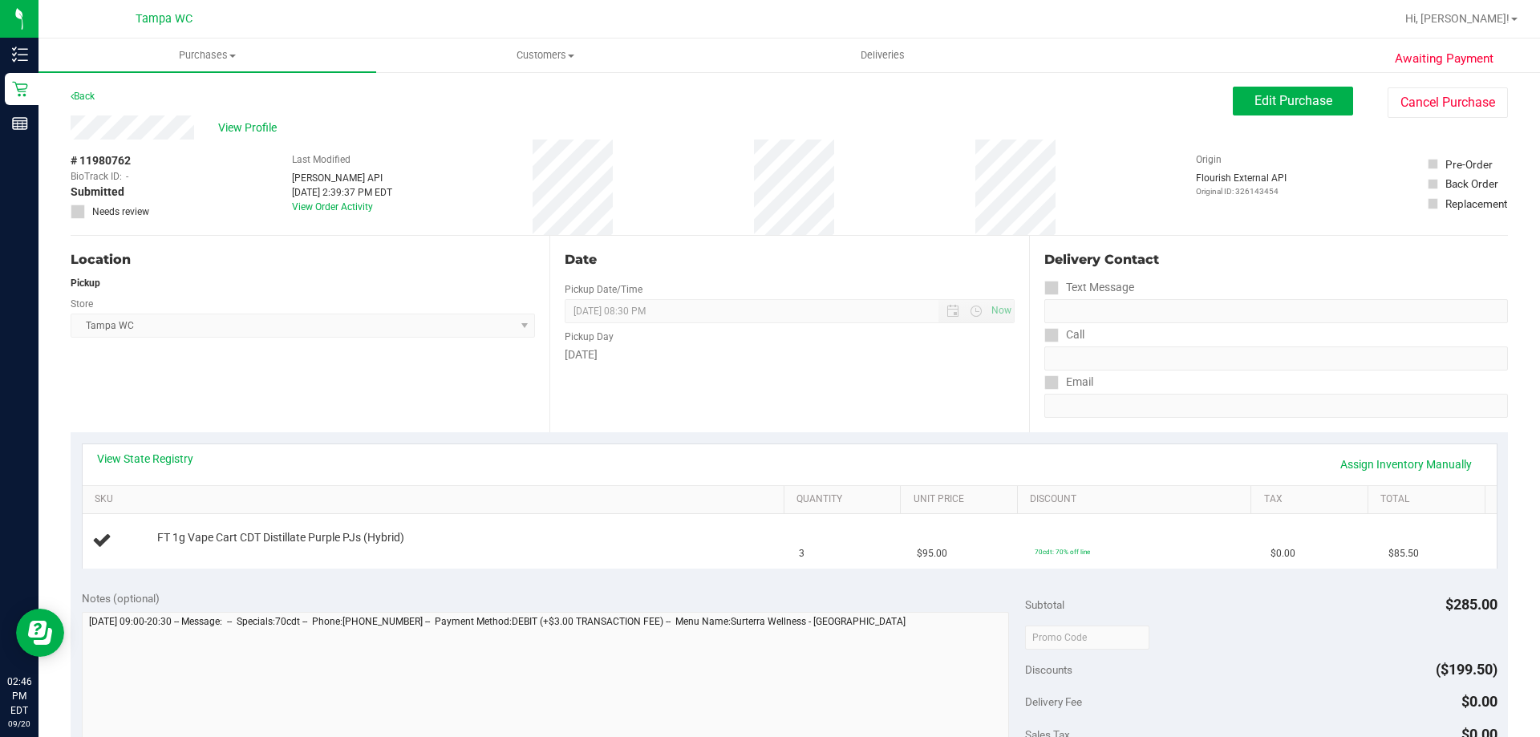
scroll to position [241, 0]
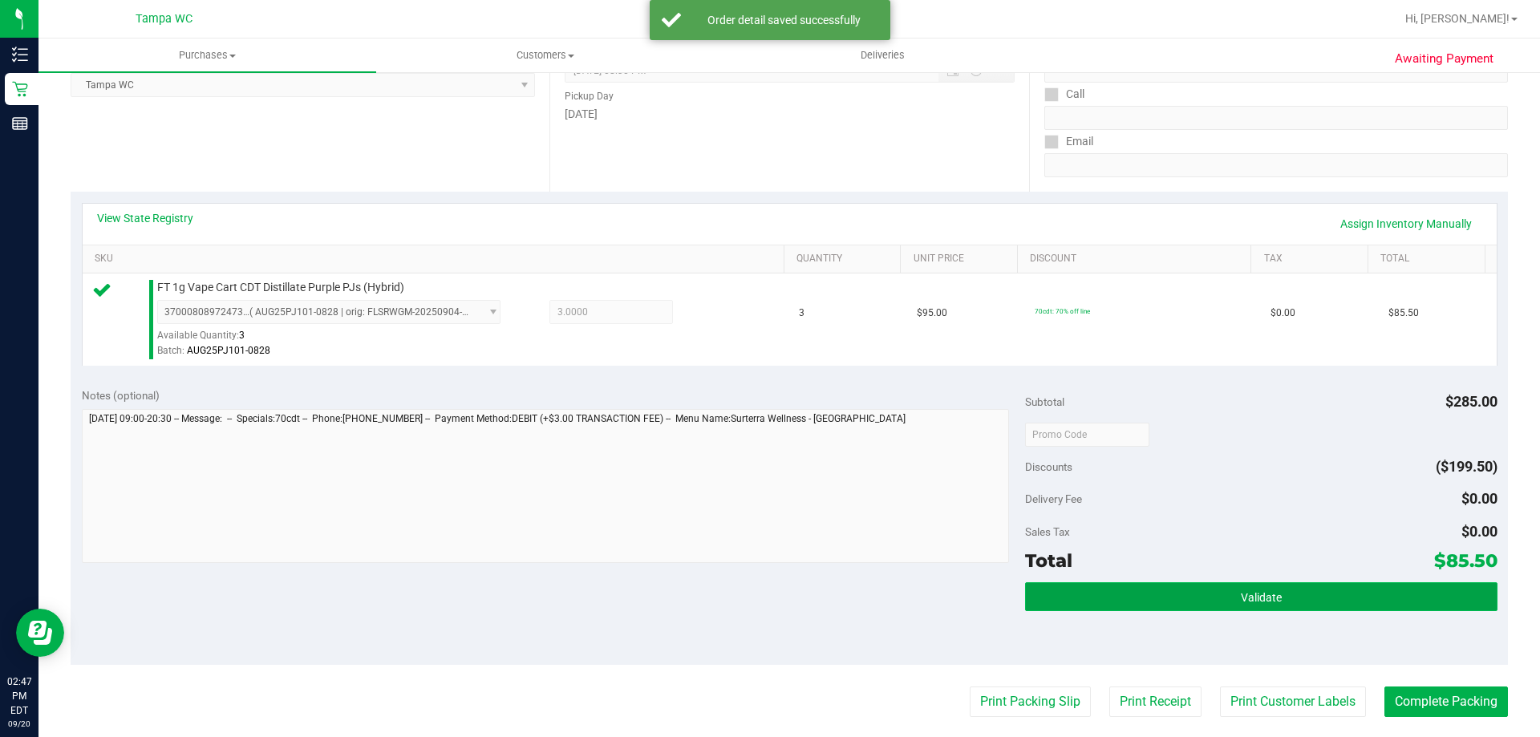
click at [1331, 596] on button "Validate" at bounding box center [1261, 596] width 472 height 29
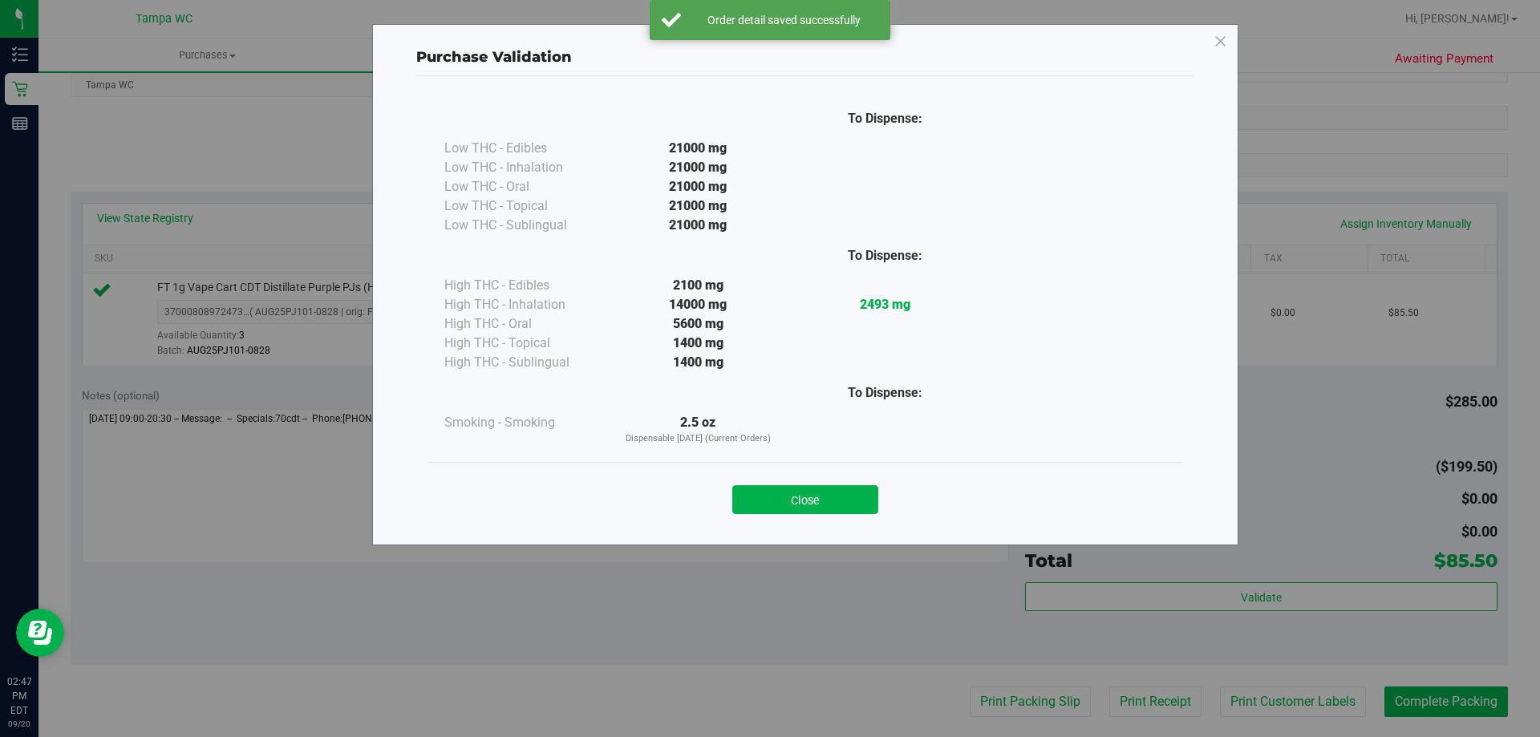
click at [824, 483] on div "Close" at bounding box center [805, 495] width 730 height 40
click at [807, 520] on div "Close" at bounding box center [805, 494] width 754 height 65
click at [827, 497] on button "Close" at bounding box center [805, 499] width 146 height 29
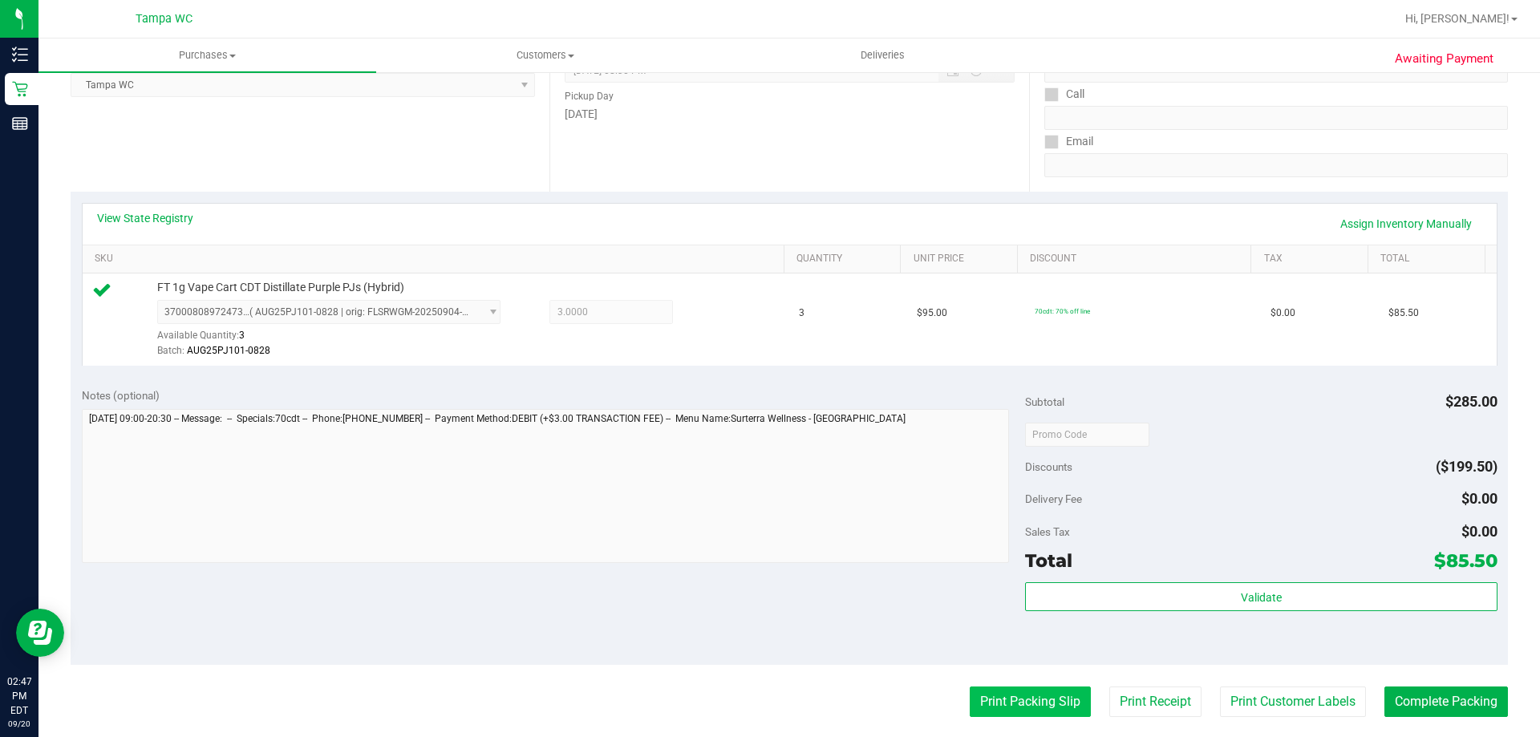
click at [974, 706] on button "Print Packing Slip" at bounding box center [1030, 702] width 121 height 30
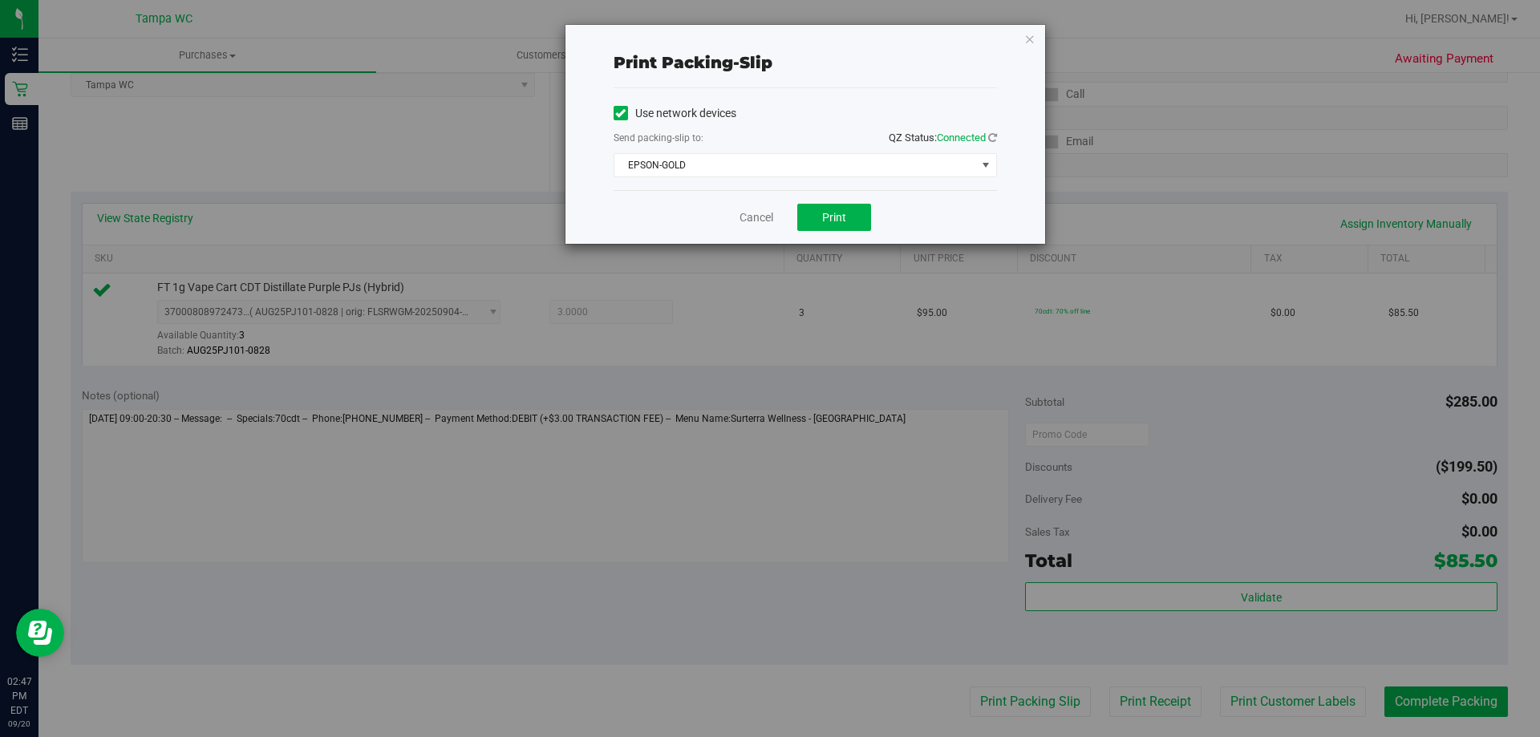
click at [822, 233] on div "Cancel Print" at bounding box center [805, 217] width 383 height 54
click at [829, 214] on span "Print" at bounding box center [834, 217] width 24 height 13
click at [1035, 39] on icon "button" at bounding box center [1029, 38] width 11 height 19
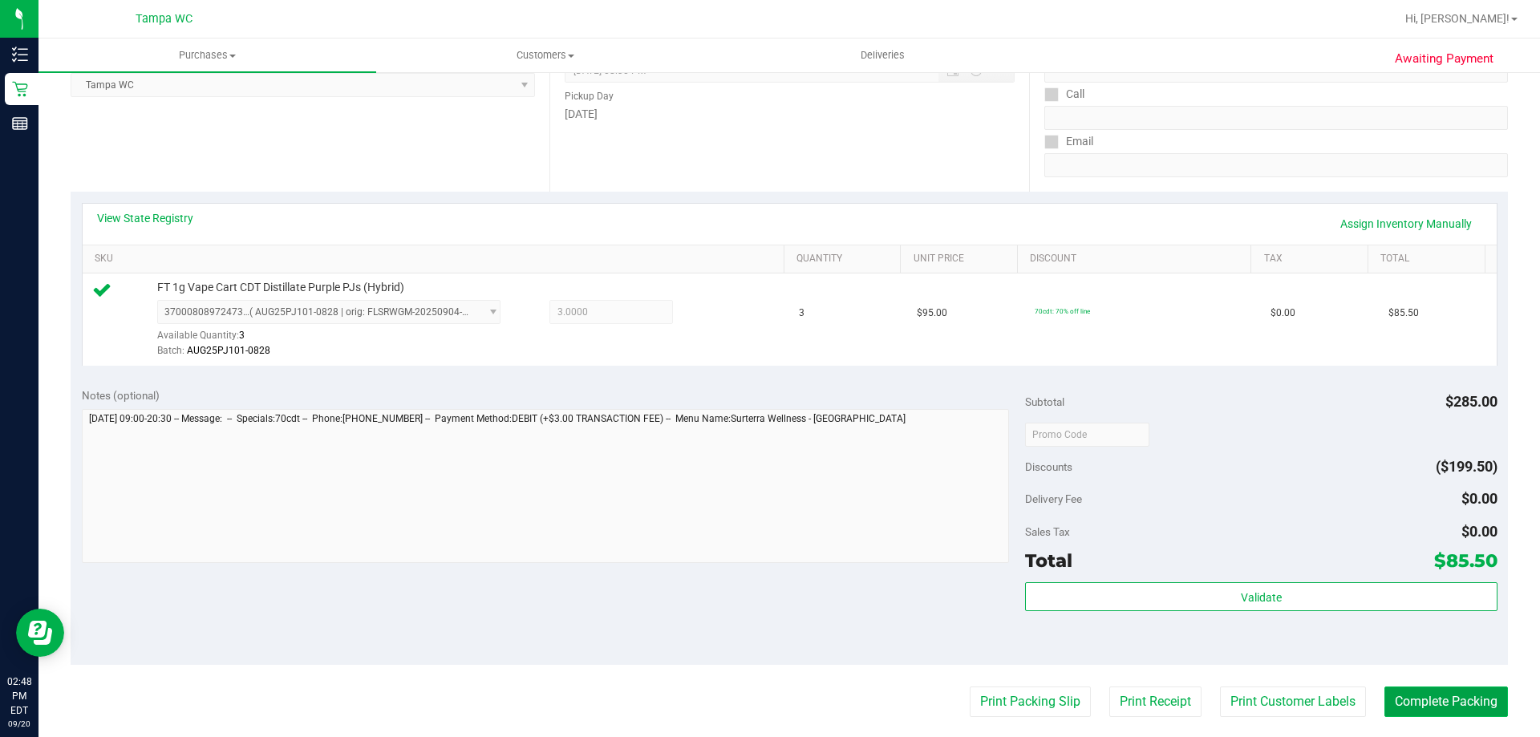
click at [1427, 699] on button "Complete Packing" at bounding box center [1446, 702] width 124 height 30
